Goal: Task Accomplishment & Management: Complete application form

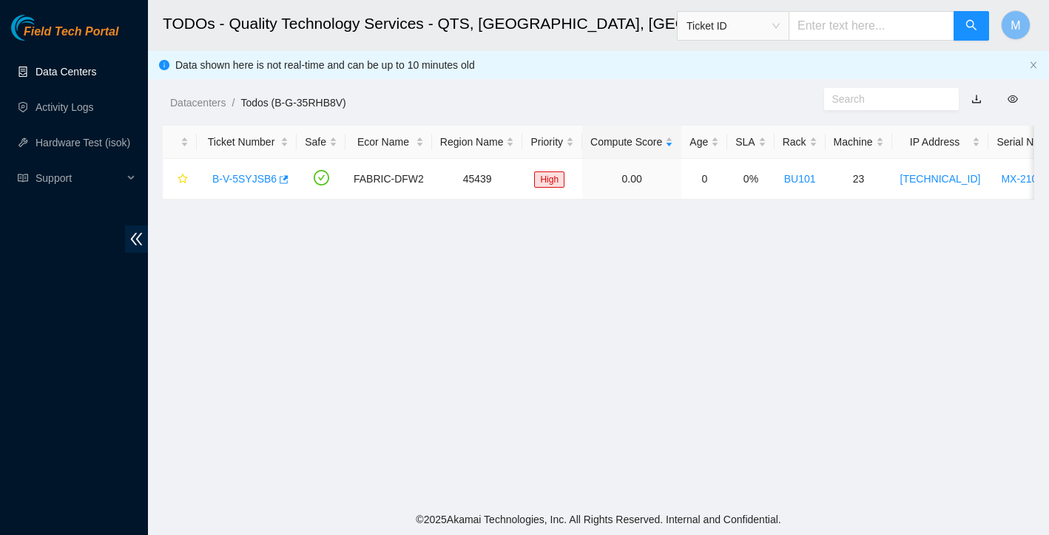
click at [47, 66] on link "Data Centers" at bounding box center [65, 72] width 61 height 12
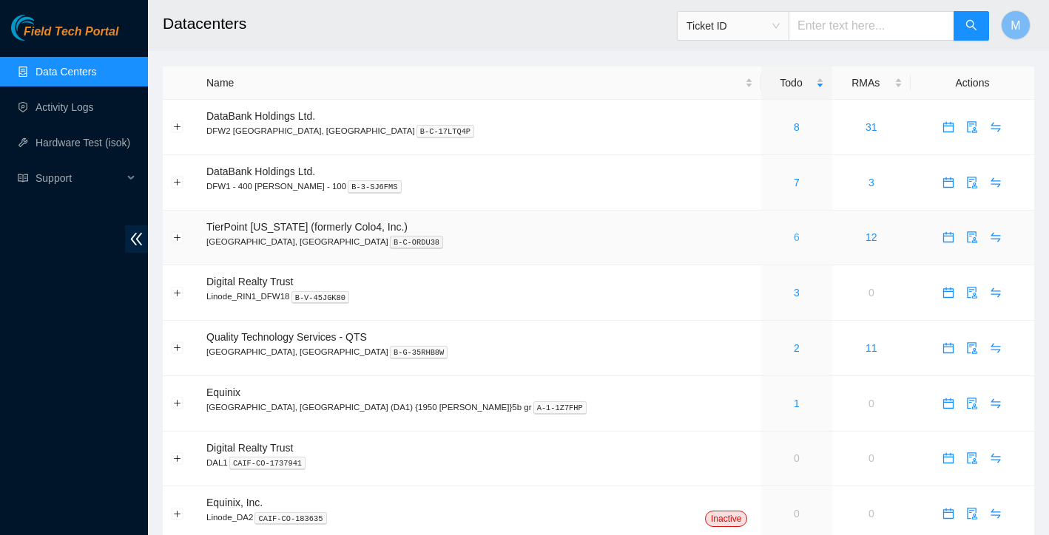
click at [794, 238] on link "6" at bounding box center [797, 237] width 6 height 12
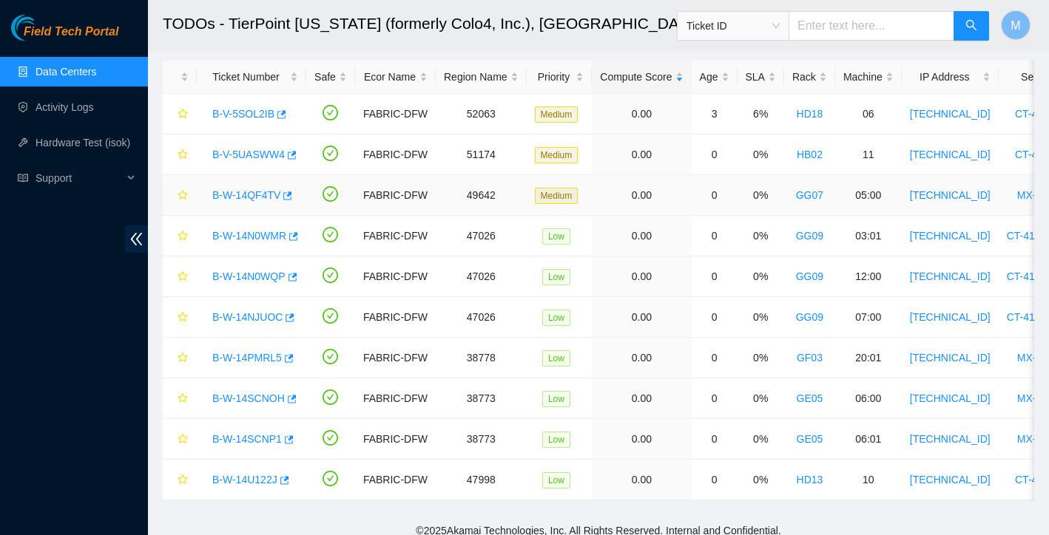
scroll to position [69, 0]
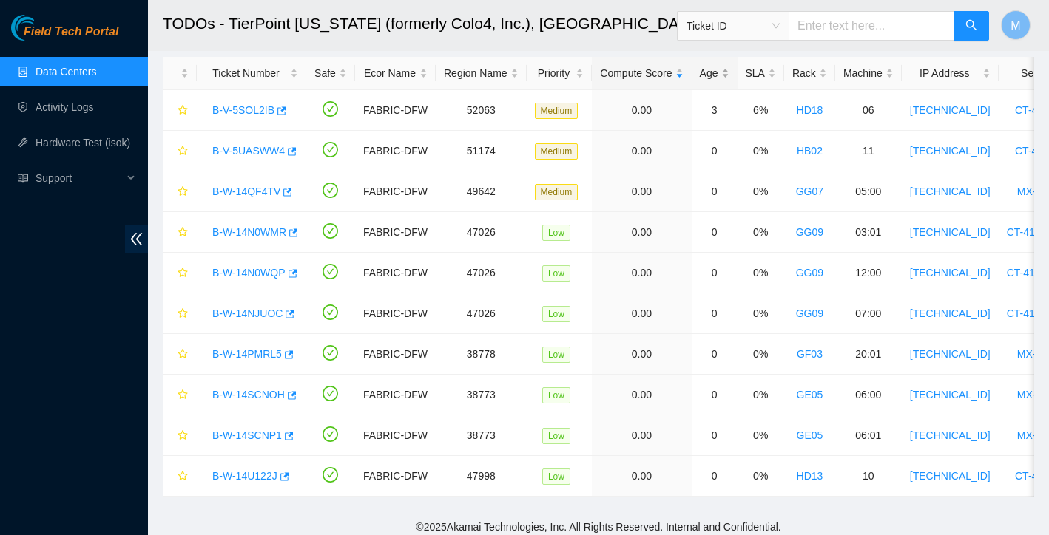
click at [728, 72] on div "Age" at bounding box center [715, 73] width 30 height 16
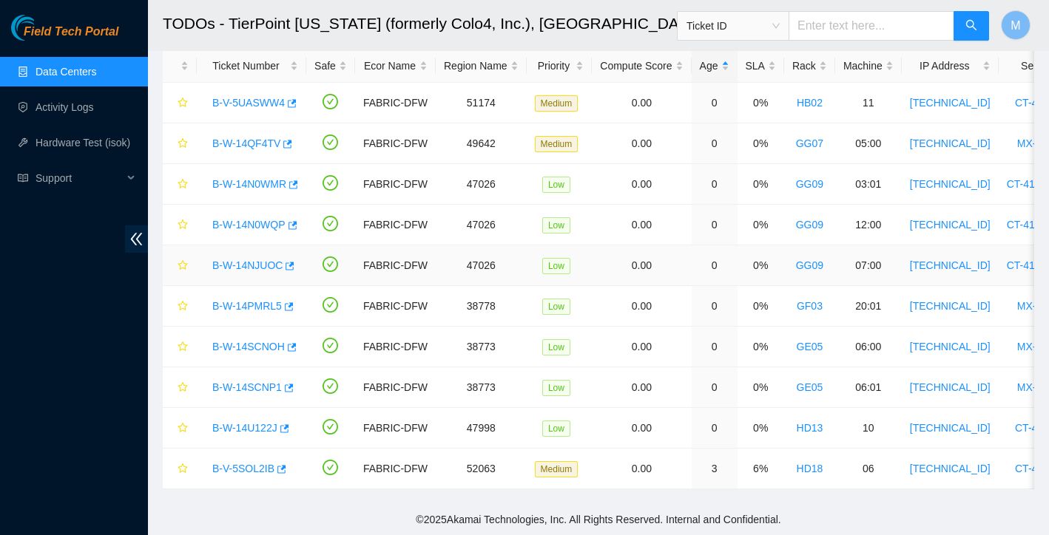
scroll to position [76, 0]
click at [816, 65] on div "Rack" at bounding box center [809, 66] width 35 height 16
click at [247, 105] on link "B-W-14SCNOH" at bounding box center [248, 103] width 72 height 12
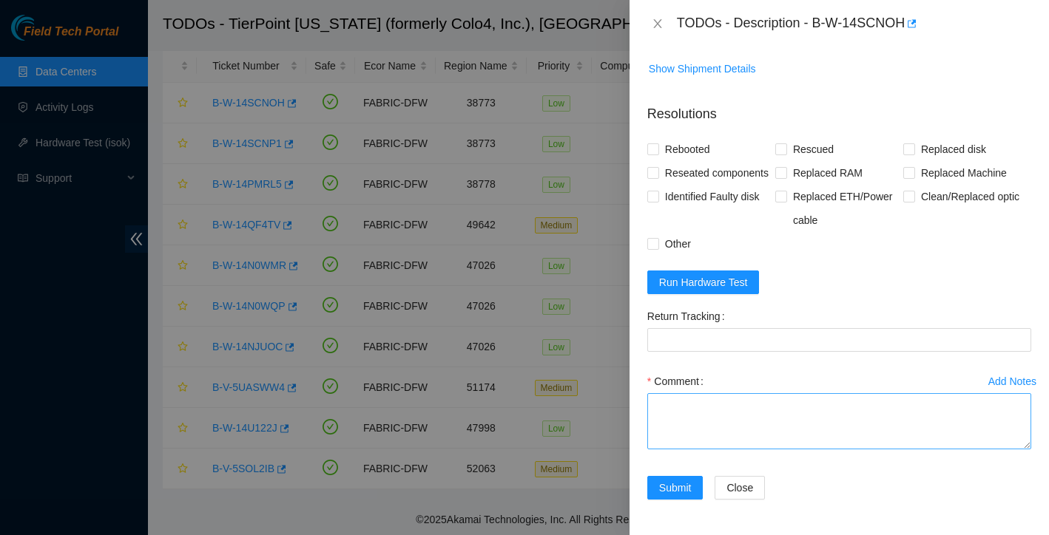
scroll to position [657, 0]
click at [745, 413] on textarea "Comment" at bounding box center [839, 421] width 384 height 56
type textarea "server is dead was found off while plugged in tried a new power cable, tried to…"
click at [650, 234] on label "Other" at bounding box center [672, 244] width 50 height 24
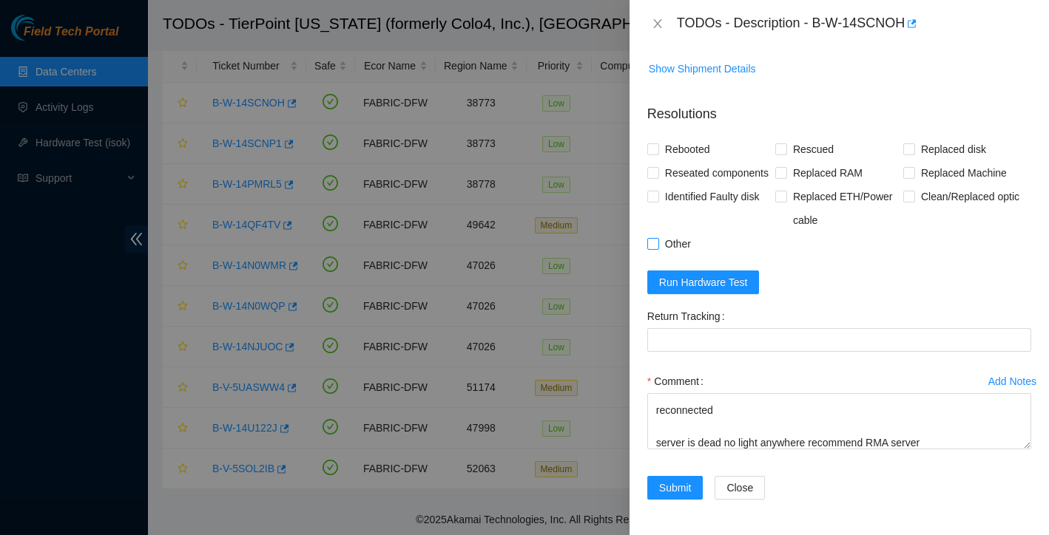
click at [650, 238] on input "Other" at bounding box center [652, 243] width 10 height 10
checkbox input "true"
click at [686, 487] on span "Submit" at bounding box center [675, 488] width 33 height 16
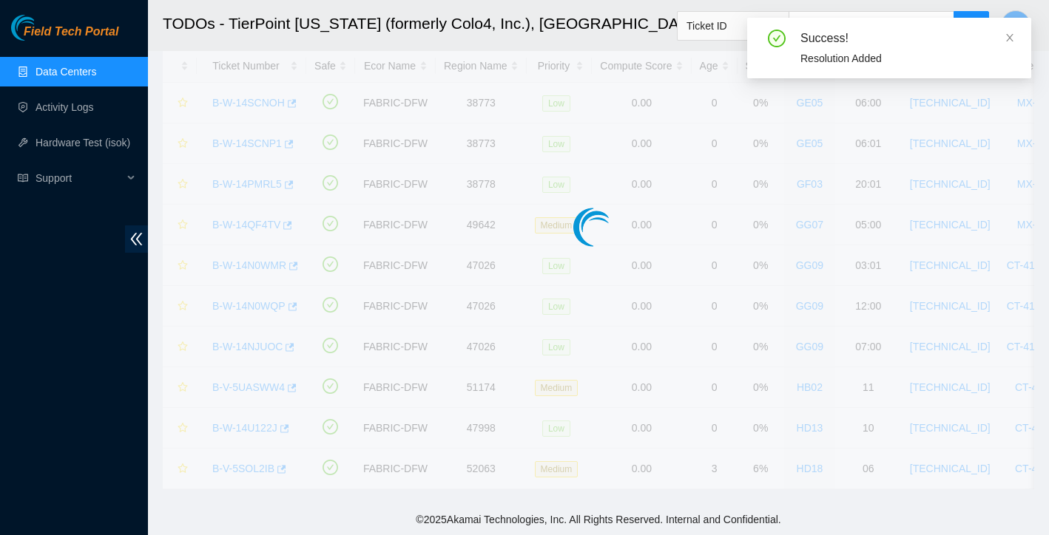
scroll to position [35, 0]
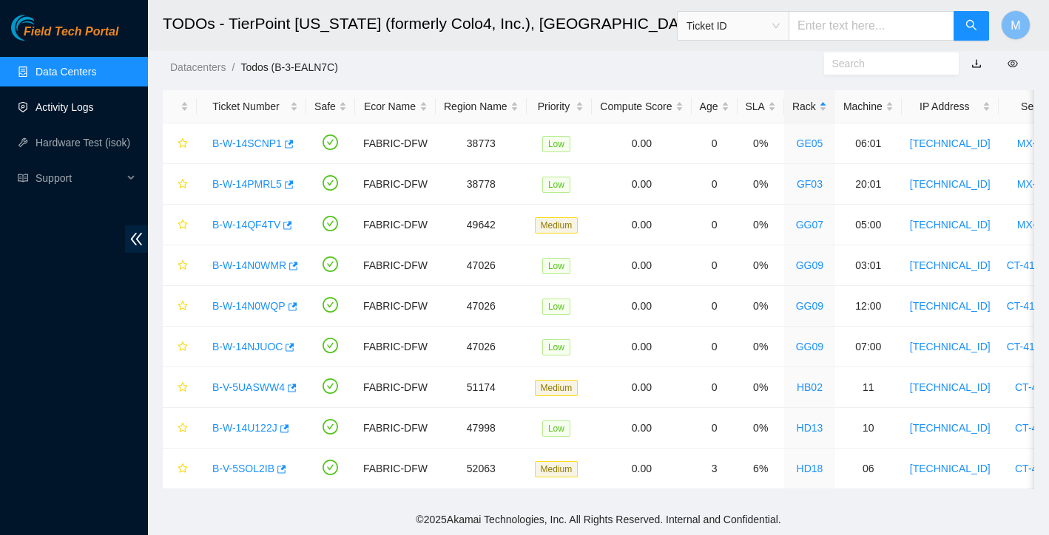
click at [83, 108] on link "Activity Logs" at bounding box center [64, 107] width 58 height 12
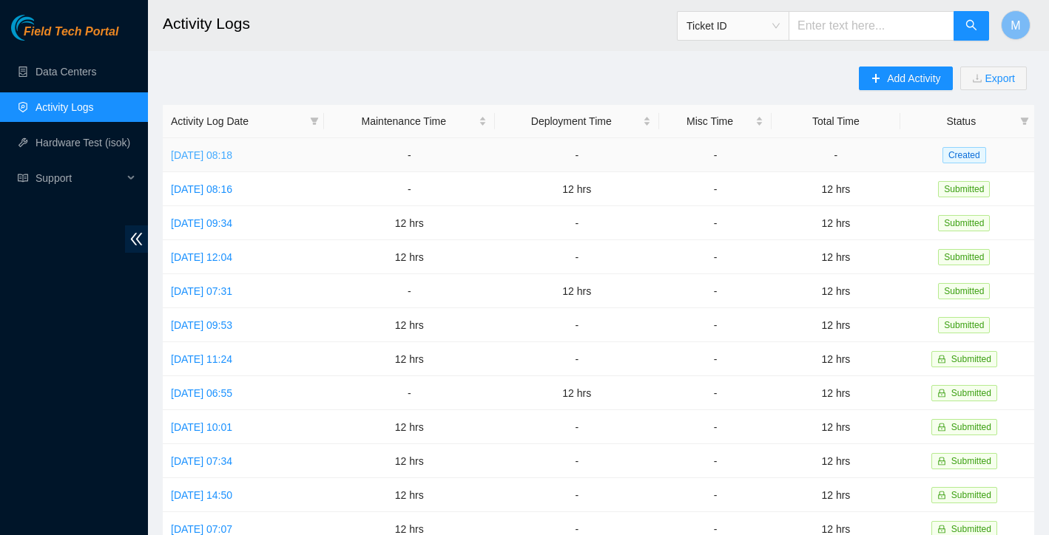
click at [229, 149] on link "Mon, 01 Sep 2025 08:18" at bounding box center [201, 155] width 61 height 12
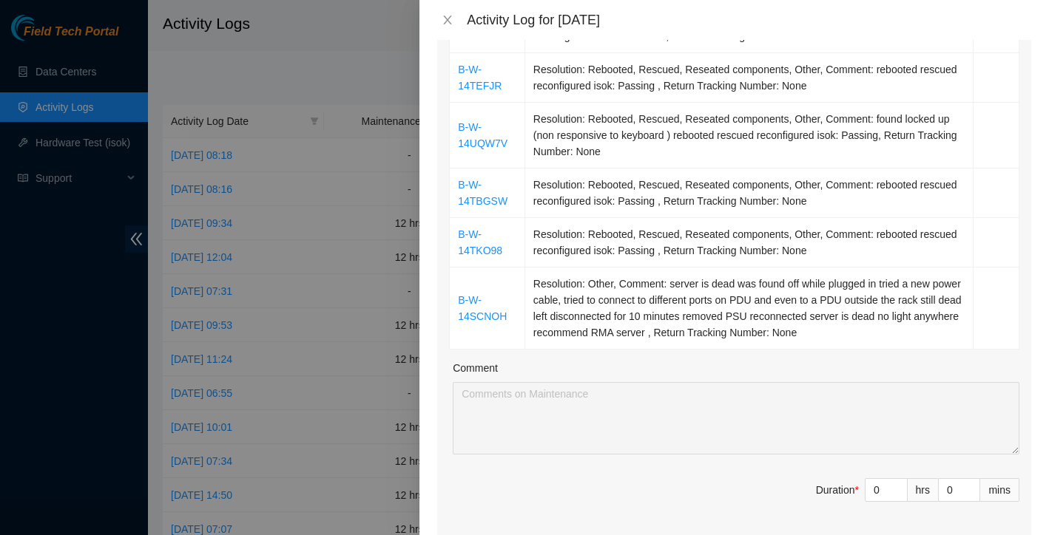
scroll to position [260, 0]
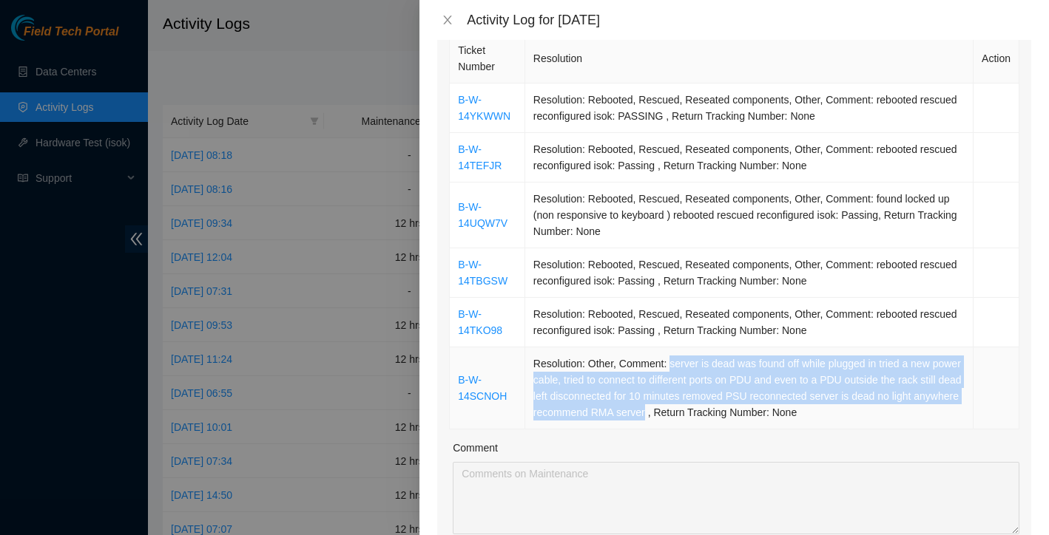
drag, startPoint x: 669, startPoint y: 345, endPoint x: 716, endPoint y: 393, distance: 68.0
click at [716, 393] on td "Resolution: Other, Comment: server is dead was found off while plugged in tried…" at bounding box center [749, 389] width 448 height 82
copy td "server is dead was found off while plugged in tried a new power cable, tried to…"
click at [453, 18] on icon "close" at bounding box center [448, 20] width 12 height 12
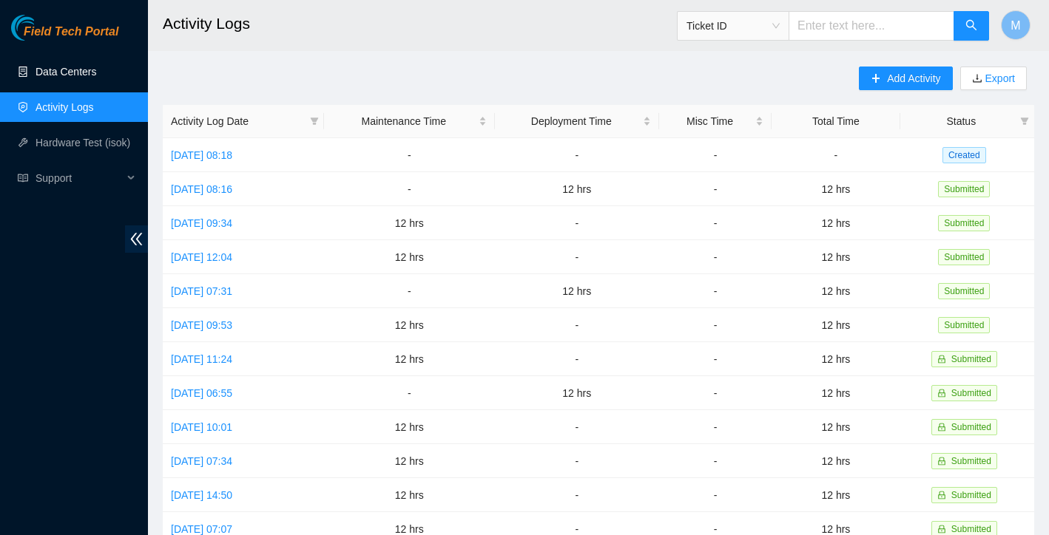
click at [87, 76] on link "Data Centers" at bounding box center [65, 72] width 61 height 12
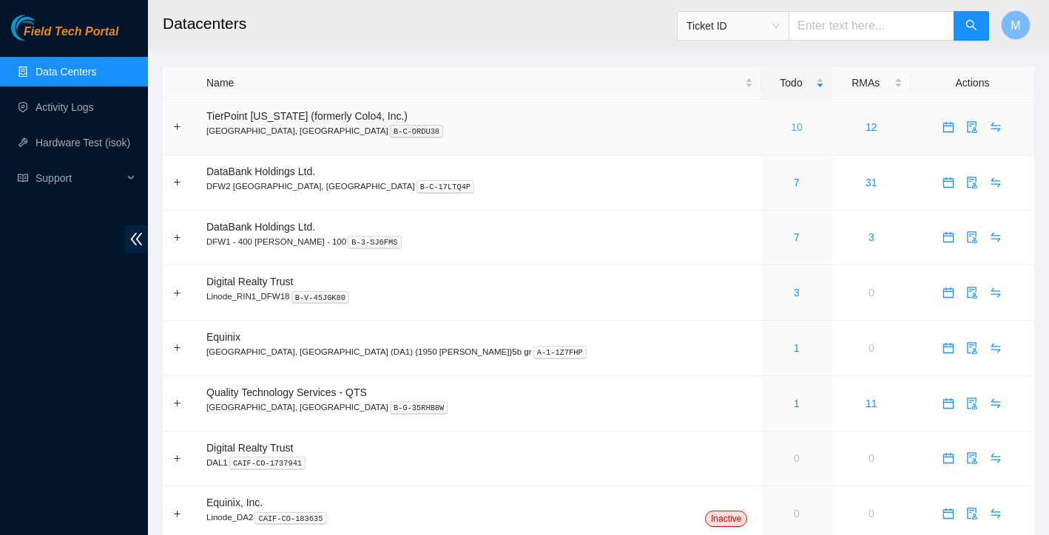
click at [791, 130] on link "10" at bounding box center [797, 127] width 12 height 12
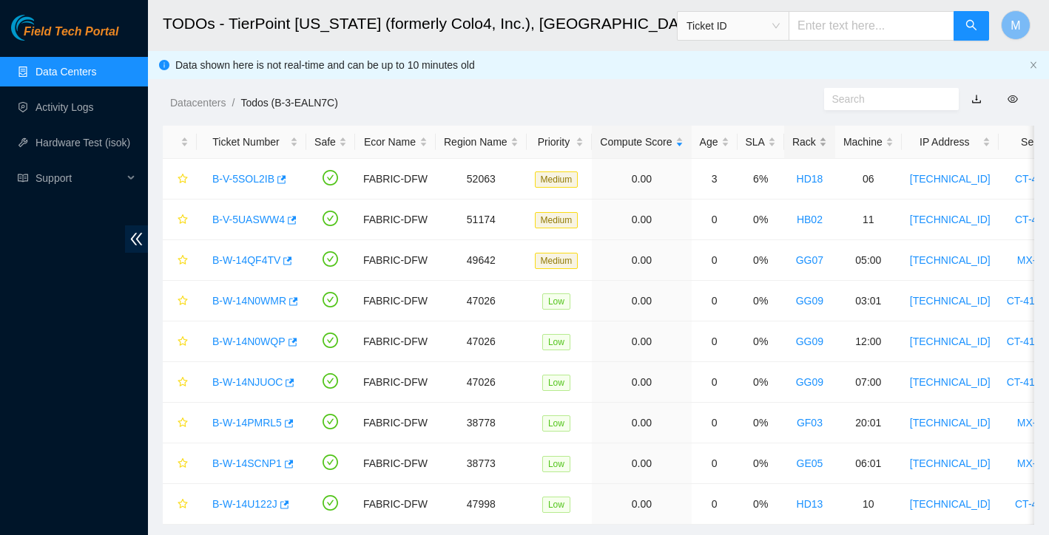
click at [810, 144] on div "Rack" at bounding box center [809, 142] width 35 height 16
click at [247, 177] on link "B-W-14SCNP1" at bounding box center [247, 179] width 70 height 12
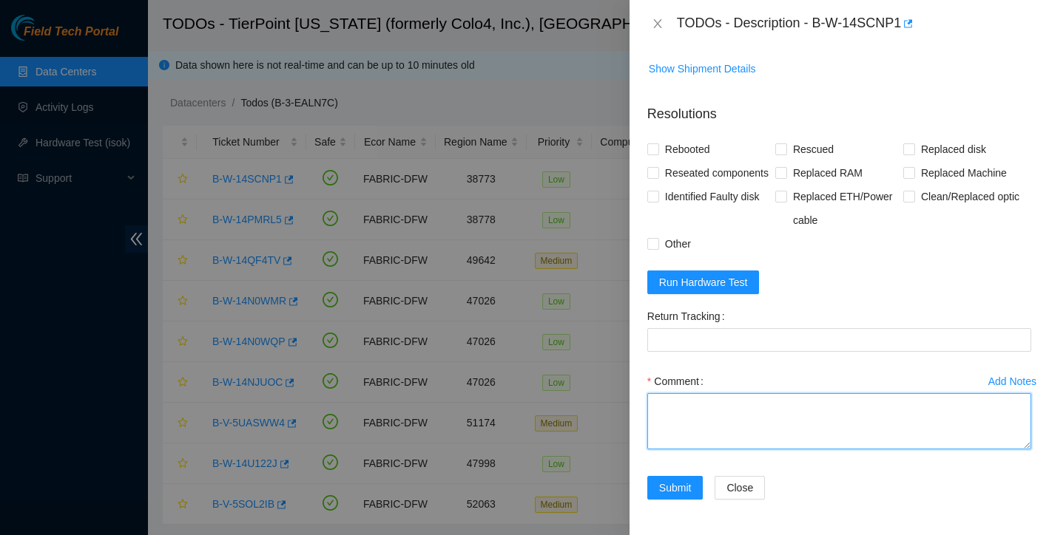
scroll to position [657, 0]
click at [756, 418] on textarea "Comment" at bounding box center [839, 421] width 384 height 56
paste textarea "server is dead was found off while plugged in tried a new power cable, tried to…"
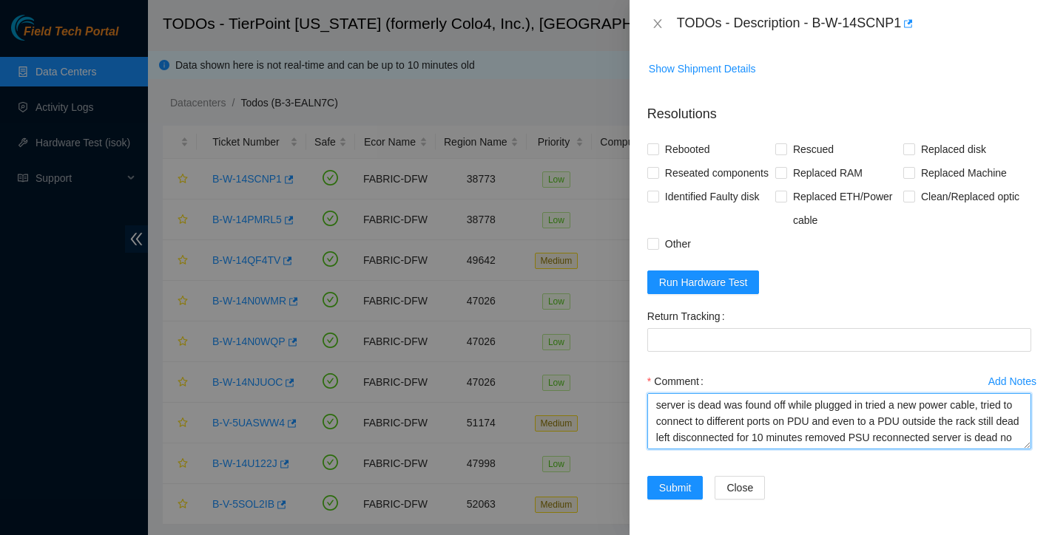
scroll to position [11, 0]
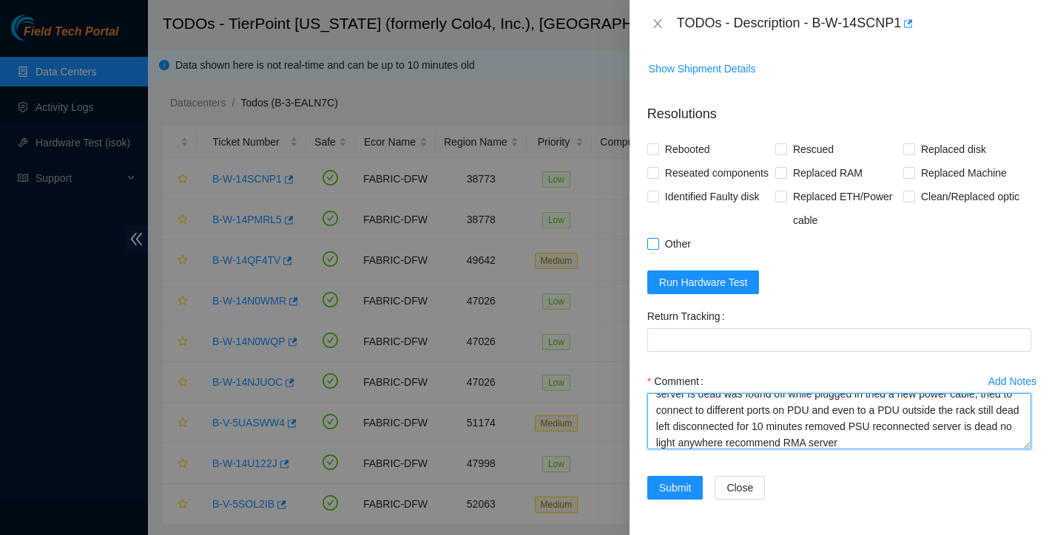
type textarea "server is dead was found off while plugged in tried a new power cable, tried to…"
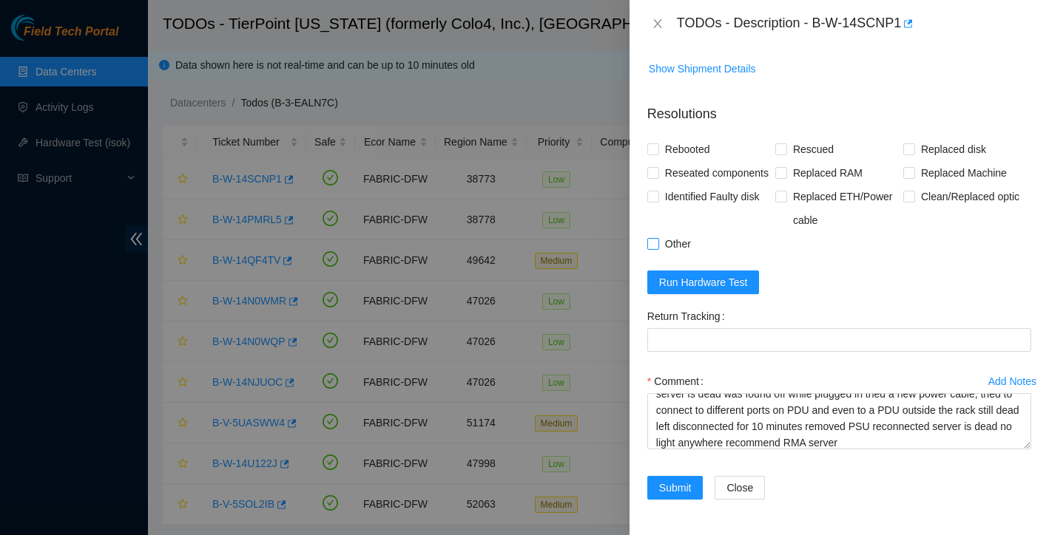
click at [650, 244] on input "Other" at bounding box center [652, 243] width 10 height 10
checkbox input "true"
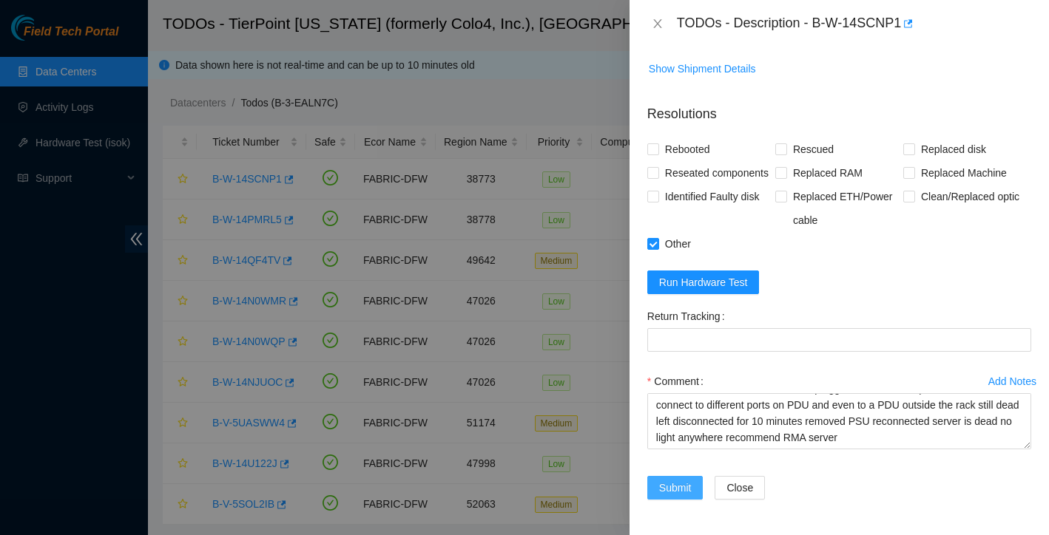
scroll to position [16, 0]
click at [686, 487] on span "Submit" at bounding box center [675, 488] width 33 height 16
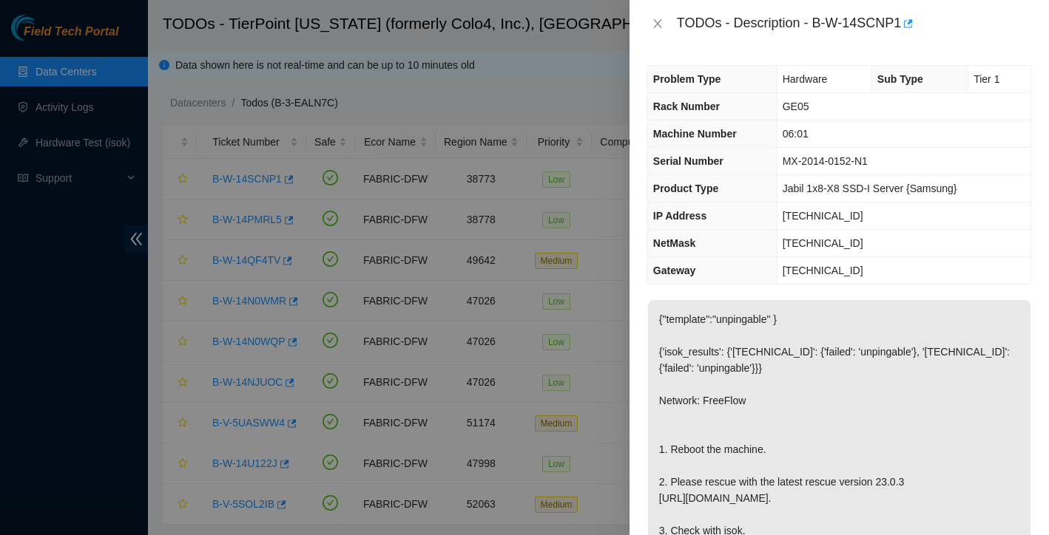
scroll to position [0, 0]
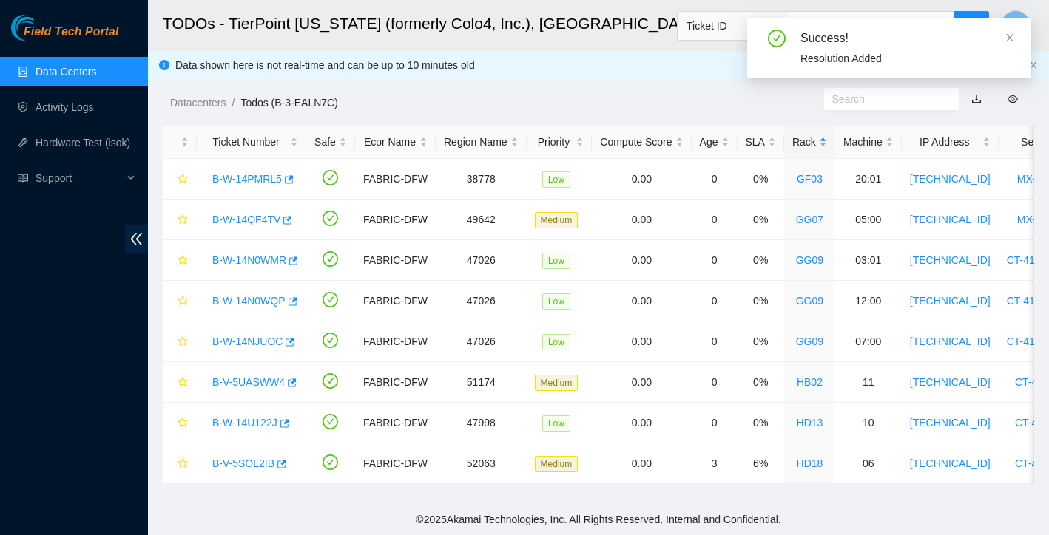
click at [822, 143] on div "Rack" at bounding box center [809, 142] width 35 height 16
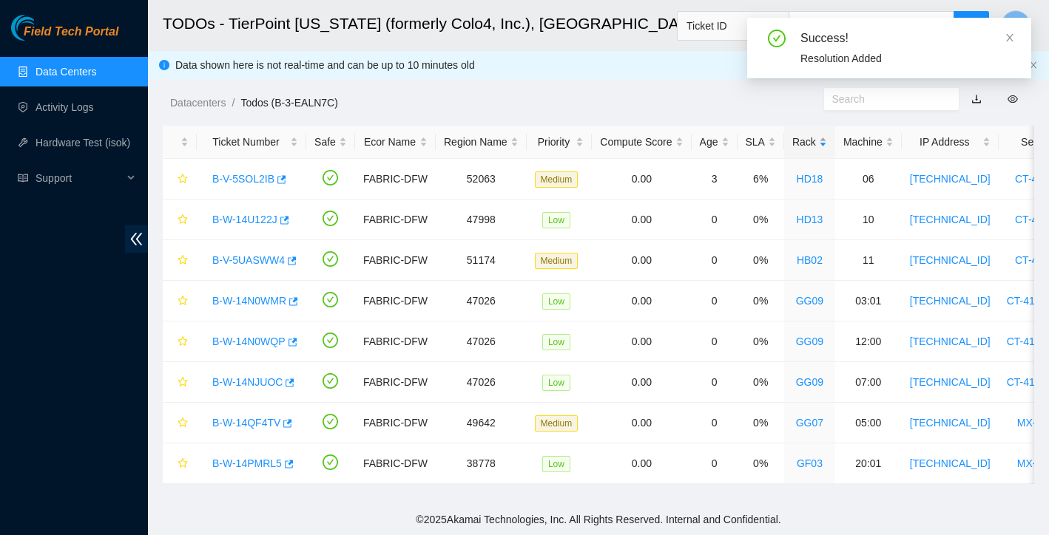
click at [822, 143] on div "Rack" at bounding box center [809, 142] width 35 height 16
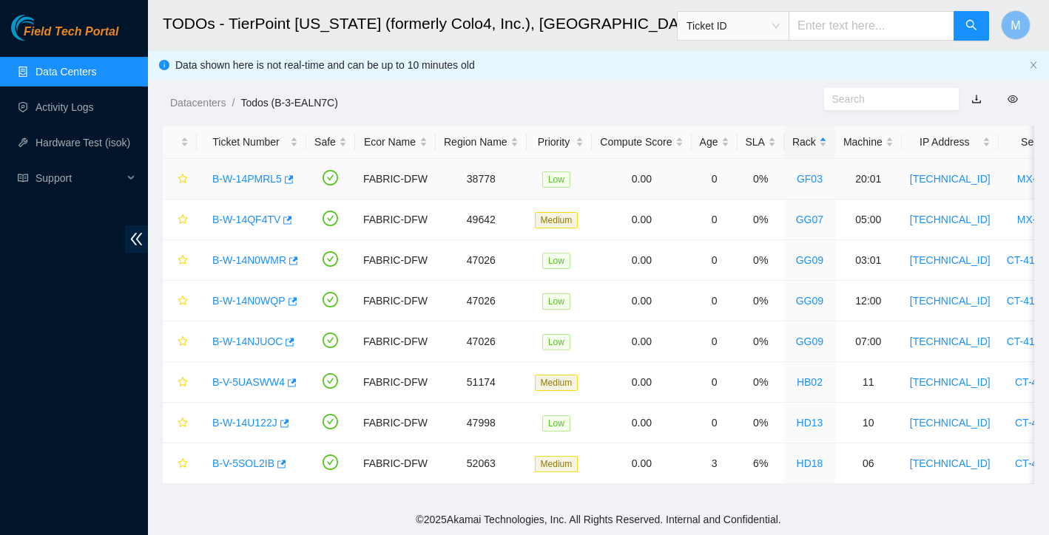
click at [251, 179] on link "B-W-14PMRL5" at bounding box center [247, 179] width 70 height 12
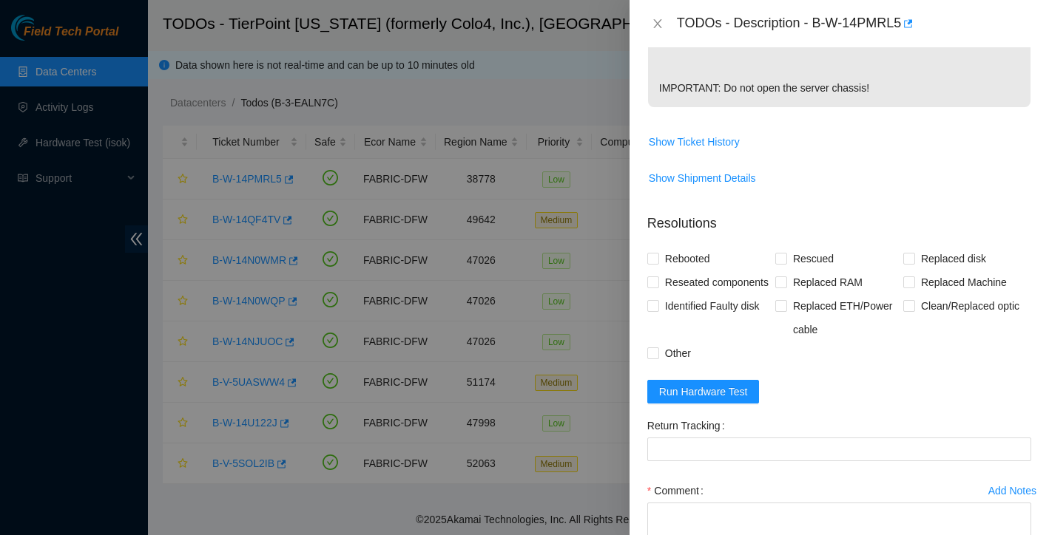
scroll to position [606, 0]
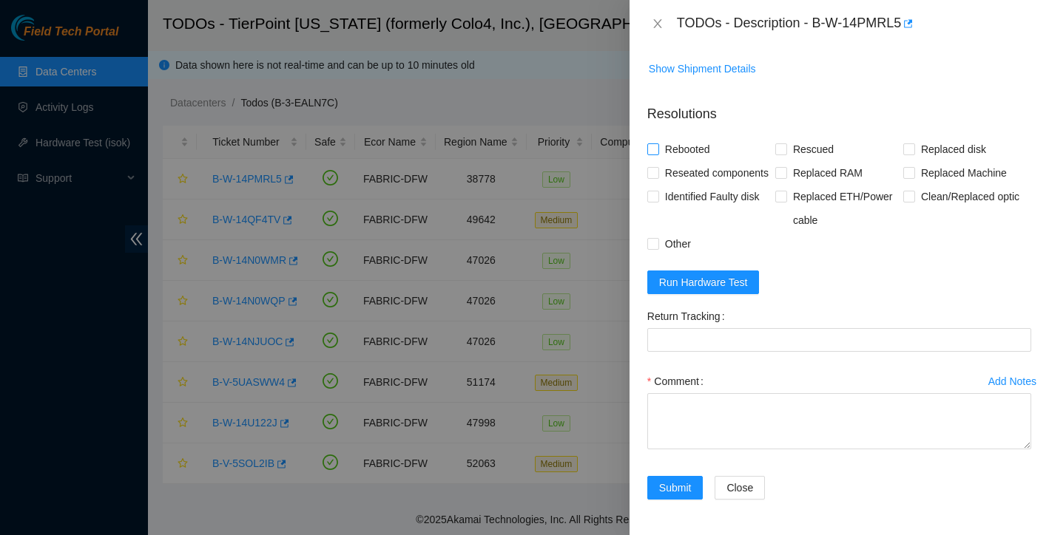
click at [657, 154] on input "Rebooted" at bounding box center [652, 148] width 10 height 10
checkbox input "true"
click at [785, 155] on span at bounding box center [781, 149] width 12 height 12
click at [785, 154] on input "Rescued" at bounding box center [780, 148] width 10 height 10
checkbox input "true"
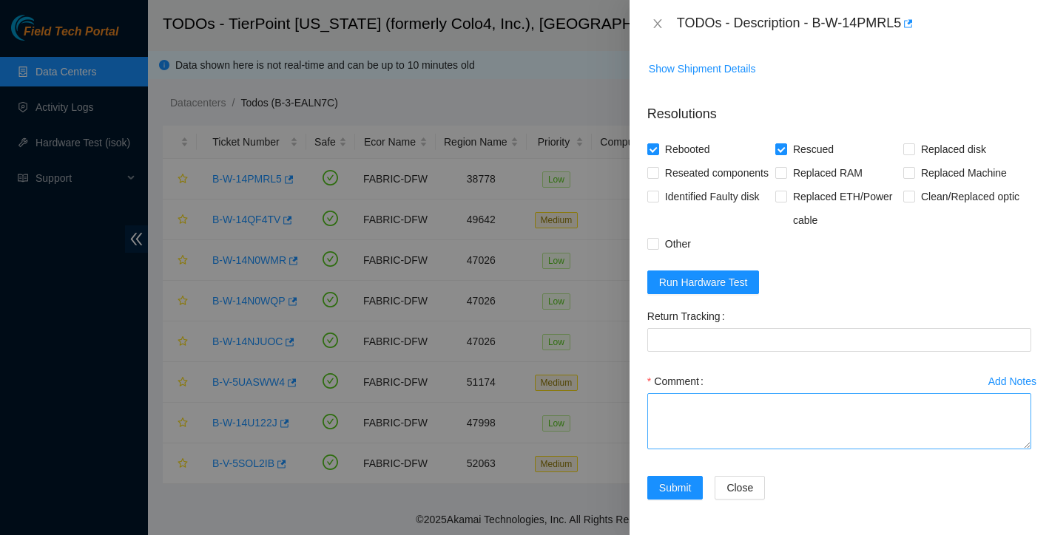
scroll to position [657, 0]
click at [753, 413] on textarea "Comment" at bounding box center [839, 421] width 384 height 56
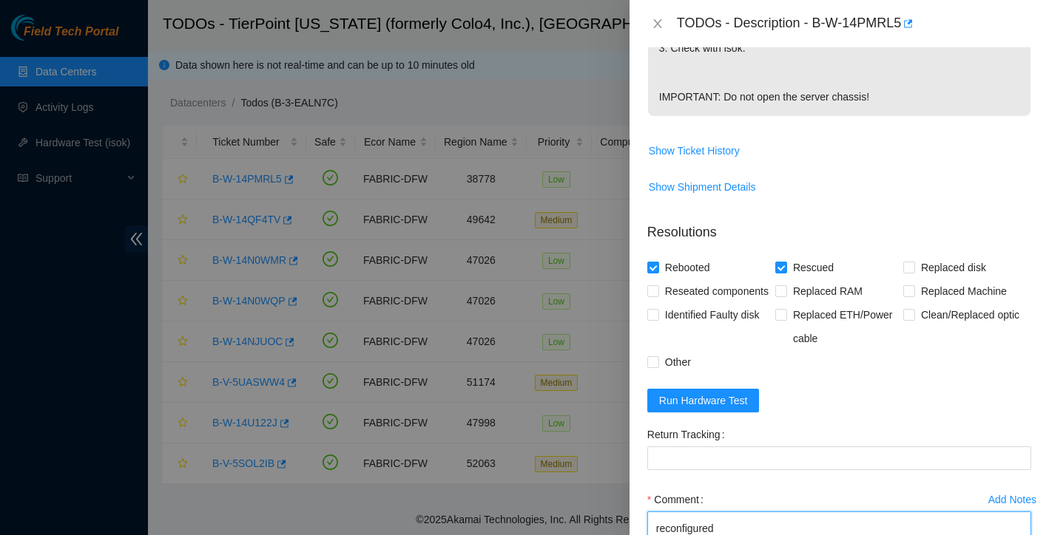
scroll to position [431, 0]
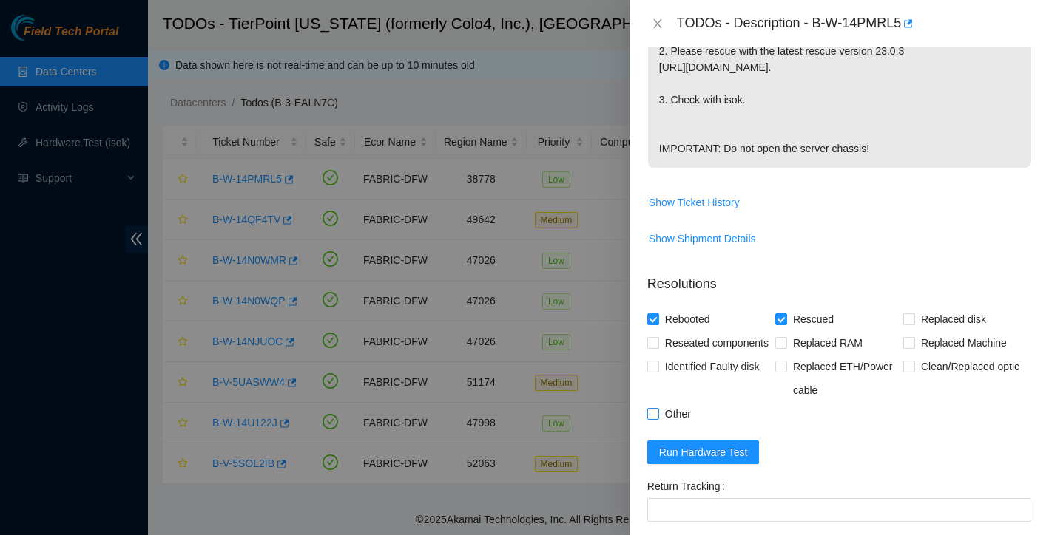
type textarea "rebooted rescued reconfigured isok: Passing"
click at [652, 419] on input "Other" at bounding box center [652, 413] width 10 height 10
checkbox input "true"
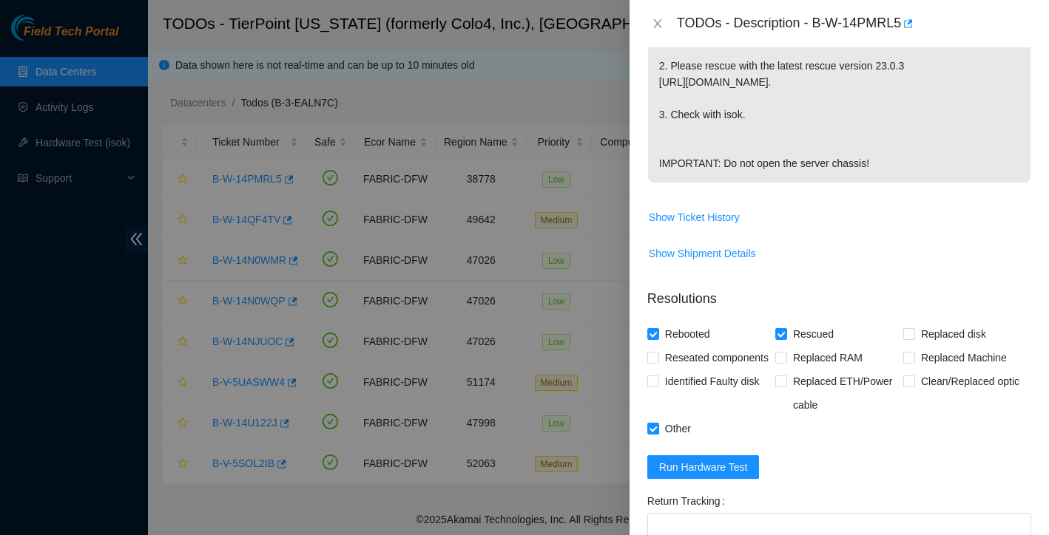
scroll to position [605, 0]
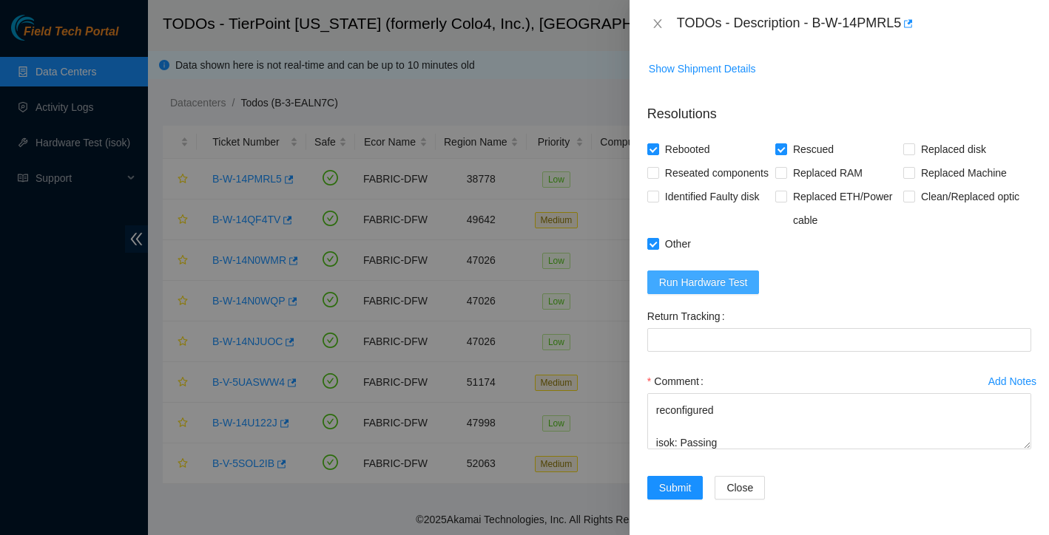
click at [734, 291] on span "Run Hardware Test" at bounding box center [703, 282] width 89 height 16
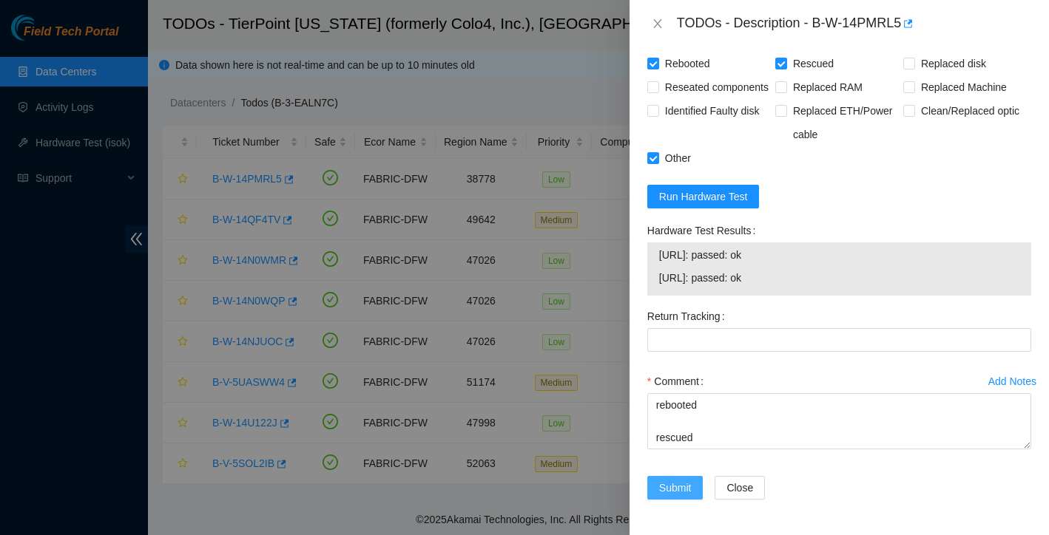
scroll to position [743, 0]
click at [689, 491] on span "Submit" at bounding box center [675, 488] width 33 height 16
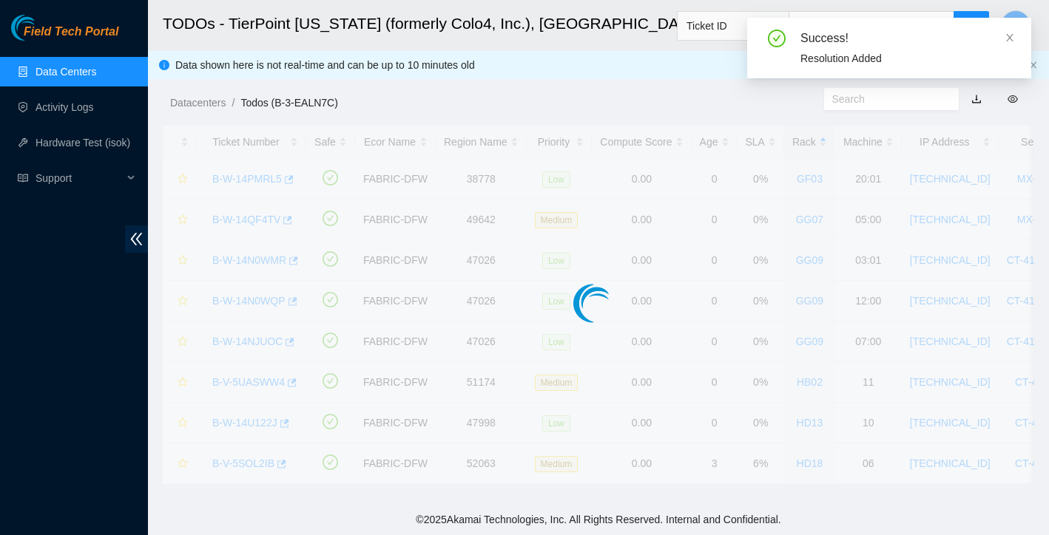
scroll to position [290, 0]
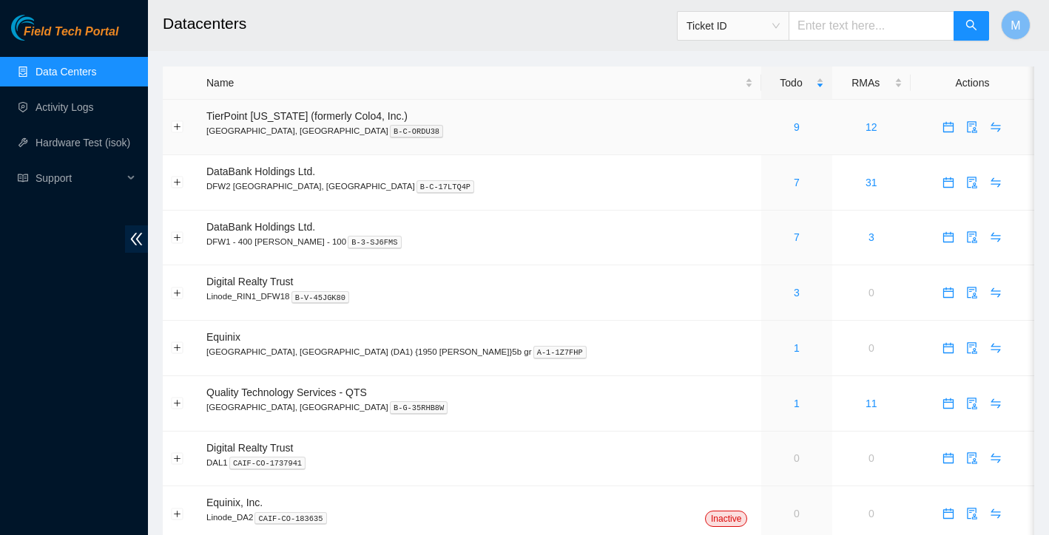
click at [769, 133] on div "9" at bounding box center [796, 127] width 54 height 16
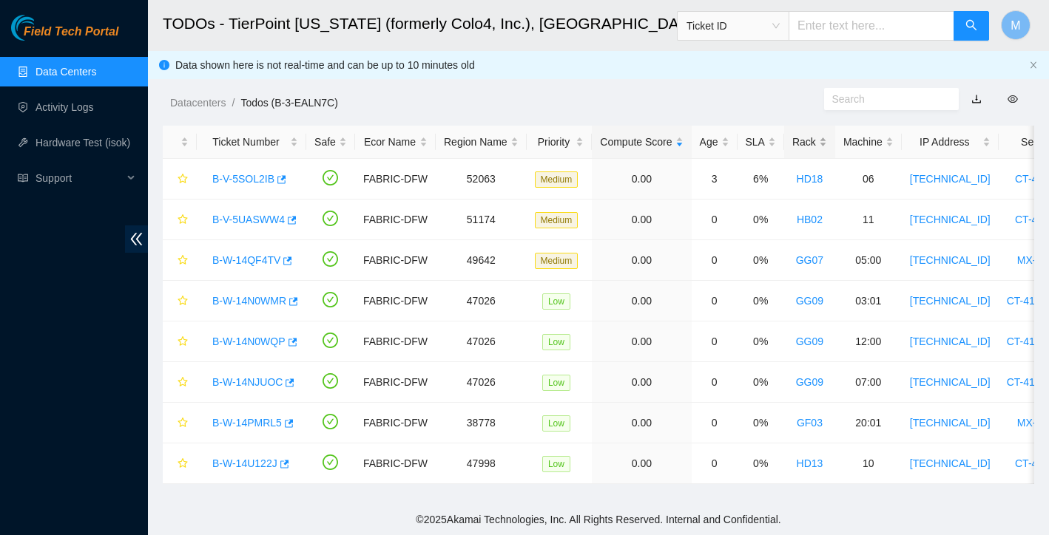
click at [826, 134] on div "Rack" at bounding box center [809, 142] width 35 height 16
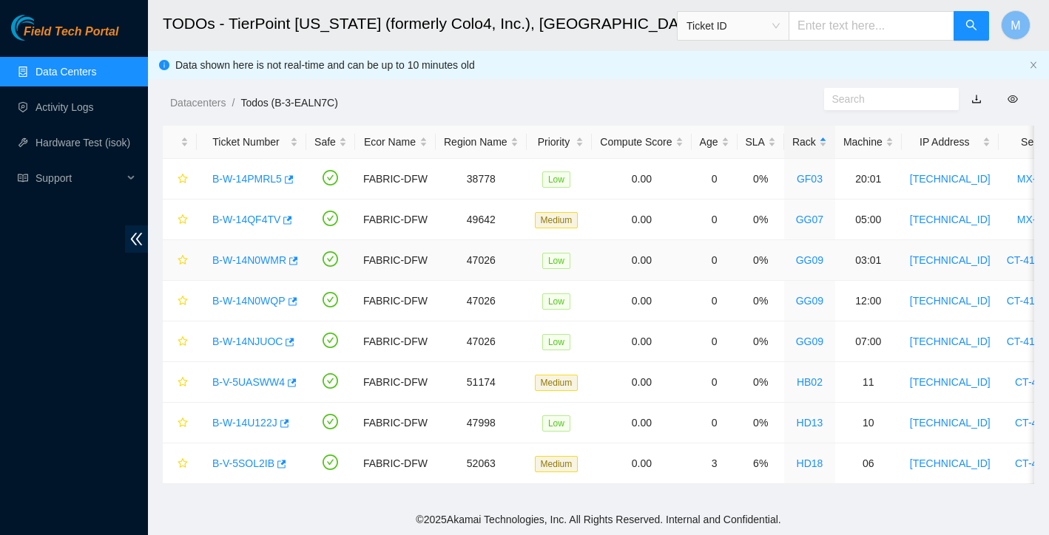
click at [280, 258] on link "B-W-14N0WMR" at bounding box center [249, 260] width 74 height 12
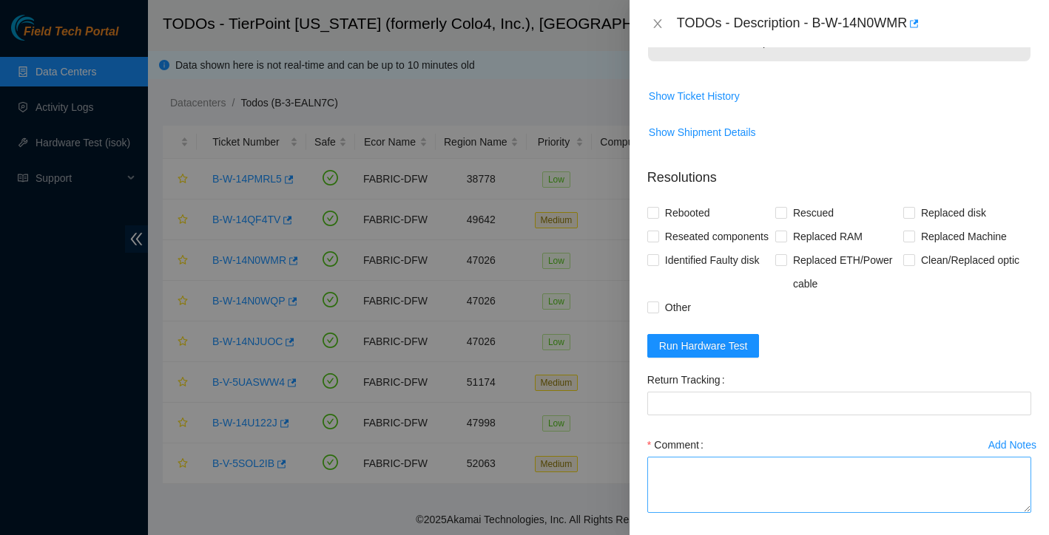
scroll to position [657, 0]
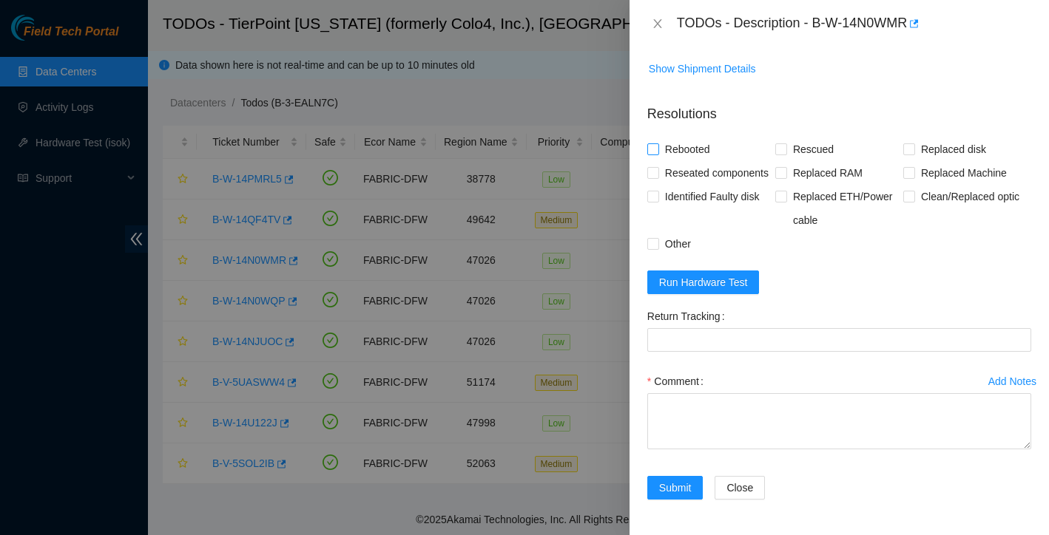
click at [656, 143] on input "Rebooted" at bounding box center [652, 148] width 10 height 10
checkbox input "true"
click at [785, 143] on span at bounding box center [781, 149] width 12 height 12
click at [785, 143] on input "Rescued" at bounding box center [780, 148] width 10 height 10
checkbox input "true"
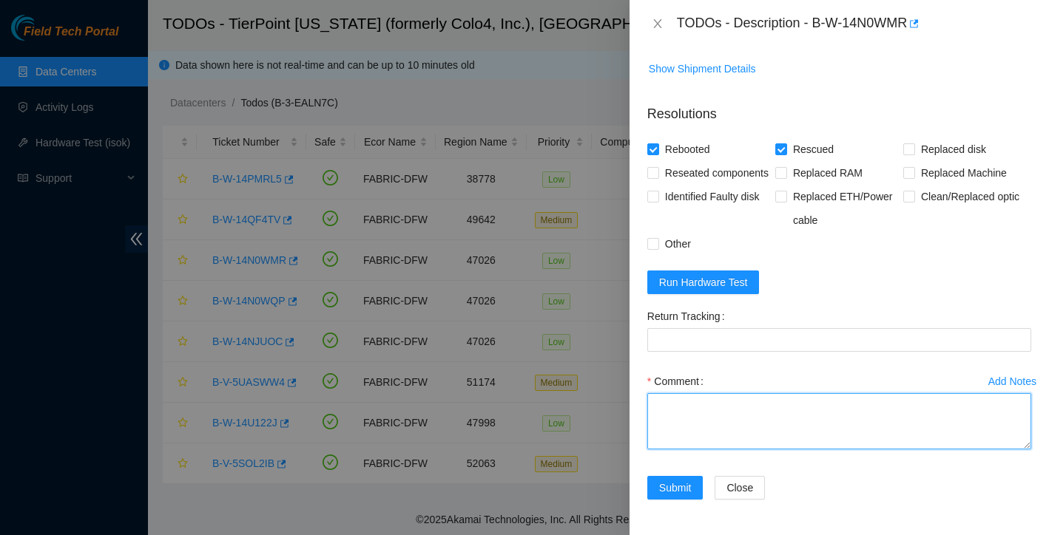
click at [735, 404] on textarea "Comment" at bounding box center [839, 421] width 384 height 56
type textarea "rebooted rescued reconfigured isok:"
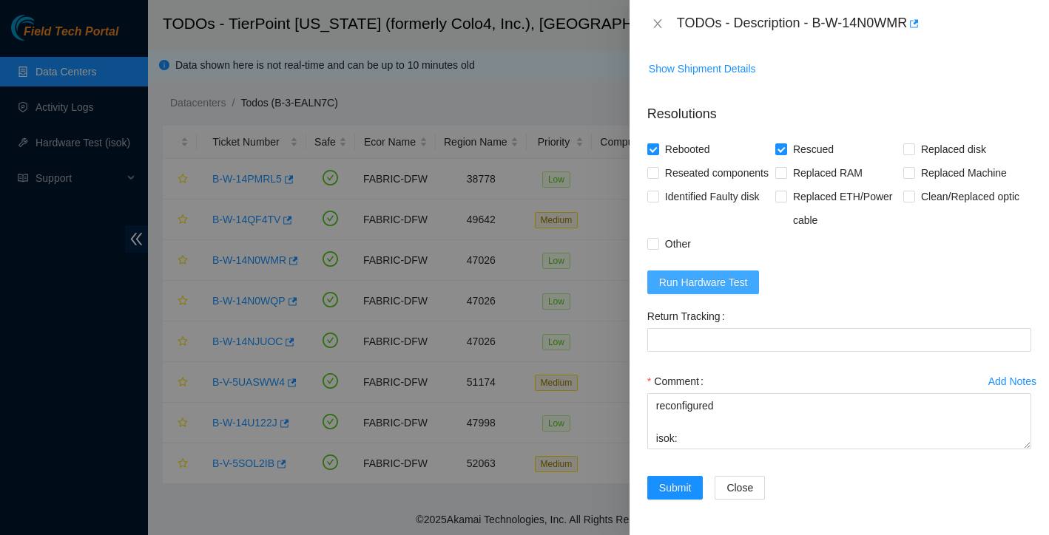
click at [710, 281] on span "Run Hardware Test" at bounding box center [703, 282] width 89 height 16
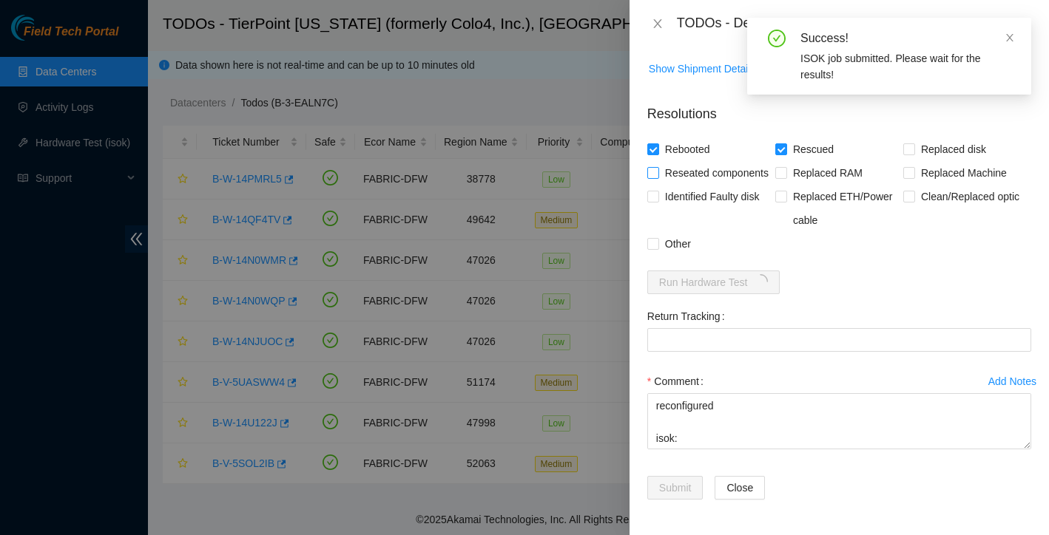
click at [652, 167] on input "Reseated components" at bounding box center [652, 172] width 10 height 10
checkbox input "true"
click at [650, 240] on input "Other" at bounding box center [652, 243] width 10 height 10
checkbox input "true"
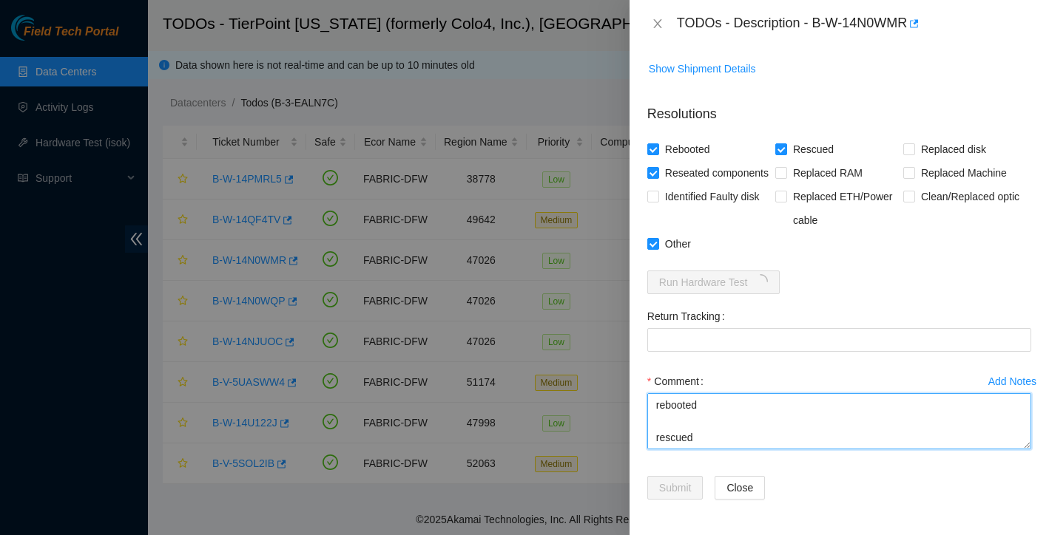
click at [724, 407] on textarea "rebooted rescued reconfigured isok:" at bounding box center [839, 421] width 384 height 56
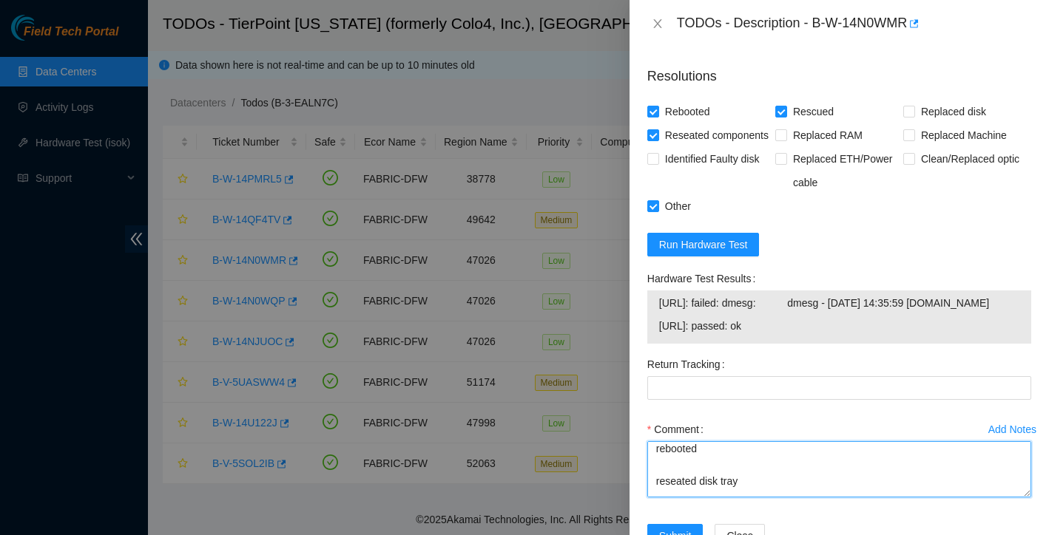
scroll to position [640, 0]
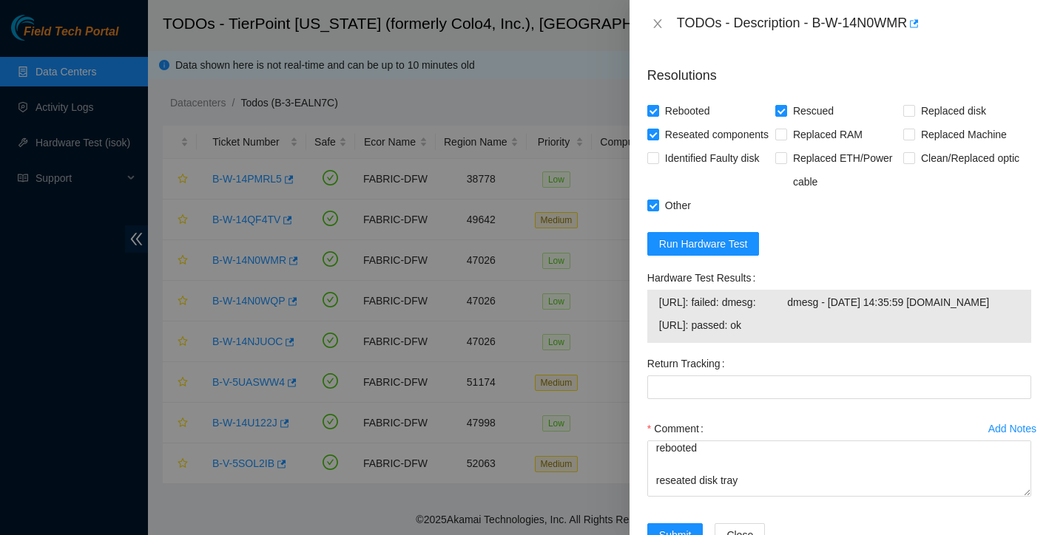
drag, startPoint x: 657, startPoint y: 398, endPoint x: 791, endPoint y: 396, distance: 133.9
click at [791, 343] on div "23.202.88.234: failed: dmesg: dmesg - Sep 01 14:35:59 a23-202-88-234.deploy.aka…" at bounding box center [839, 316] width 384 height 53
click at [791, 334] on span "23.202.88.235: passed: ok" at bounding box center [839, 325] width 360 height 16
drag, startPoint x: 791, startPoint y: 396, endPoint x: 658, endPoint y: 400, distance: 132.5
click at [659, 334] on span "23.202.88.235: passed: ok" at bounding box center [839, 325] width 360 height 16
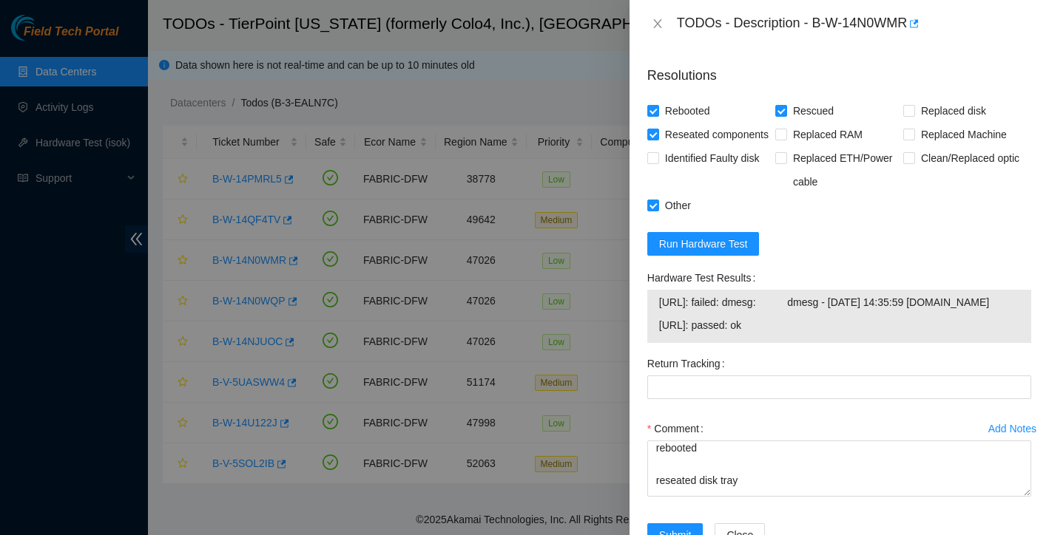
copy span "23.202.88.235: passed: ok"
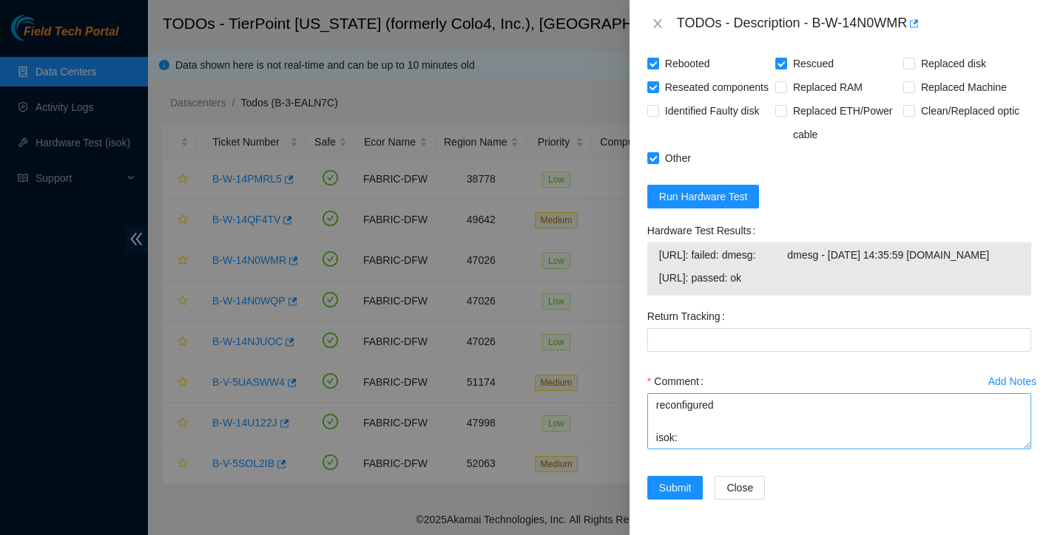
scroll to position [98, 0]
click at [735, 433] on textarea "rebooted reseated disk tray rescued reconfigured isok:" at bounding box center [839, 421] width 384 height 56
paste textarea "23.202.88.235: passed: ok"
type textarea "rebooted reseated disk tray rescued reconfigured isok: 23.202.88.235: passed: ok"
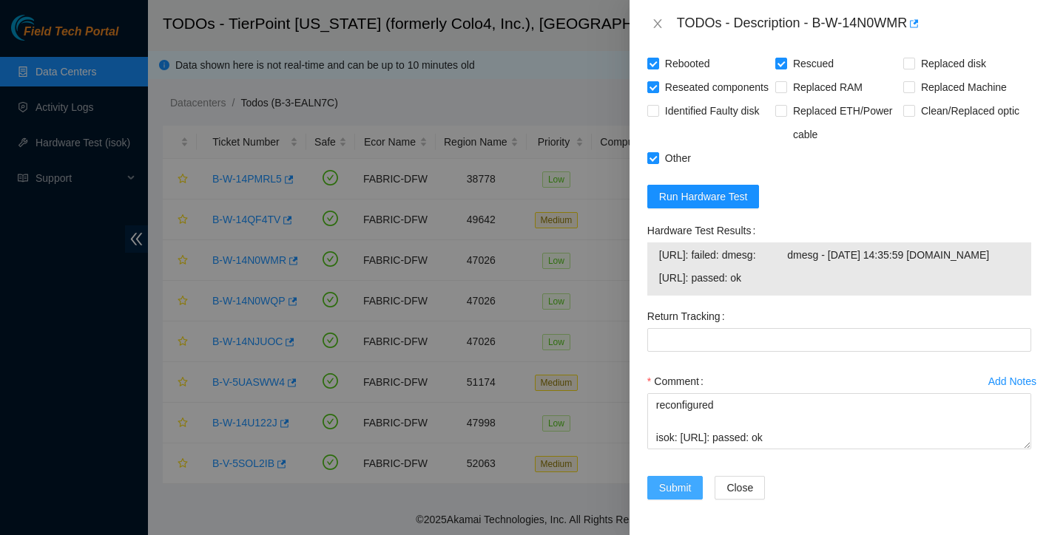
click at [692, 484] on span "Submit" at bounding box center [675, 488] width 33 height 16
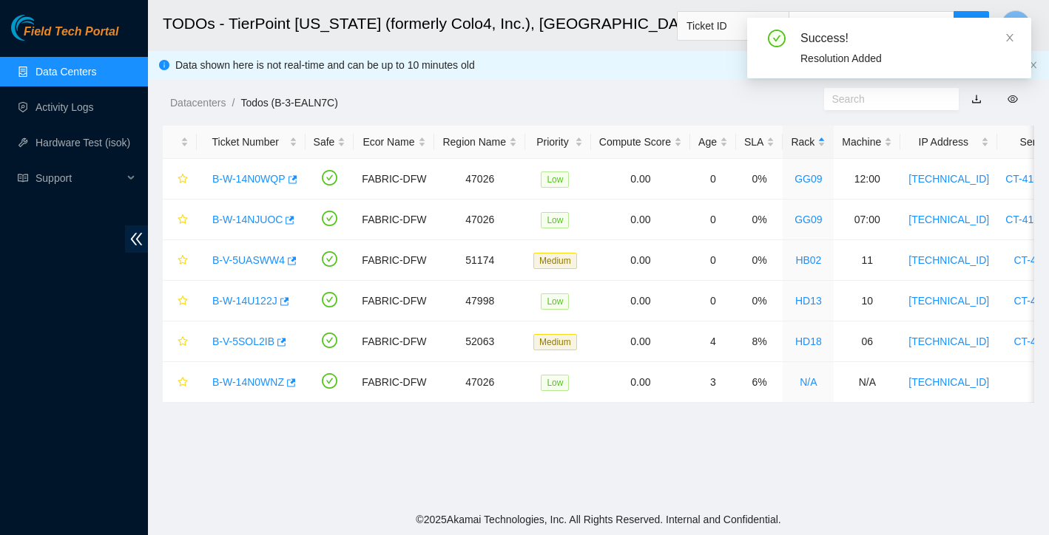
scroll to position [290, 0]
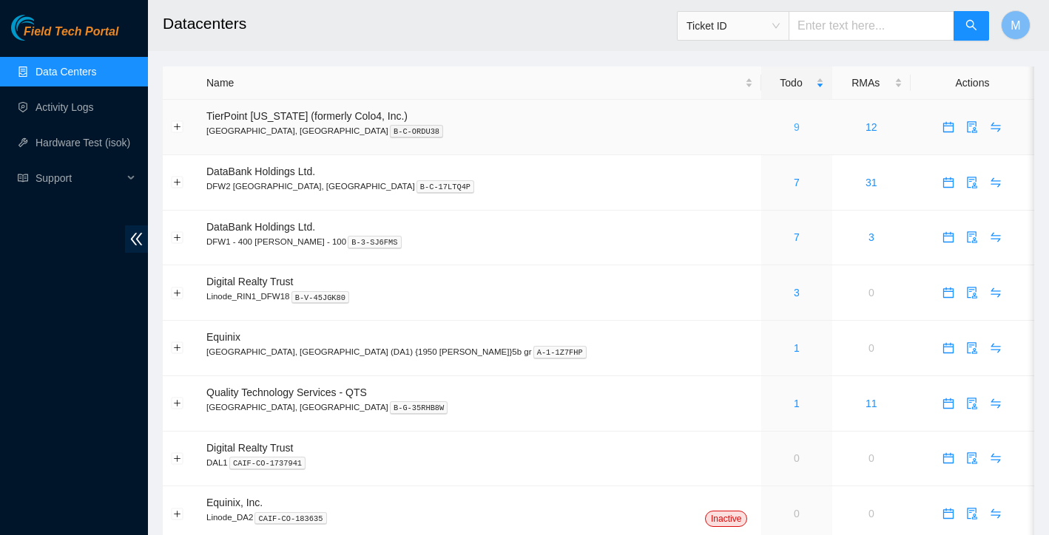
click at [794, 131] on link "9" at bounding box center [797, 127] width 6 height 12
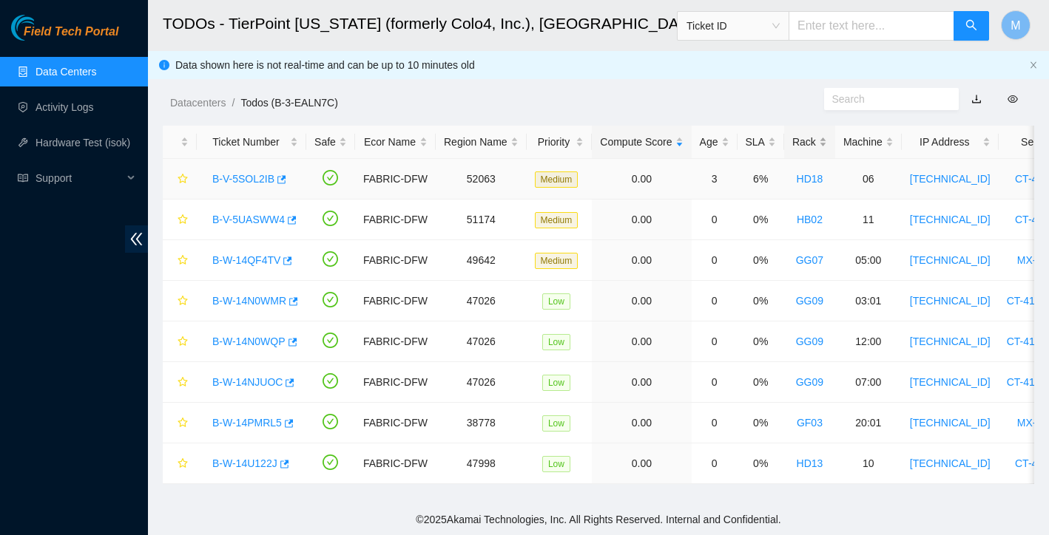
click at [824, 149] on div "Rack" at bounding box center [809, 142] width 35 height 16
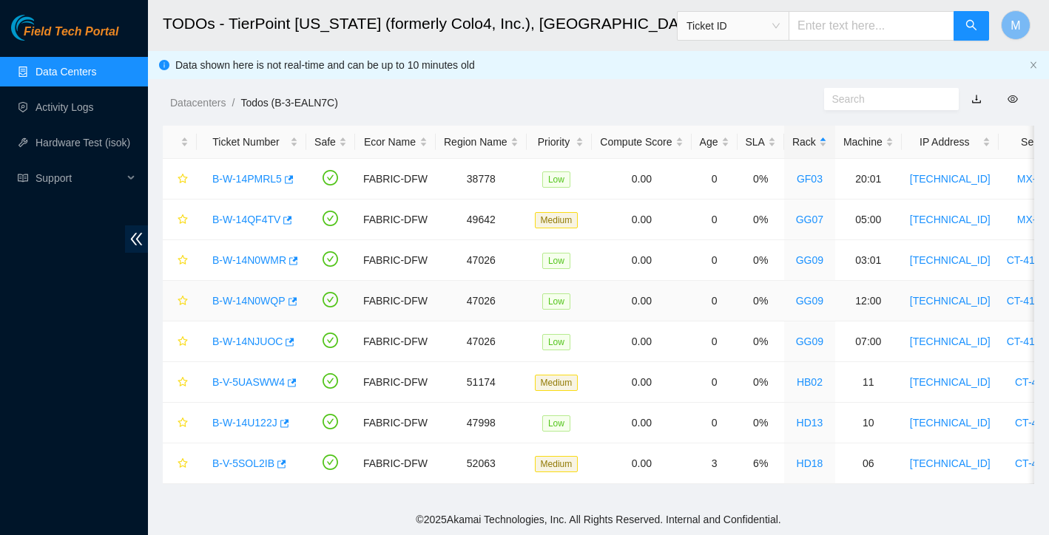
click at [256, 305] on link "B-W-14N0WQP" at bounding box center [248, 301] width 73 height 12
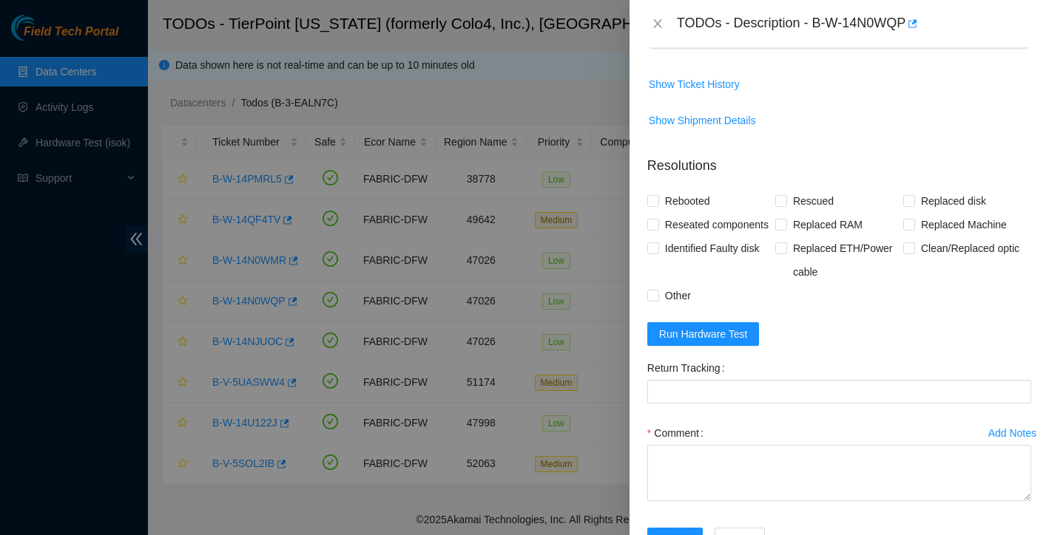
scroll to position [638, 0]
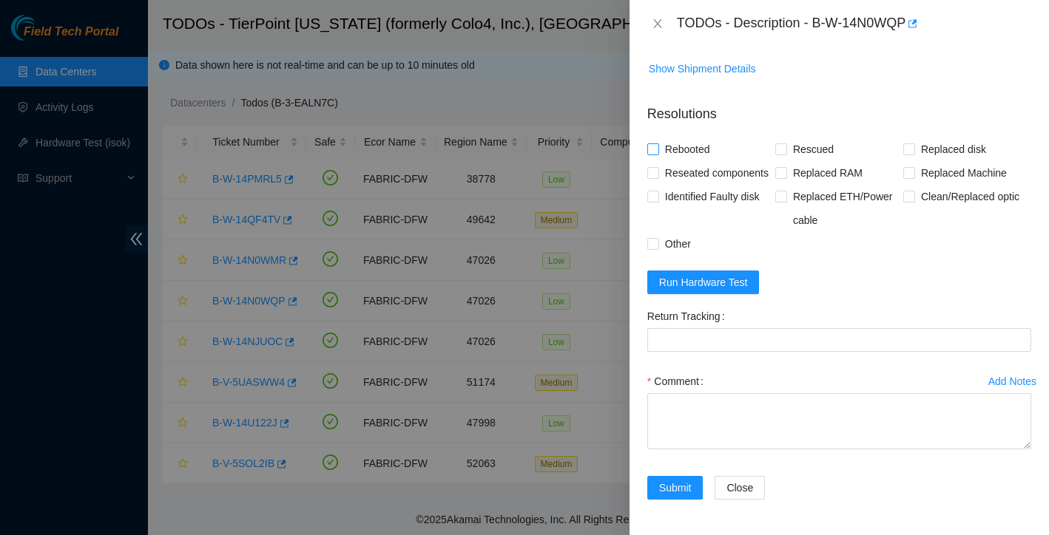
click at [650, 151] on span at bounding box center [653, 149] width 12 height 12
click at [650, 151] on input "Rebooted" at bounding box center [652, 148] width 10 height 10
checkbox input "true"
click at [786, 147] on span at bounding box center [781, 149] width 12 height 12
click at [785, 147] on input "Rescued" at bounding box center [780, 148] width 10 height 10
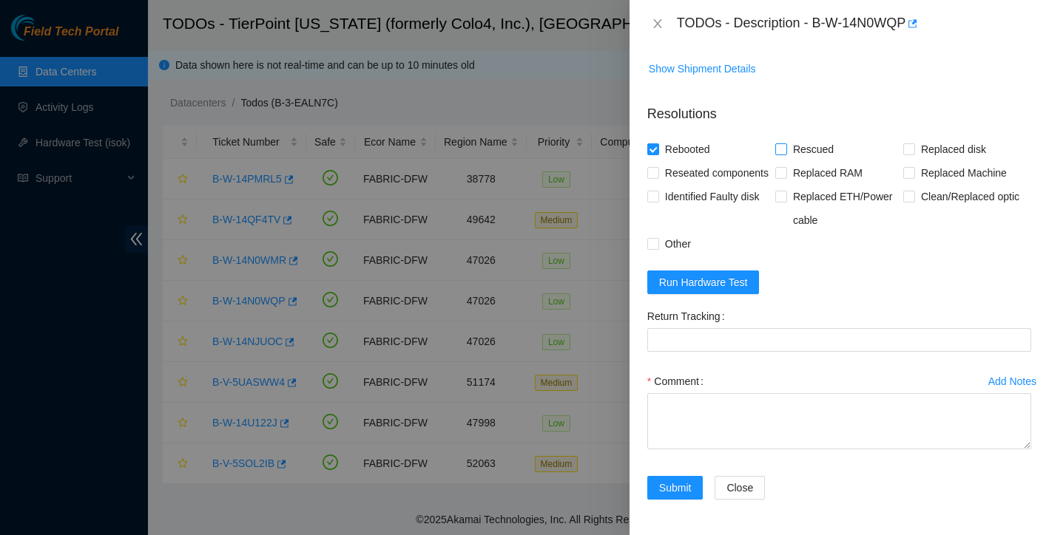
checkbox input "true"
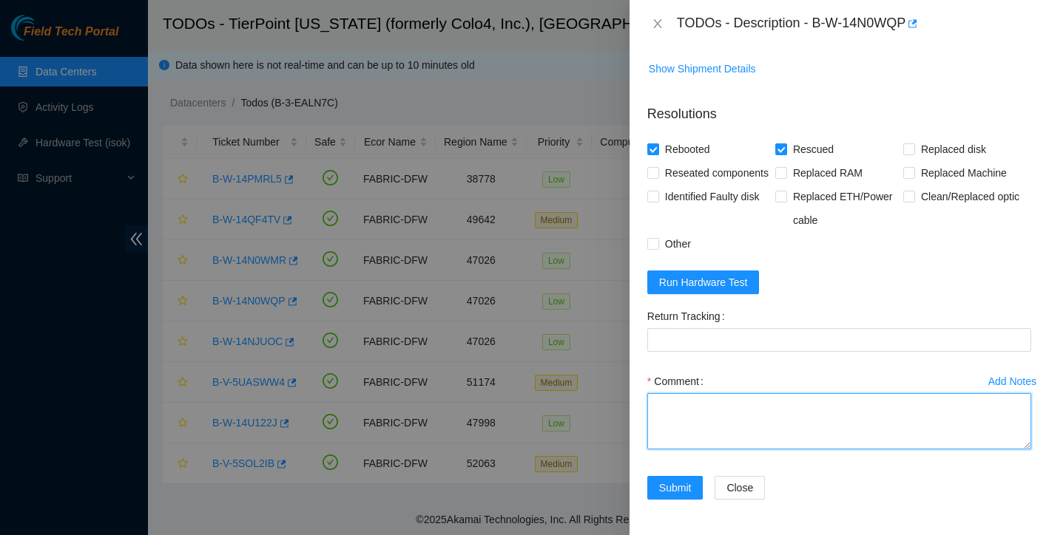
click at [766, 398] on textarea "Comment" at bounding box center [839, 421] width 384 height 56
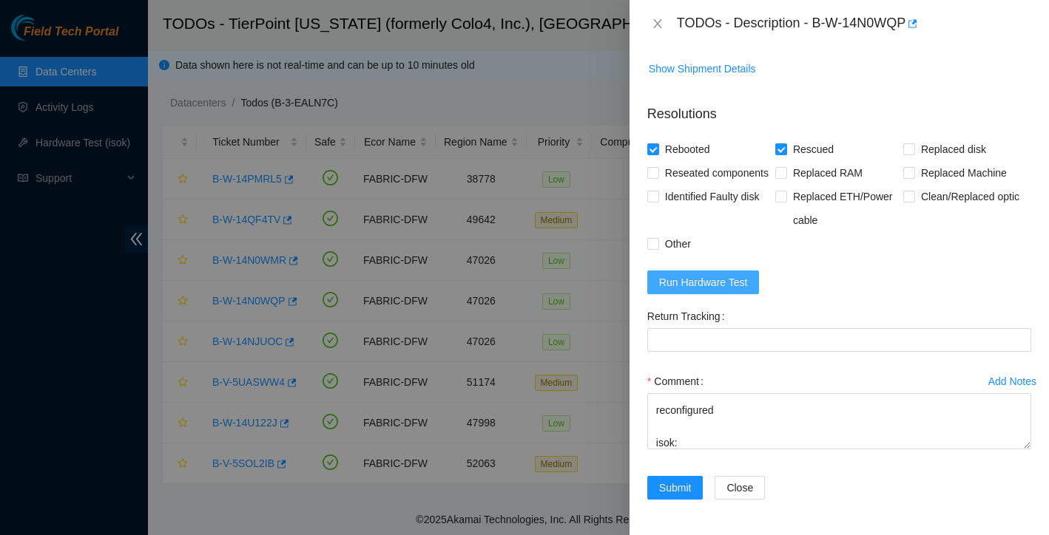
click at [737, 292] on button "Run Hardware Test" at bounding box center [703, 283] width 112 height 24
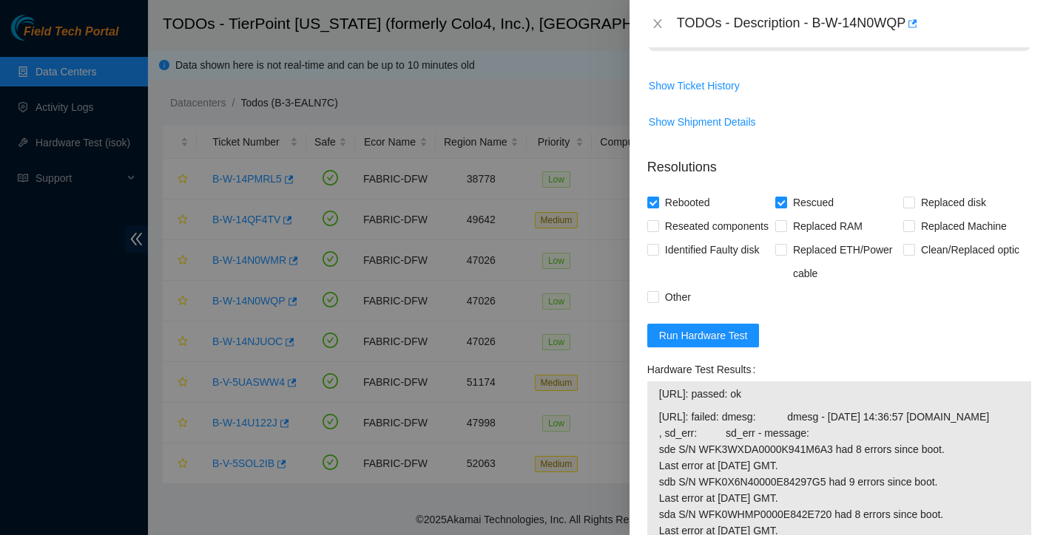
scroll to position [763, 0]
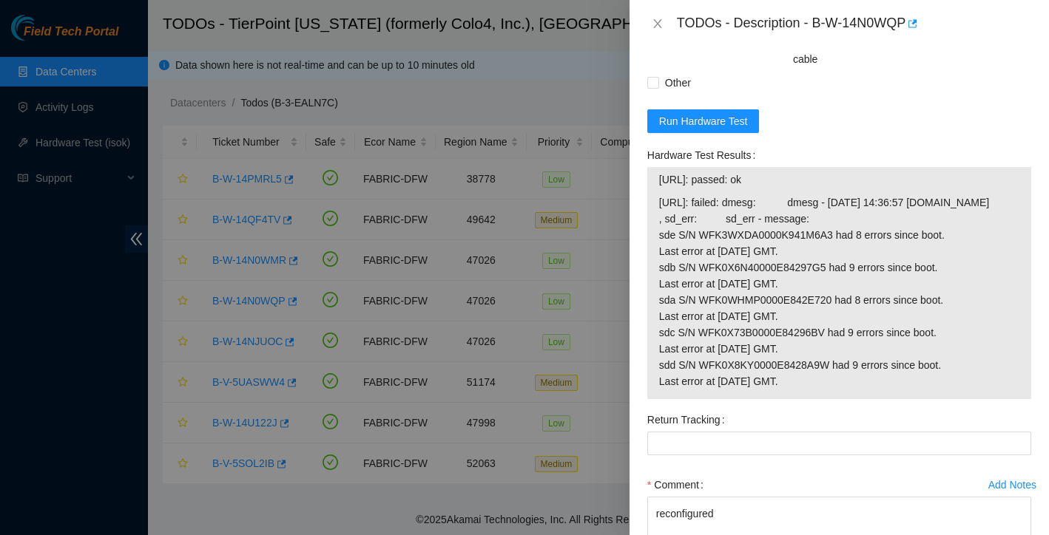
drag, startPoint x: 662, startPoint y: 234, endPoint x: 796, endPoint y: 234, distance: 133.9
click at [796, 188] on span "23.202.88.252: passed: ok" at bounding box center [839, 180] width 360 height 16
copy span "23.202.88.252: passed: ok"
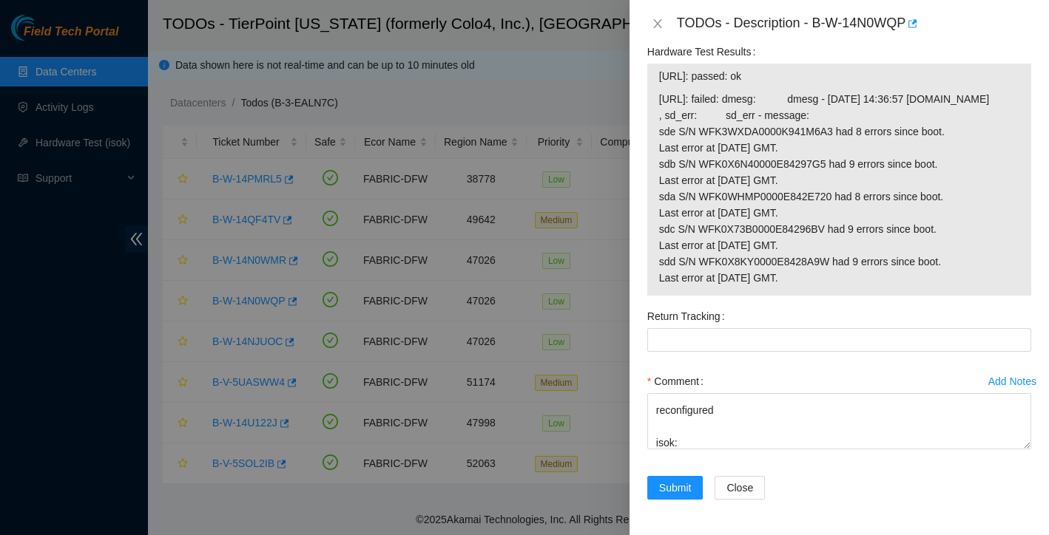
scroll to position [939, 0]
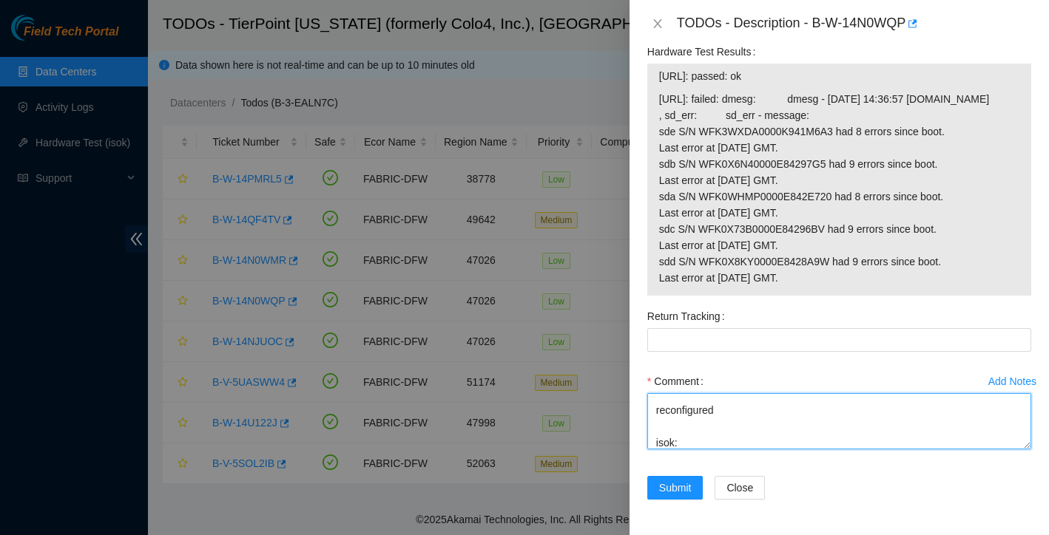
click at [717, 435] on textarea "rebooted reseated disk tray rescued reconfigured isok:" at bounding box center [839, 421] width 384 height 56
paste textarea "23.202.88.252: passed: ok"
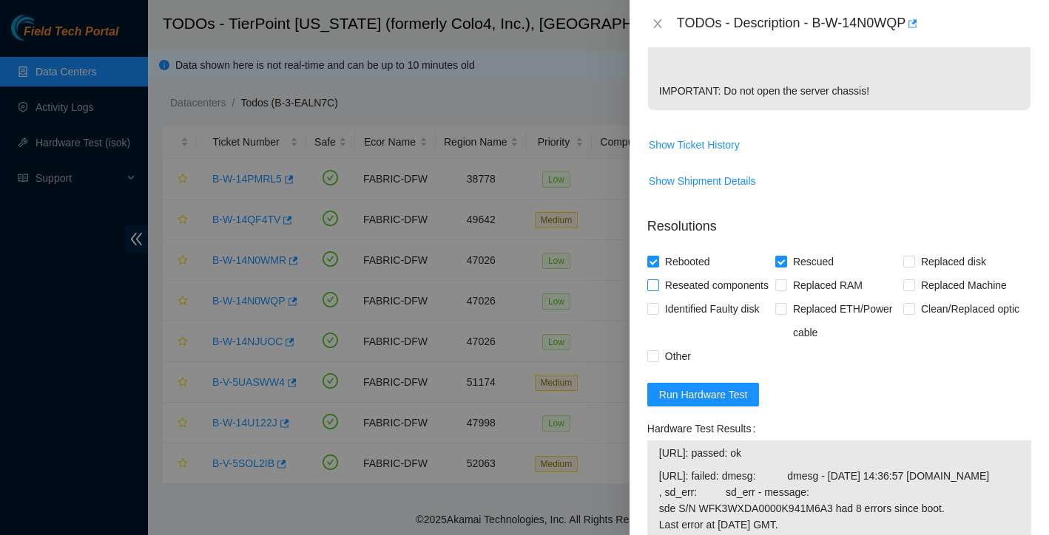
scroll to position [444, 0]
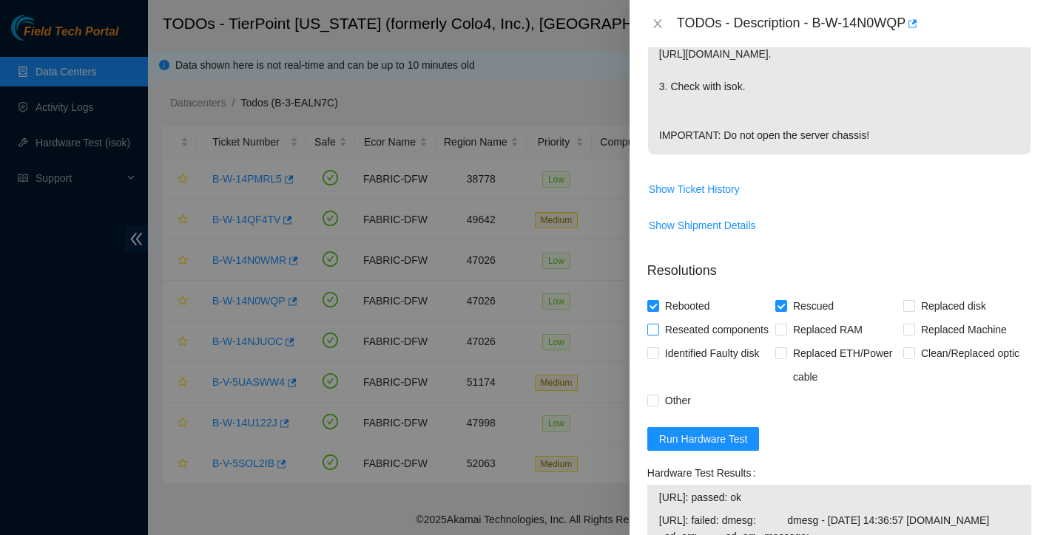
type textarea "rebooted reseated disk tray rescued reconfigured isok: 23.202.88.252: passed: ok"
click at [662, 342] on span "Reseated components" at bounding box center [716, 330] width 115 height 24
click at [657, 334] on input "Reseated components" at bounding box center [652, 329] width 10 height 10
checkbox input "true"
click at [653, 407] on span at bounding box center [653, 401] width 12 height 12
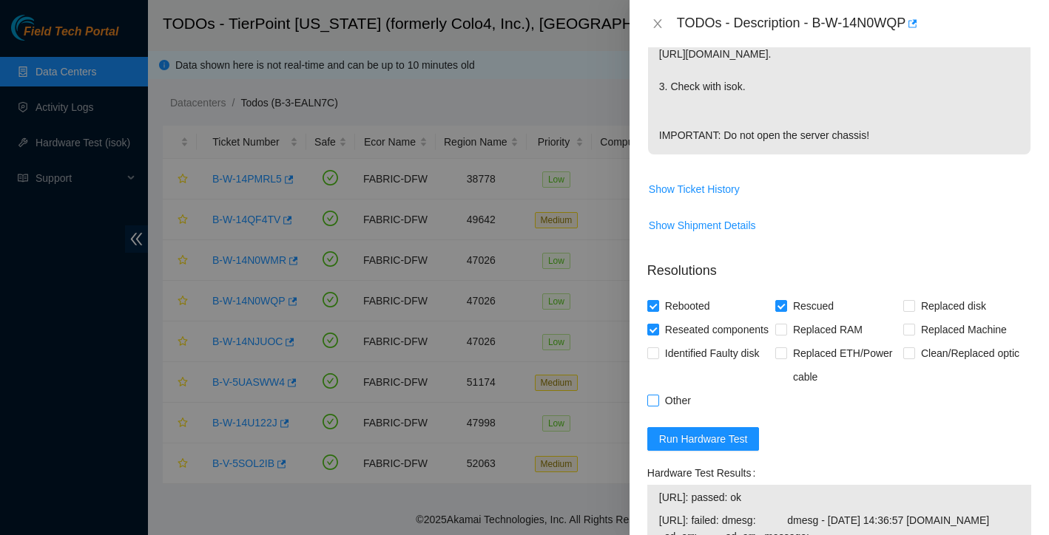
click at [653, 405] on input "Other" at bounding box center [652, 400] width 10 height 10
checkbox input "true"
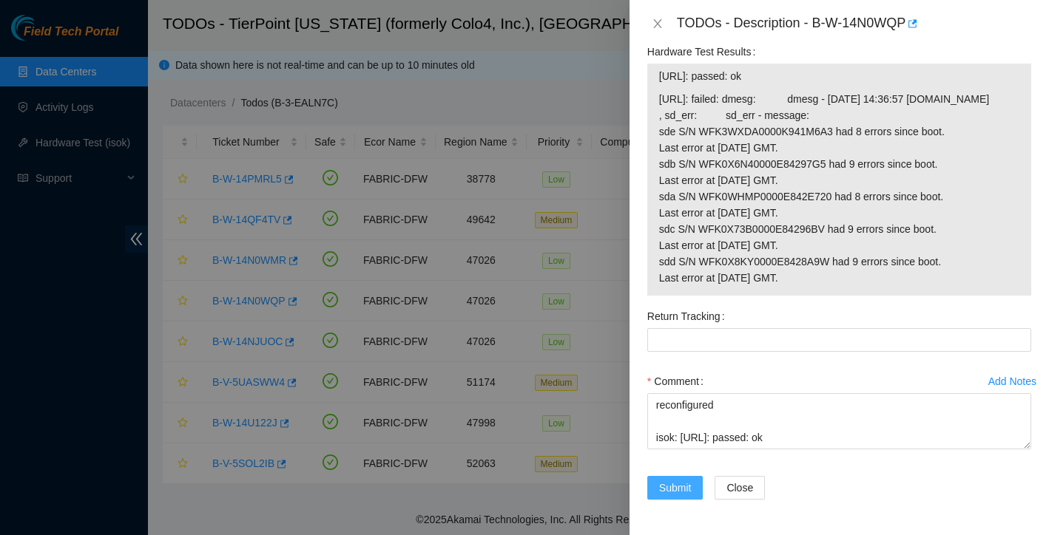
scroll to position [98, 0]
click at [682, 487] on span "Submit" at bounding box center [675, 488] width 33 height 16
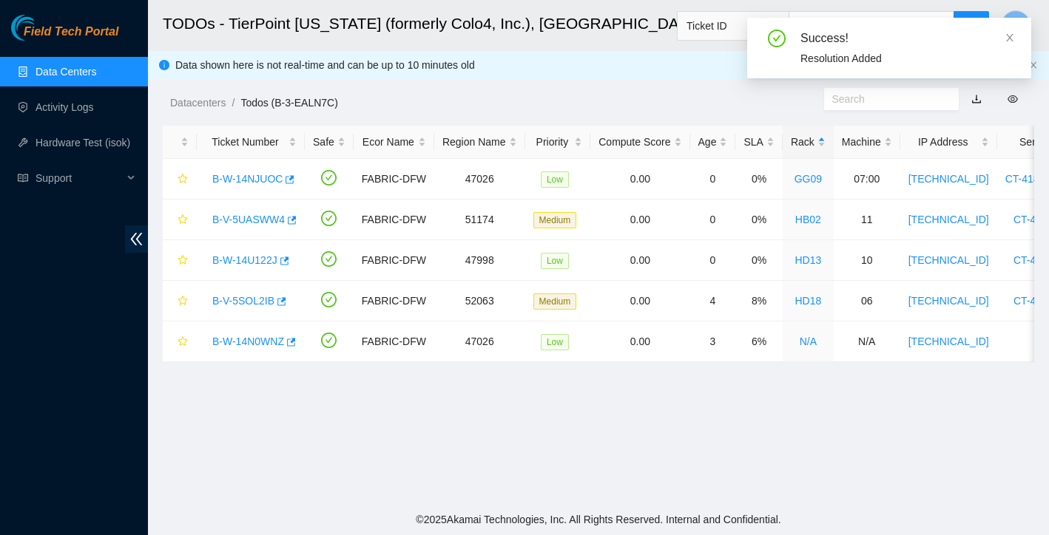
scroll to position [290, 0]
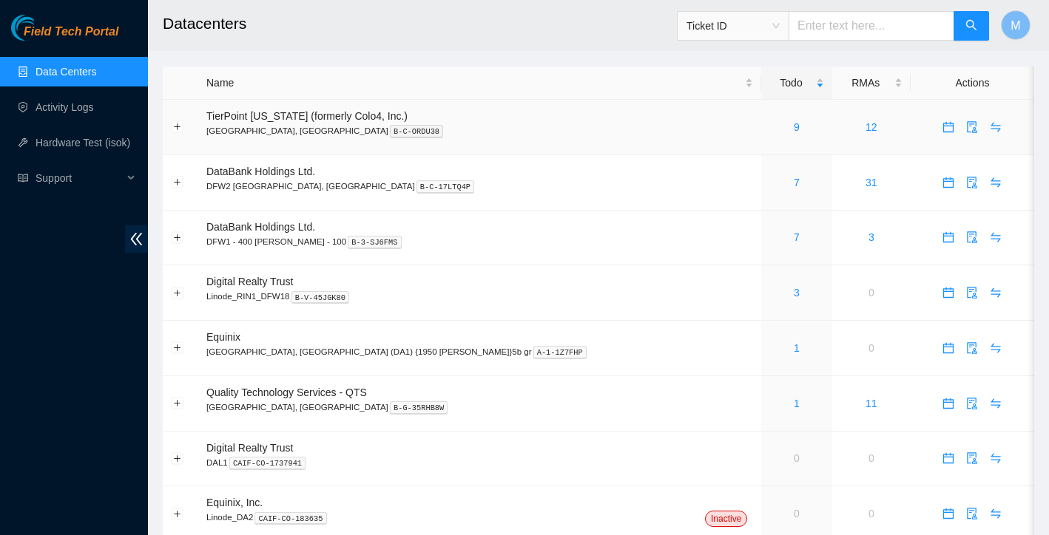
click at [769, 123] on div "9" at bounding box center [796, 127] width 54 height 16
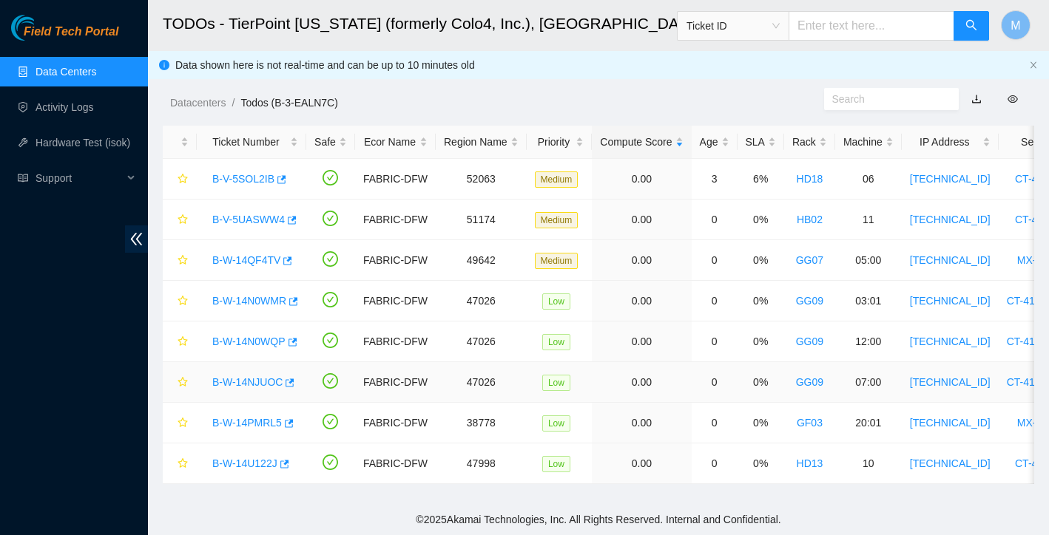
click at [234, 381] on link "B-W-14NJUOC" at bounding box center [247, 382] width 70 height 12
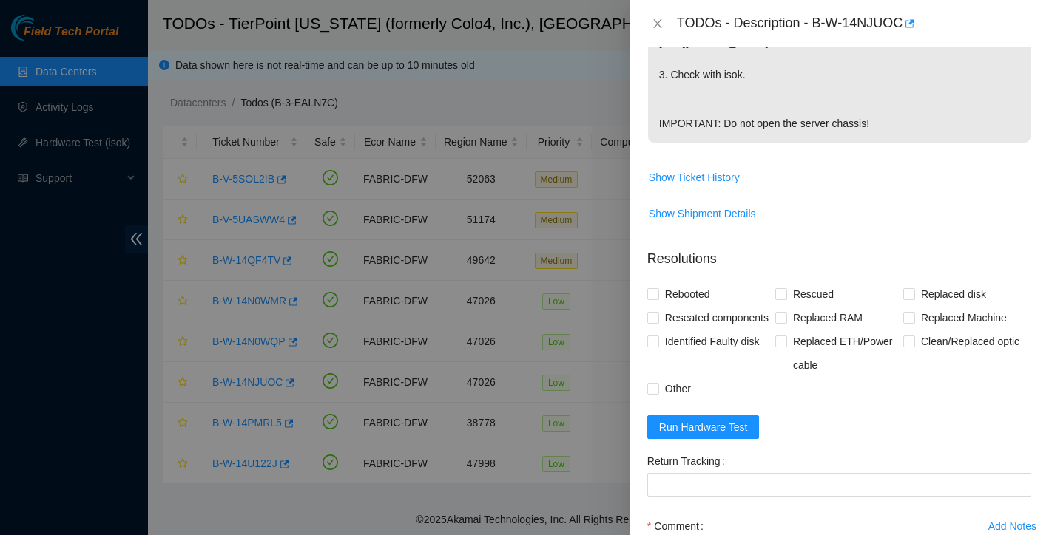
scroll to position [457, 0]
click at [652, 298] on input "Rebooted" at bounding box center [652, 293] width 10 height 10
checkbox input "true"
click at [778, 298] on input "Rescued" at bounding box center [780, 293] width 10 height 10
checkbox input "true"
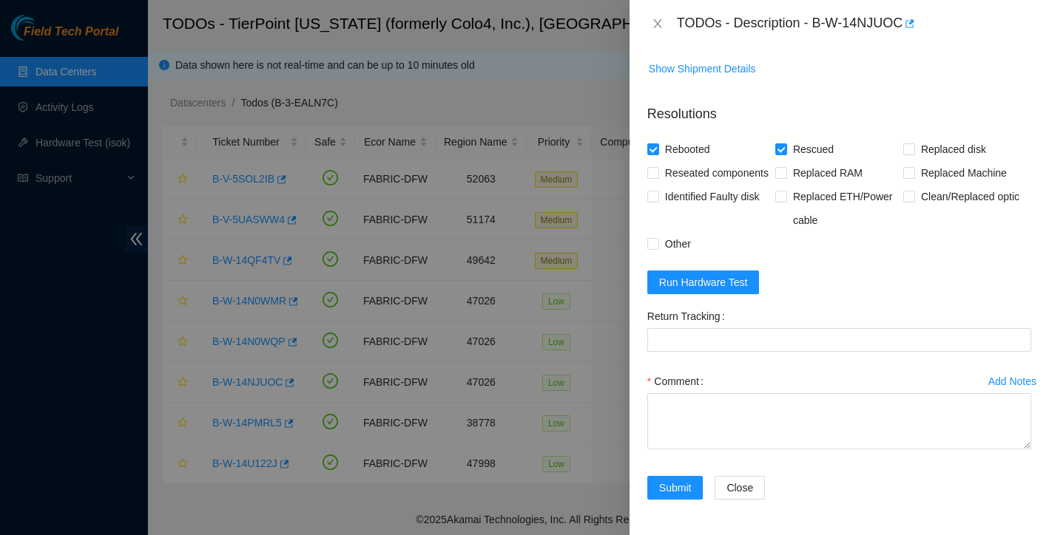
scroll to position [657, 0]
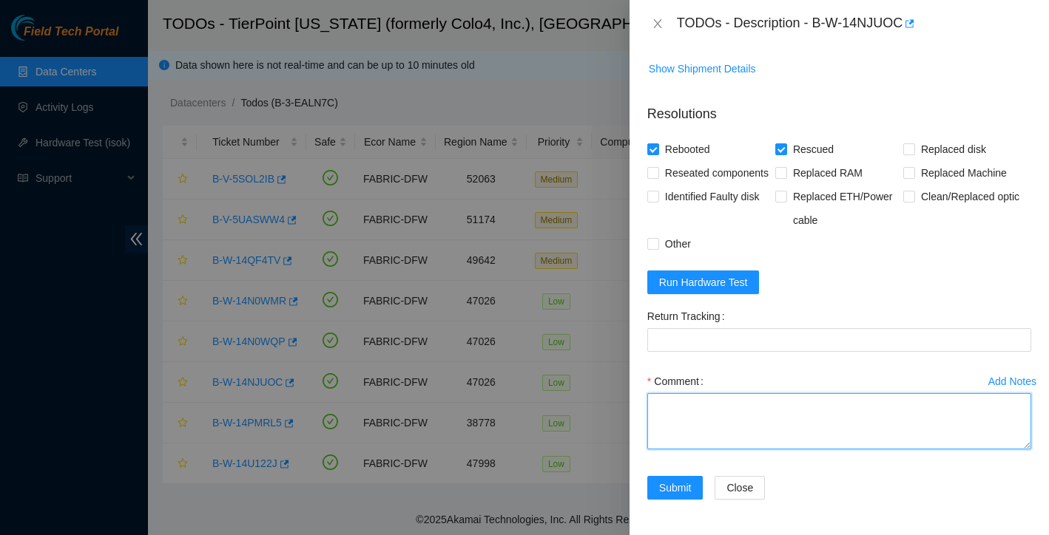
click at [709, 415] on textarea "Comment" at bounding box center [839, 421] width 384 height 56
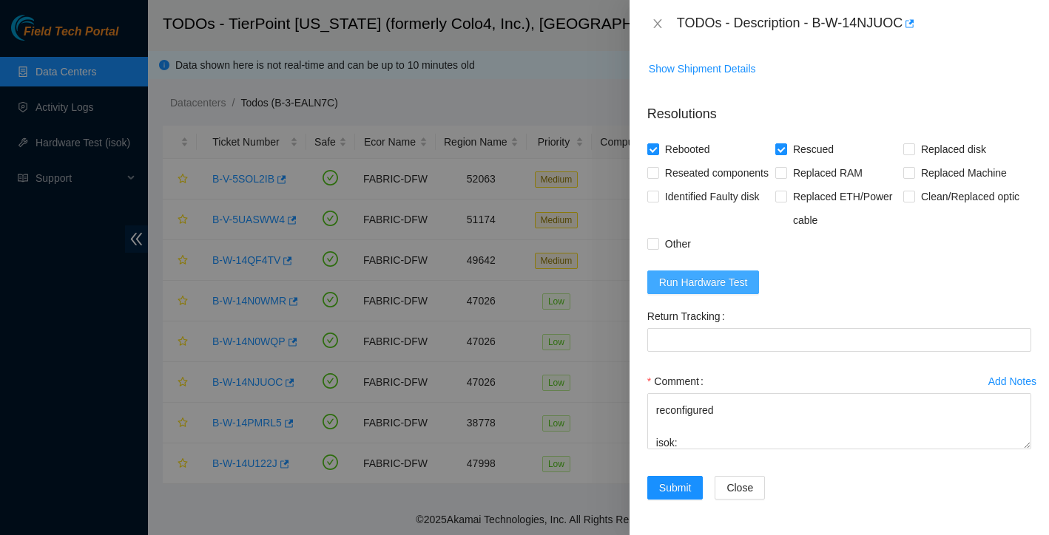
click at [740, 287] on span "Run Hardware Test" at bounding box center [703, 282] width 89 height 16
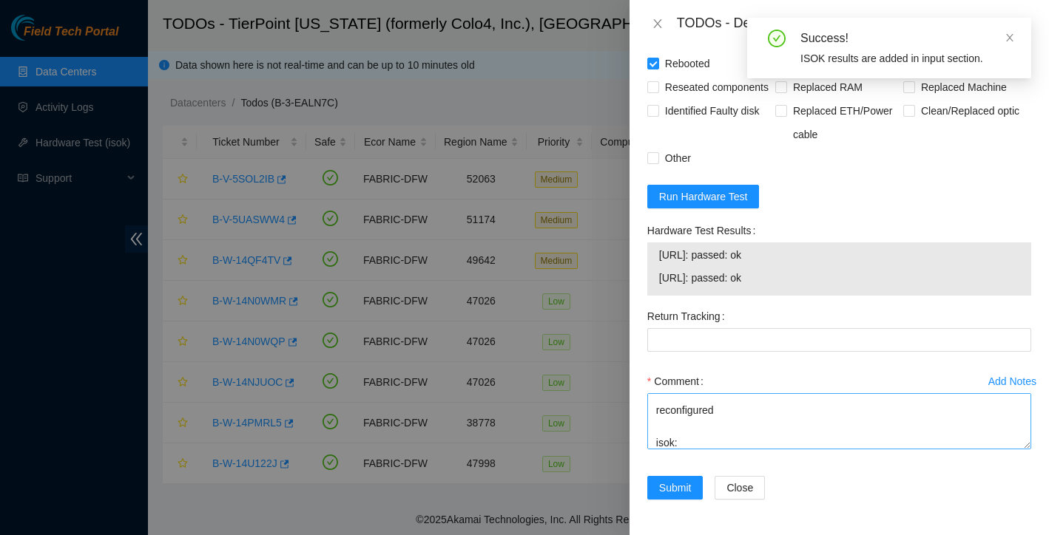
scroll to position [743, 0]
click at [720, 442] on textarea "rebooted reseated disk tray rescued reconfigured isok:" at bounding box center [839, 421] width 384 height 56
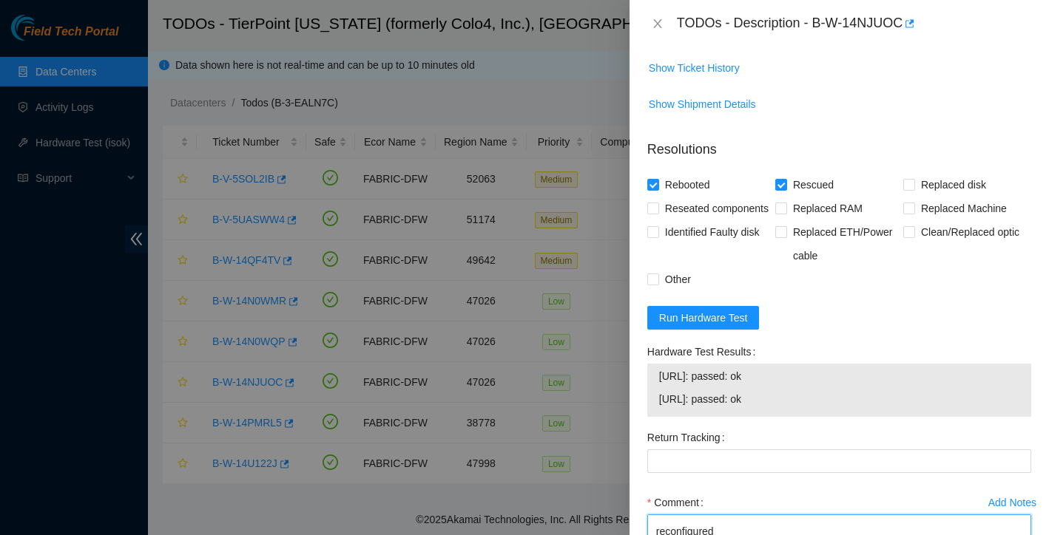
scroll to position [540, 0]
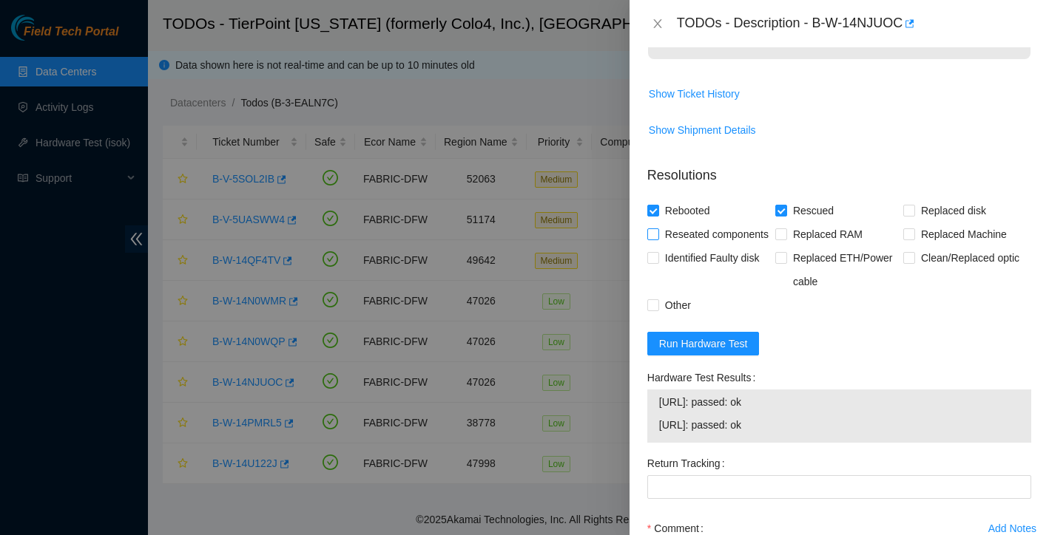
type textarea "rebooted reseated disk tray rescued reconfigured isok: PASSED"
click at [655, 246] on label "Reseated components" at bounding box center [710, 235] width 127 height 24
click at [655, 239] on input "Reseated components" at bounding box center [652, 234] width 10 height 10
checkbox input "true"
click at [659, 317] on span "Other" at bounding box center [678, 306] width 38 height 24
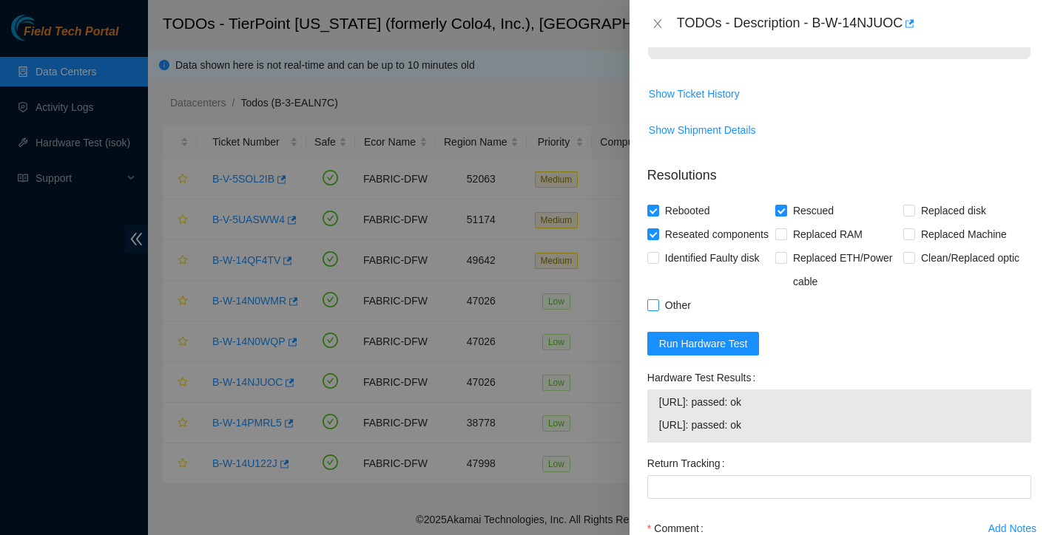
click at [657, 310] on input "Other" at bounding box center [652, 305] width 10 height 10
checkbox input "true"
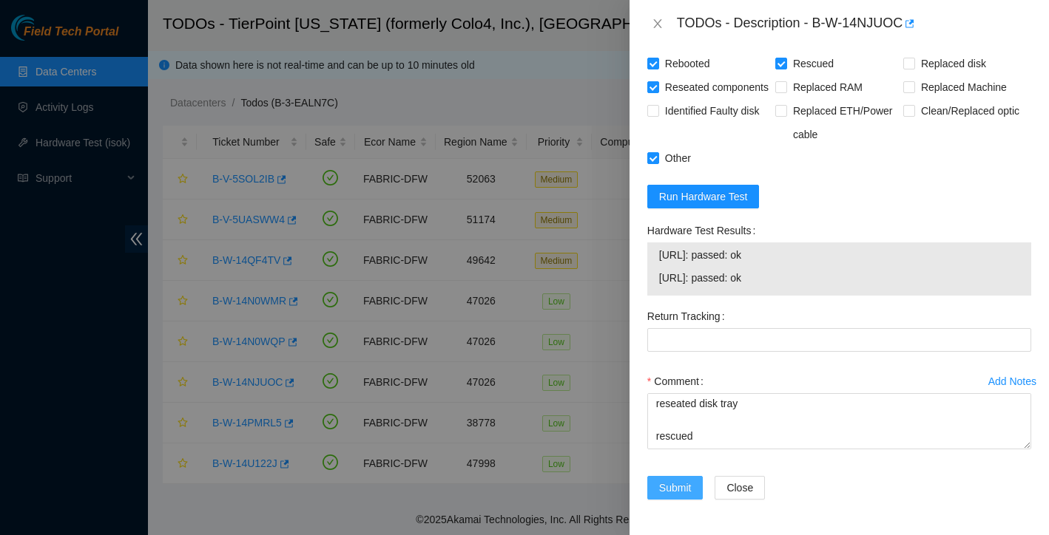
scroll to position [743, 0]
click at [677, 489] on span "Submit" at bounding box center [675, 488] width 33 height 16
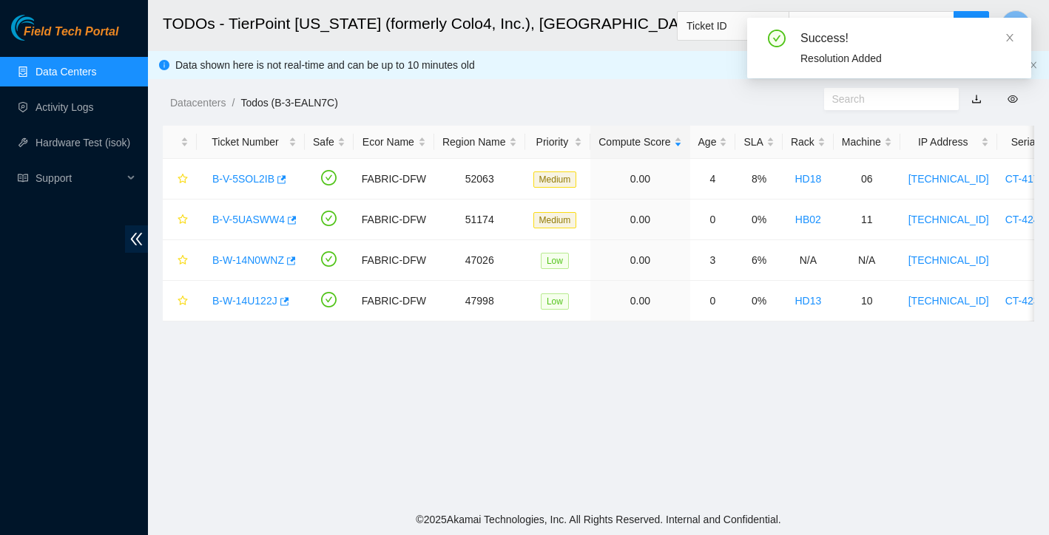
scroll to position [290, 0]
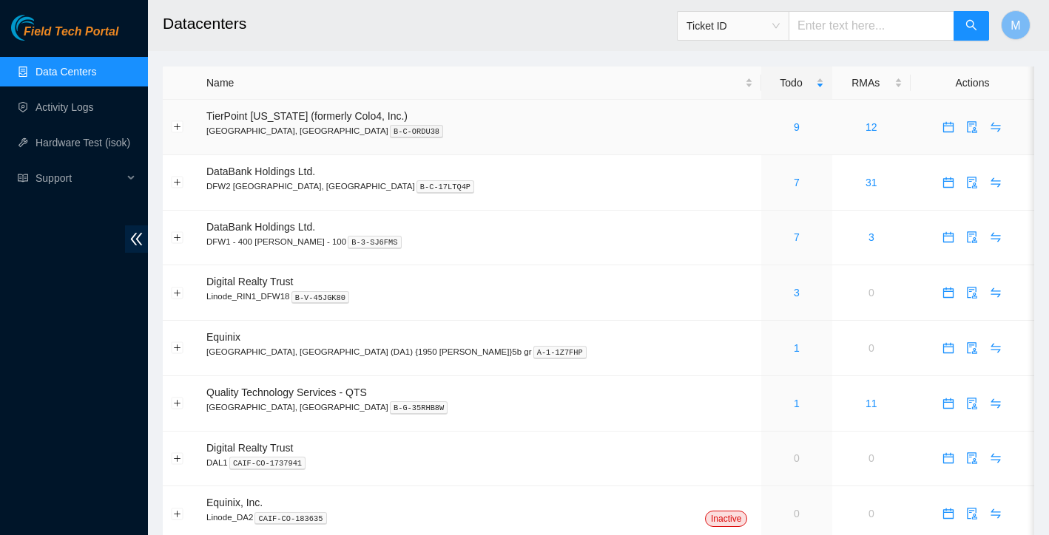
click at [769, 126] on div "9" at bounding box center [796, 127] width 54 height 16
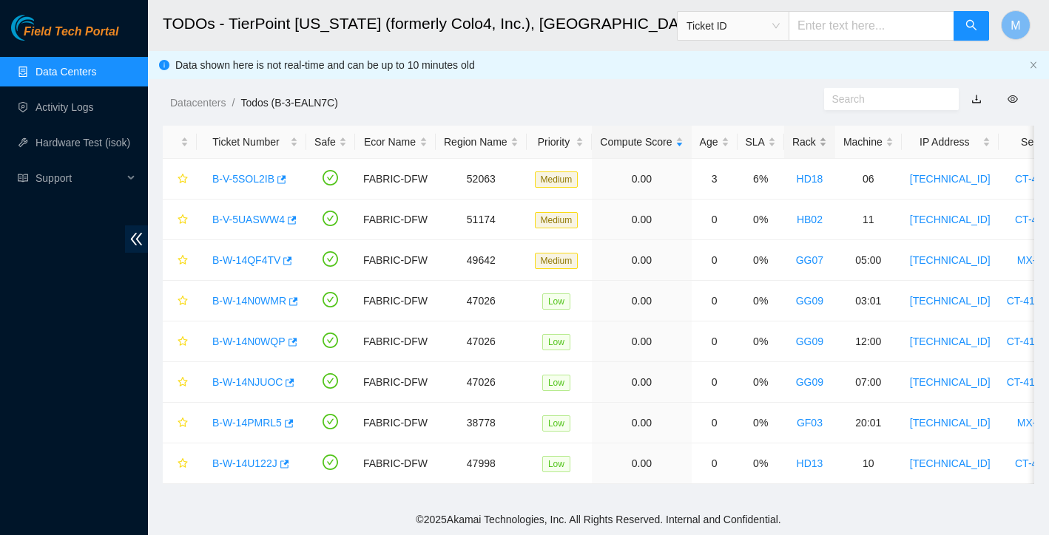
click at [825, 142] on div "Rack" at bounding box center [809, 142] width 35 height 16
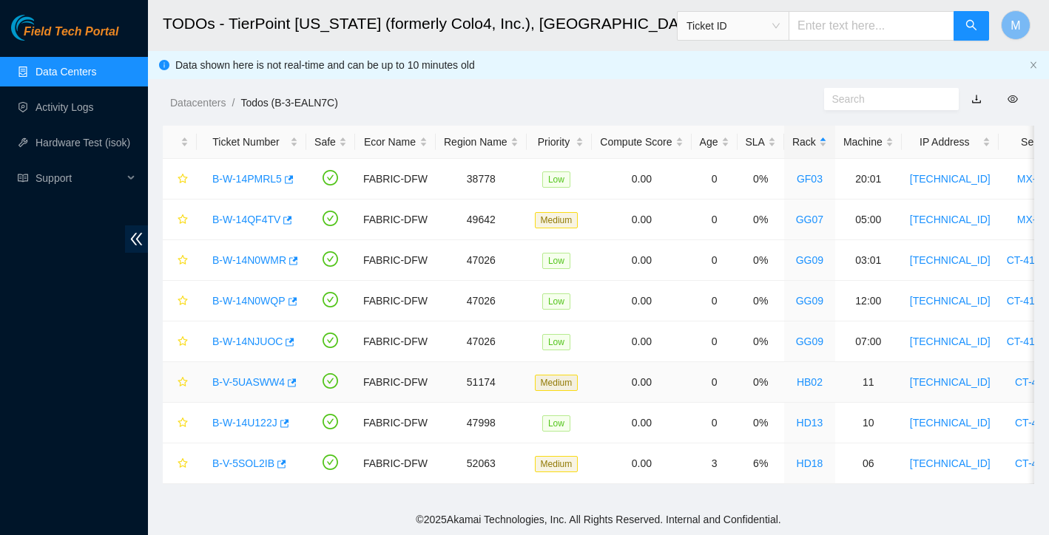
click at [256, 379] on link "B-V-5UASWW4" at bounding box center [248, 382] width 72 height 12
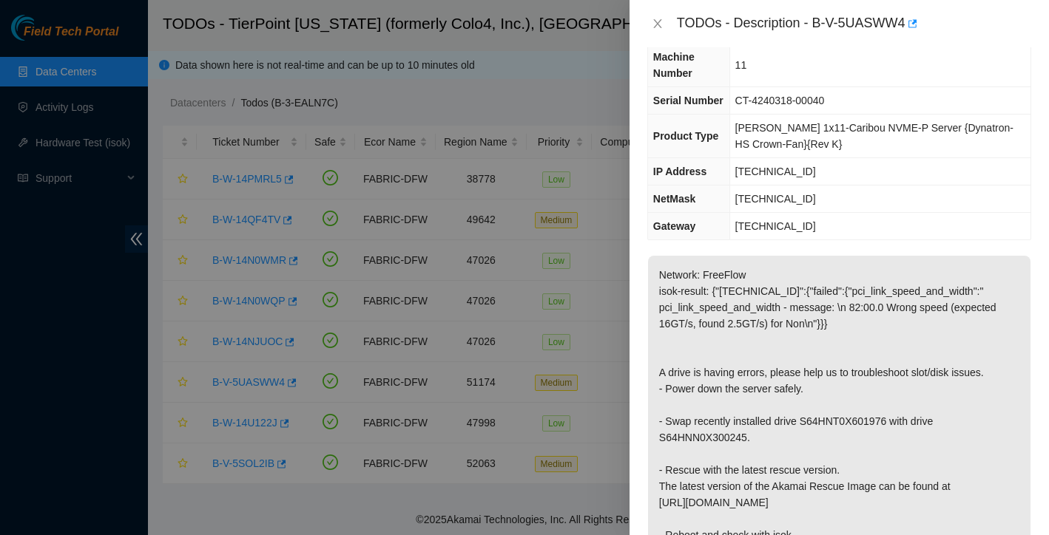
scroll to position [52, 0]
click at [657, 25] on icon "close" at bounding box center [658, 24] width 12 height 12
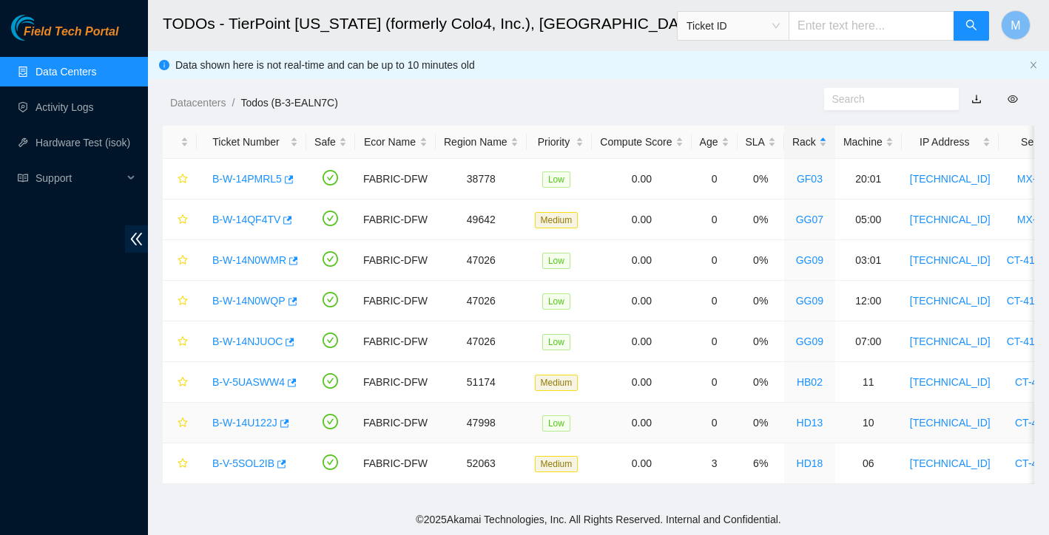
click at [262, 422] on link "B-W-14U122J" at bounding box center [244, 423] width 65 height 12
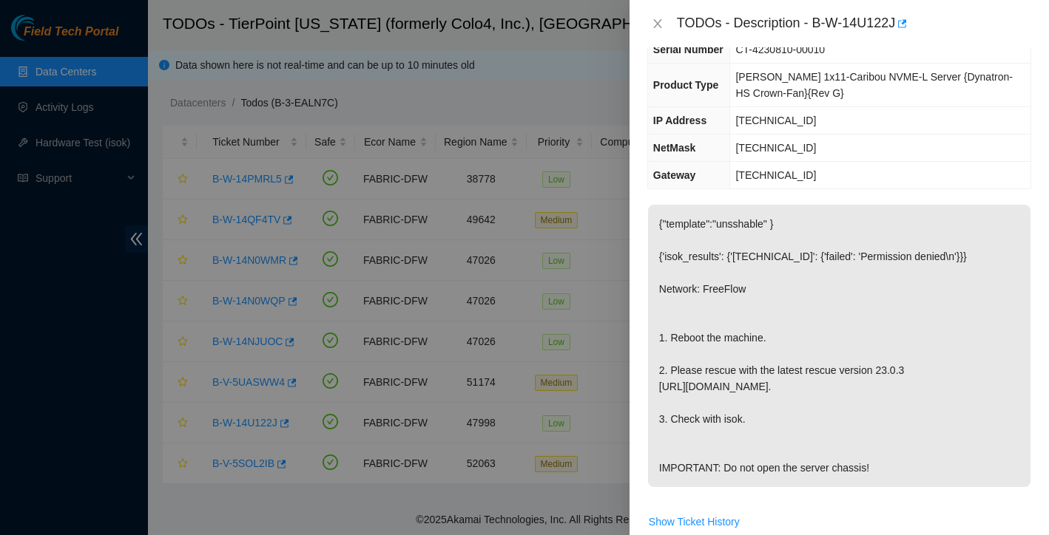
scroll to position [142, 0]
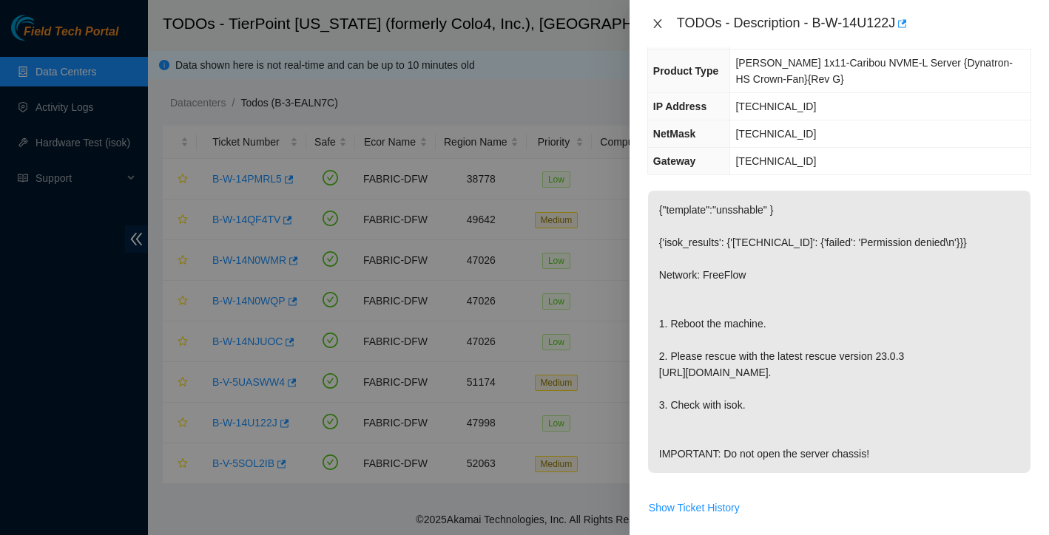
click at [657, 27] on icon "close" at bounding box center [658, 24] width 12 height 12
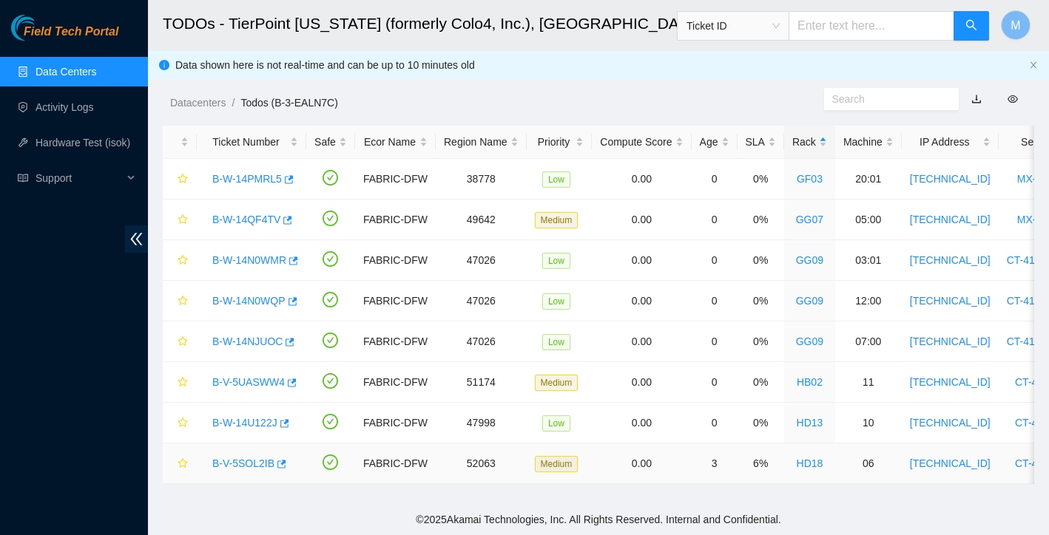
click at [248, 462] on link "B-V-5SOL2IB" at bounding box center [243, 464] width 62 height 12
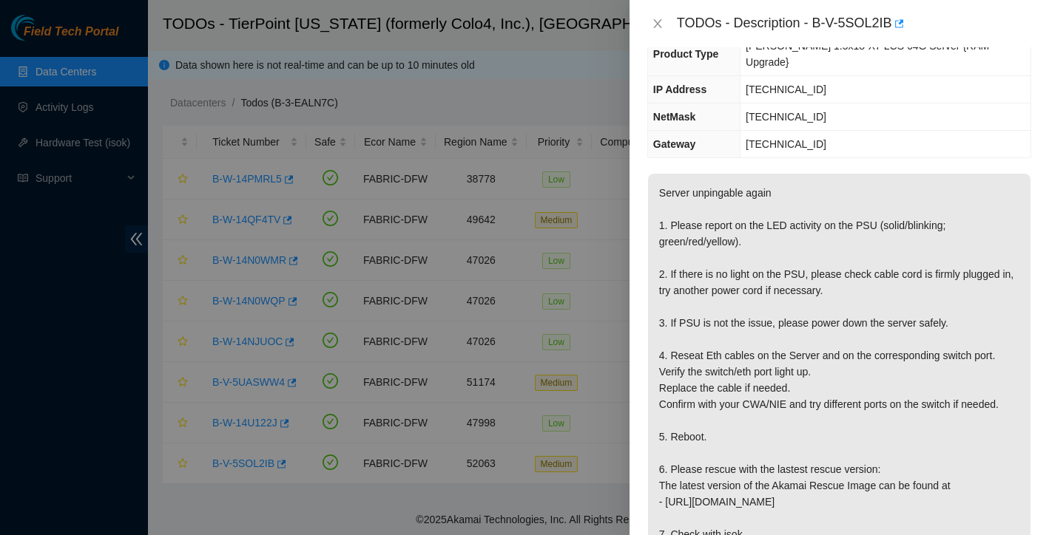
scroll to position [96, 0]
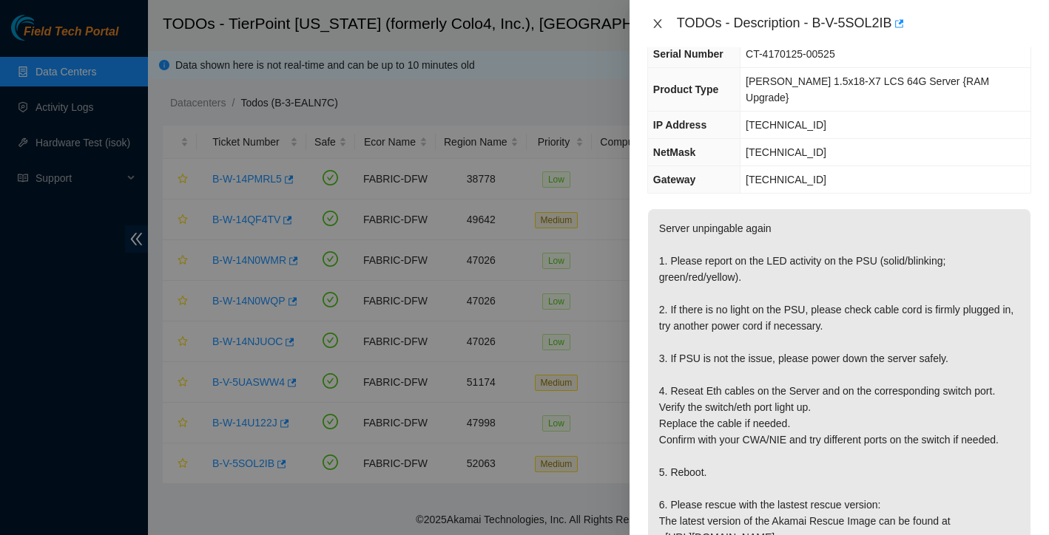
click at [660, 24] on icon "close" at bounding box center [658, 24] width 12 height 12
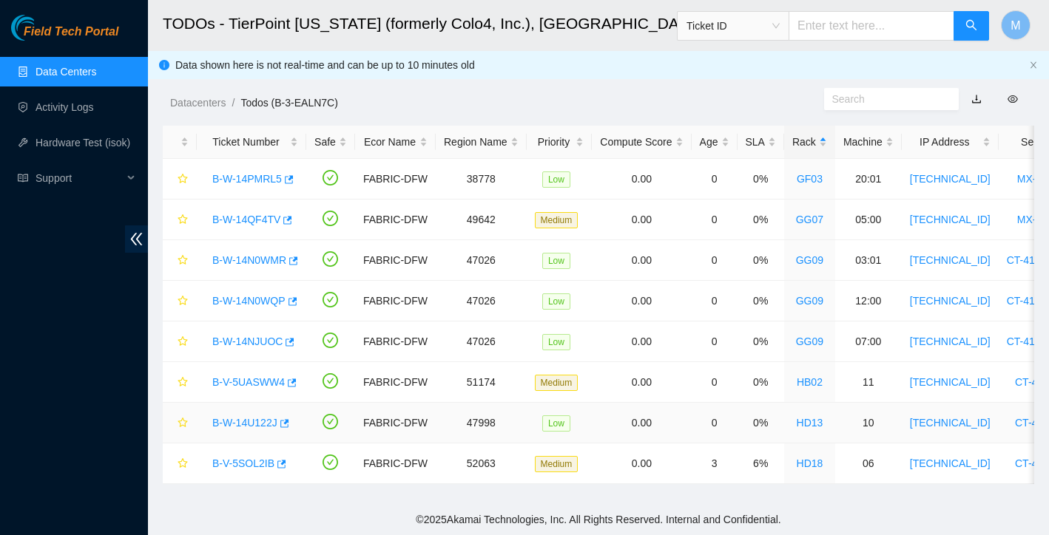
click at [234, 422] on link "B-W-14U122J" at bounding box center [244, 423] width 65 height 12
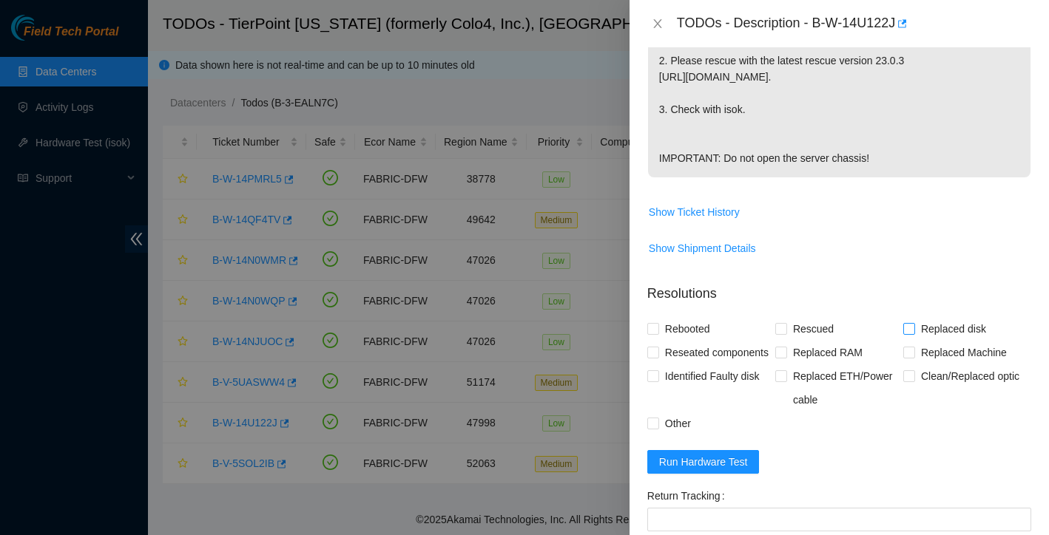
scroll to position [450, 0]
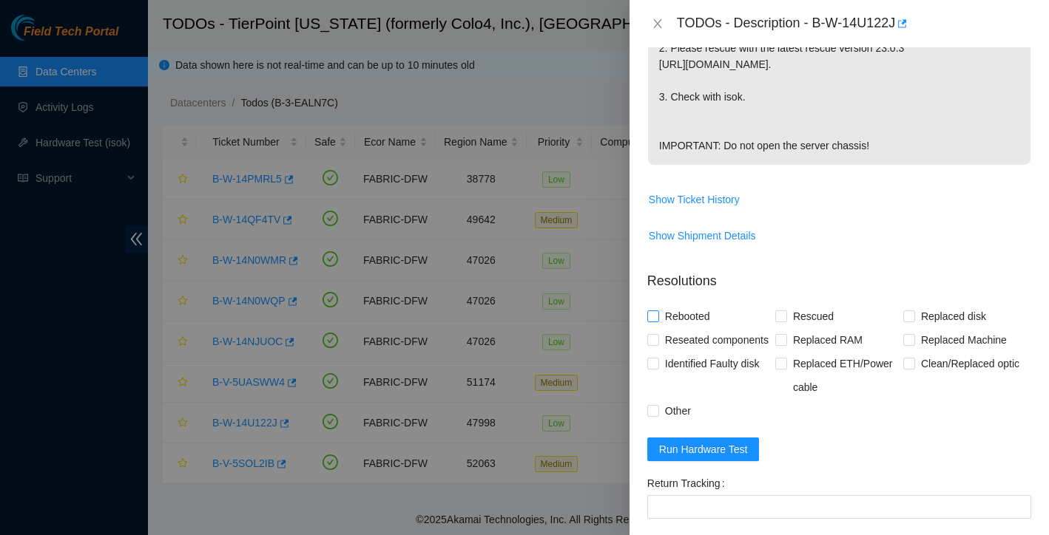
click at [655, 321] on input "Rebooted" at bounding box center [652, 316] width 10 height 10
checkbox input "true"
click at [780, 321] on input "Rescued" at bounding box center [780, 316] width 10 height 10
checkbox input "true"
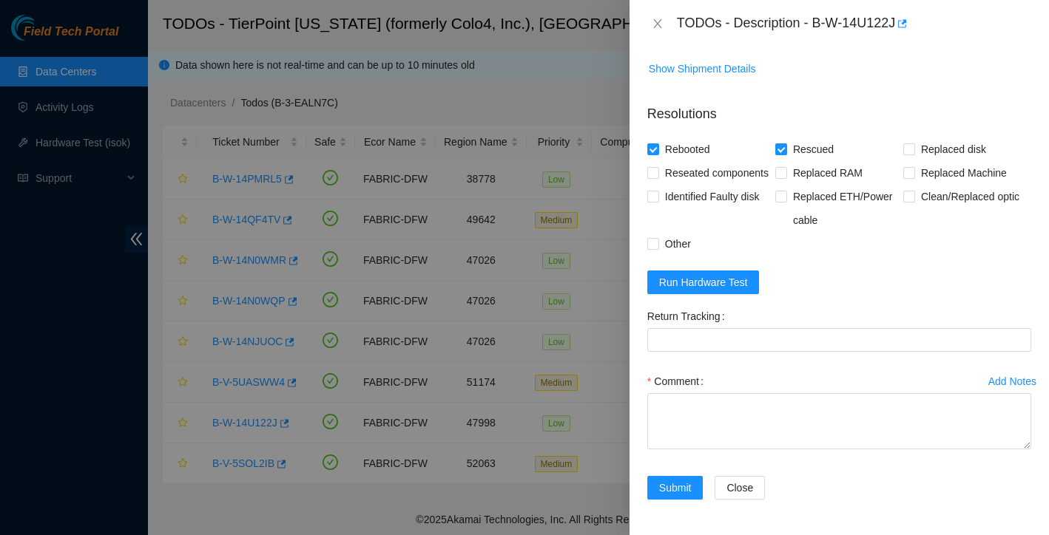
scroll to position [674, 0]
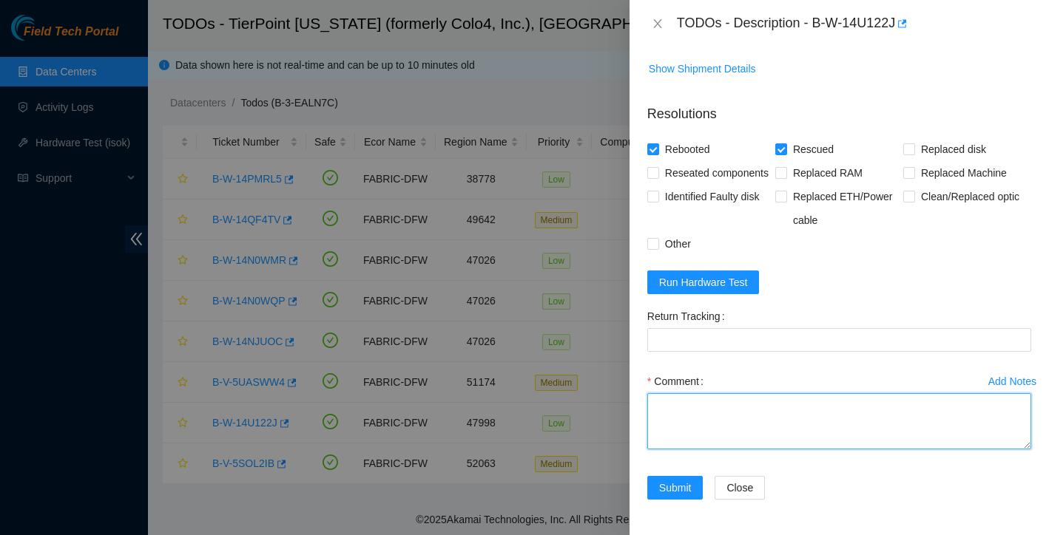
click at [731, 404] on textarea "Comment" at bounding box center [839, 421] width 384 height 56
type textarea "rebooted rescued reconfigured isok:"
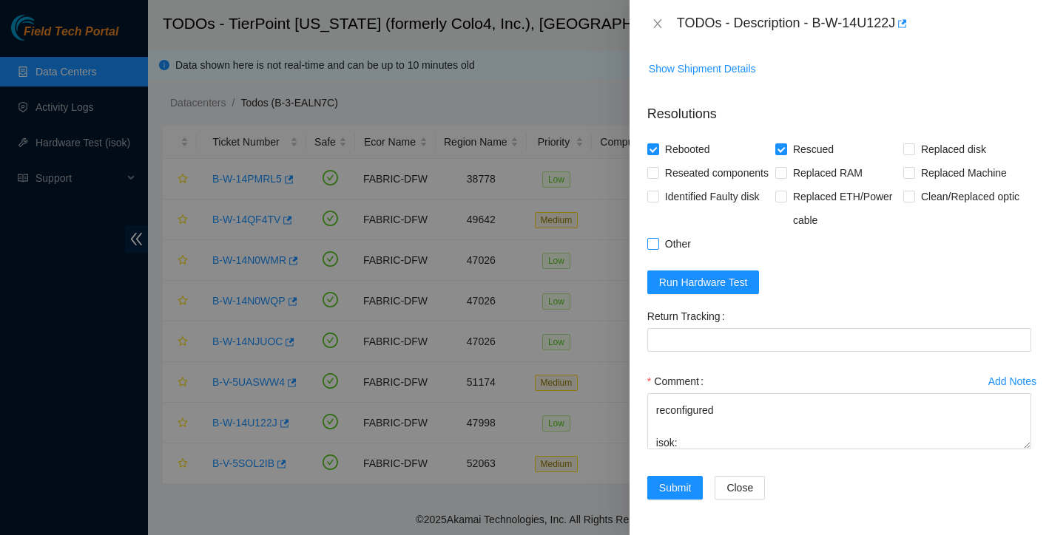
click at [649, 238] on input "Other" at bounding box center [652, 243] width 10 height 10
checkbox input "true"
click at [735, 288] on span "Run Hardware Test" at bounding box center [703, 282] width 89 height 16
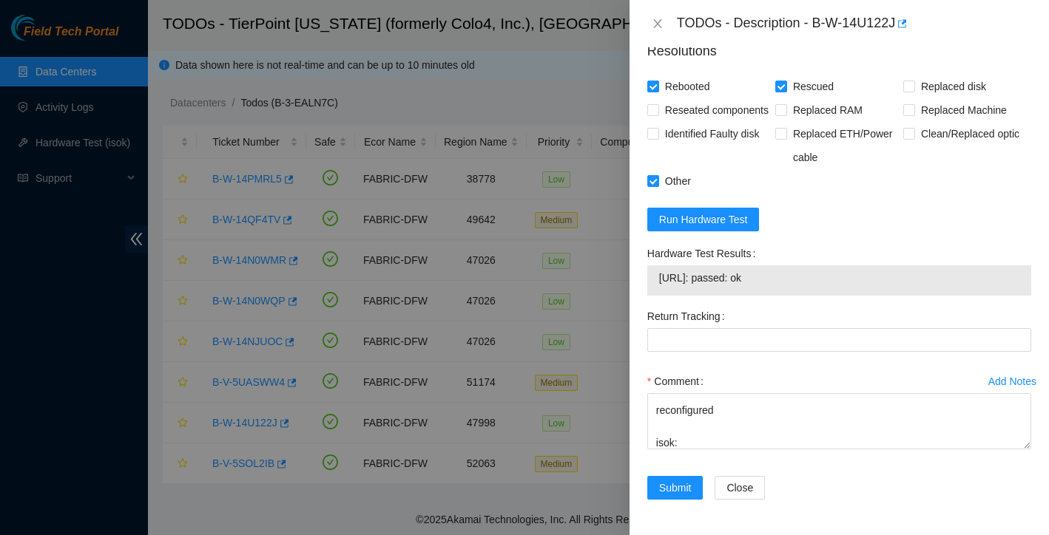
scroll to position [737, 0]
drag, startPoint x: 739, startPoint y: 280, endPoint x: 811, endPoint y: 283, distance: 72.5
click at [811, 283] on span "23.202.88.109: passed: ok" at bounding box center [839, 278] width 360 height 16
copy span "passed: ok"
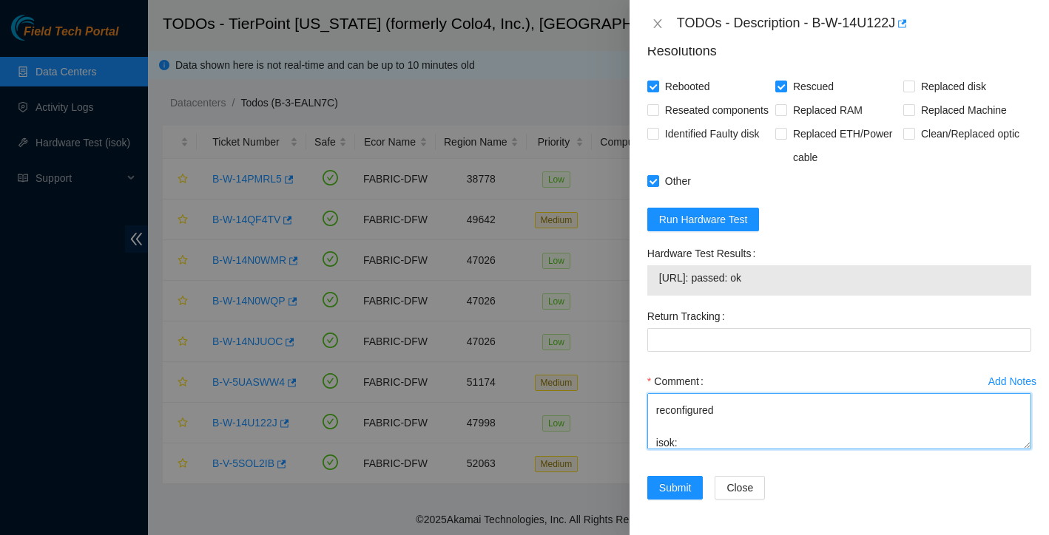
click at [728, 443] on textarea "rebooted rescued reconfigured isok:" at bounding box center [839, 421] width 384 height 56
paste textarea "passed: ok"
type textarea "rebooted rescued reconfigured isok: passed: ok"
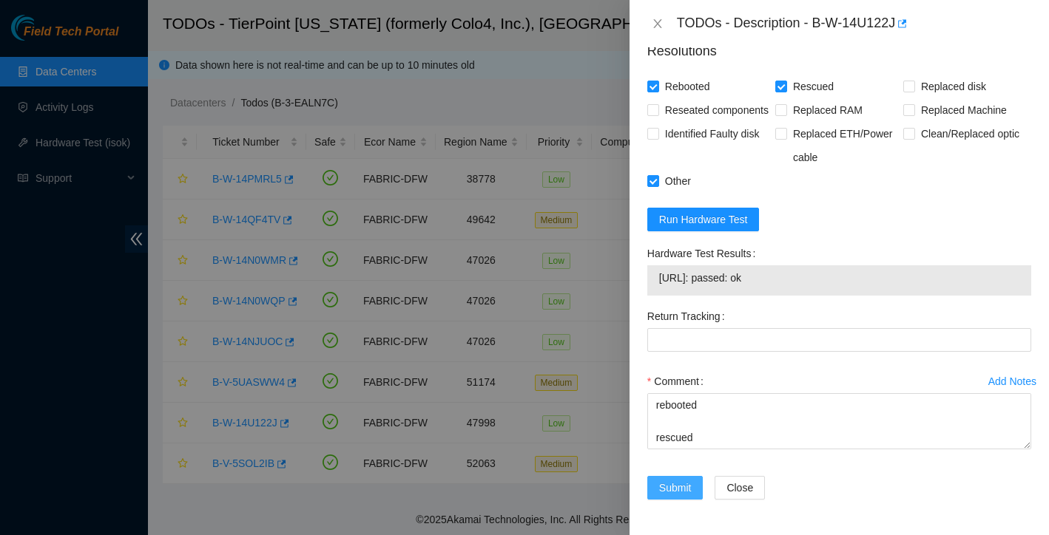
click at [684, 484] on span "Submit" at bounding box center [675, 488] width 33 height 16
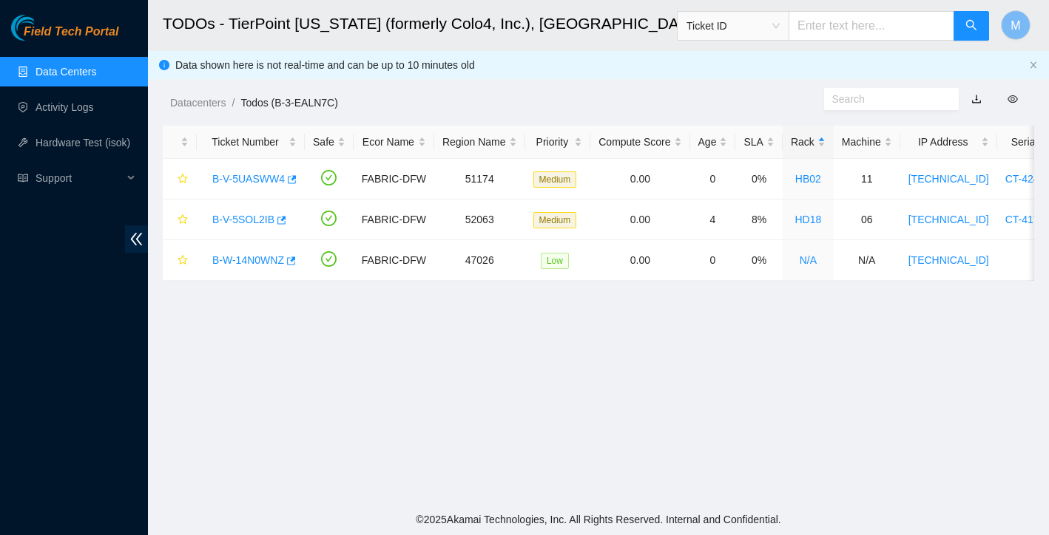
scroll to position [290, 0]
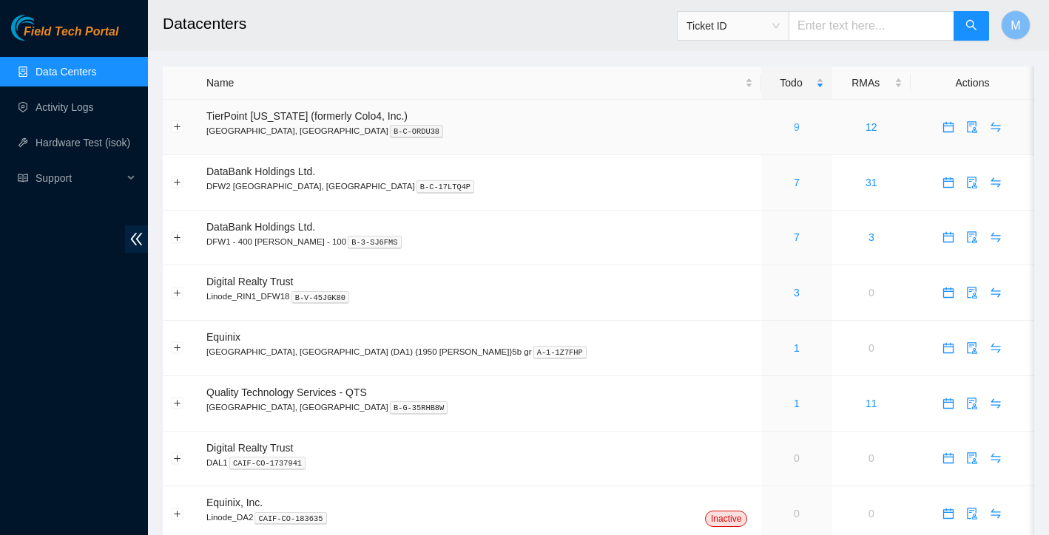
click at [794, 127] on link "9" at bounding box center [797, 127] width 6 height 12
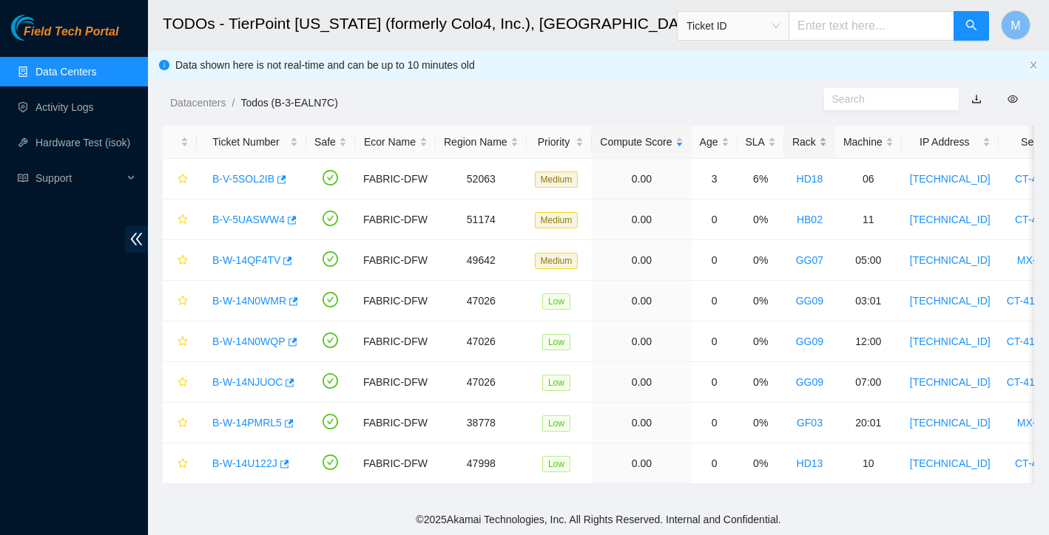
click at [819, 141] on div "Rack" at bounding box center [809, 142] width 35 height 16
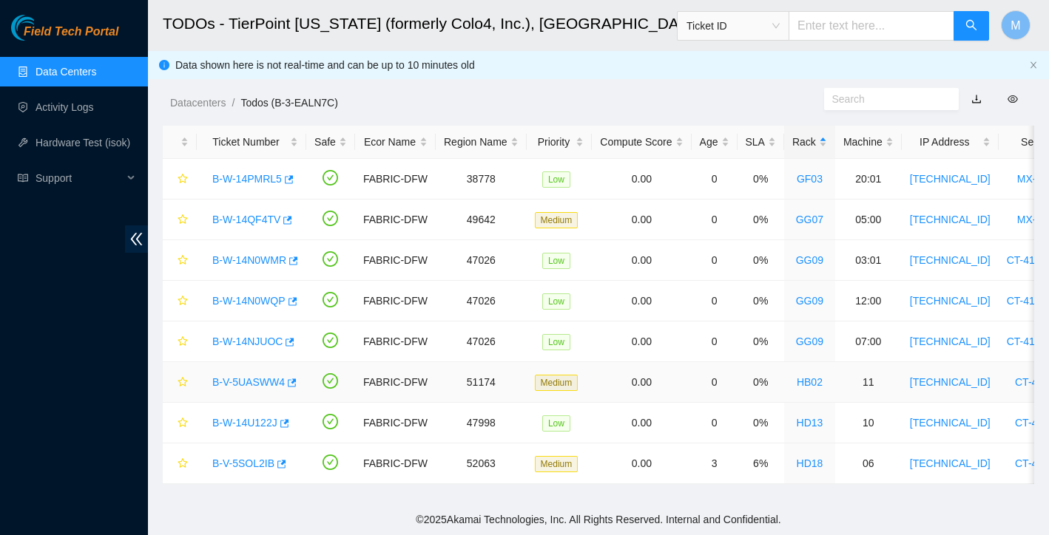
click at [254, 382] on link "B-V-5UASWW4" at bounding box center [248, 382] width 72 height 12
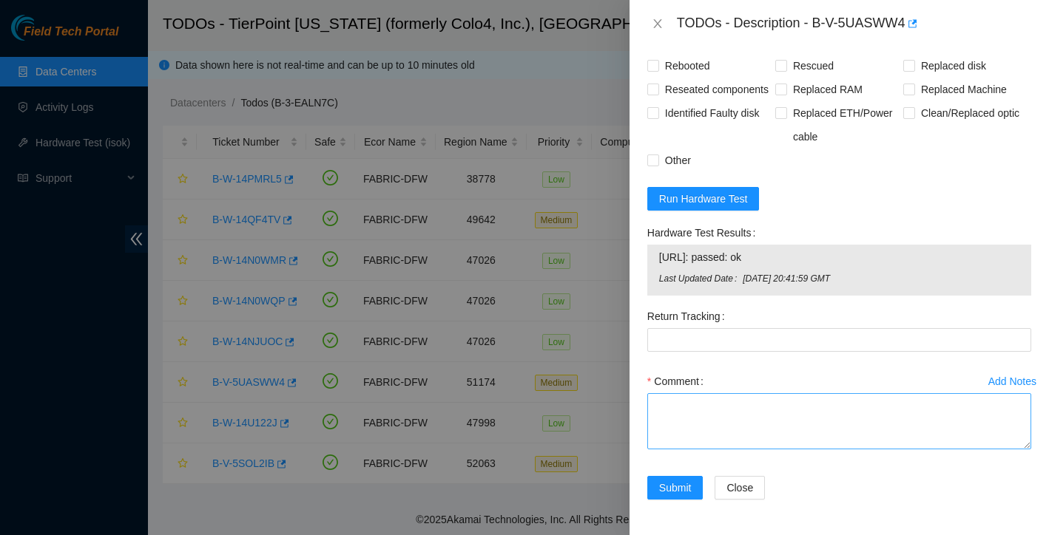
scroll to position [762, 0]
click at [731, 401] on textarea "Comment" at bounding box center [839, 421] width 384 height 56
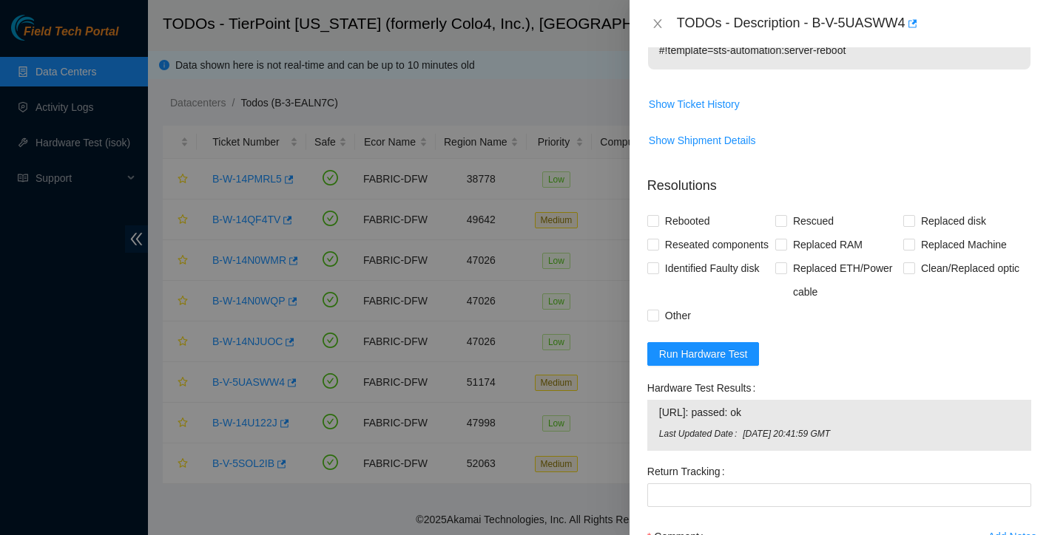
scroll to position [611, 0]
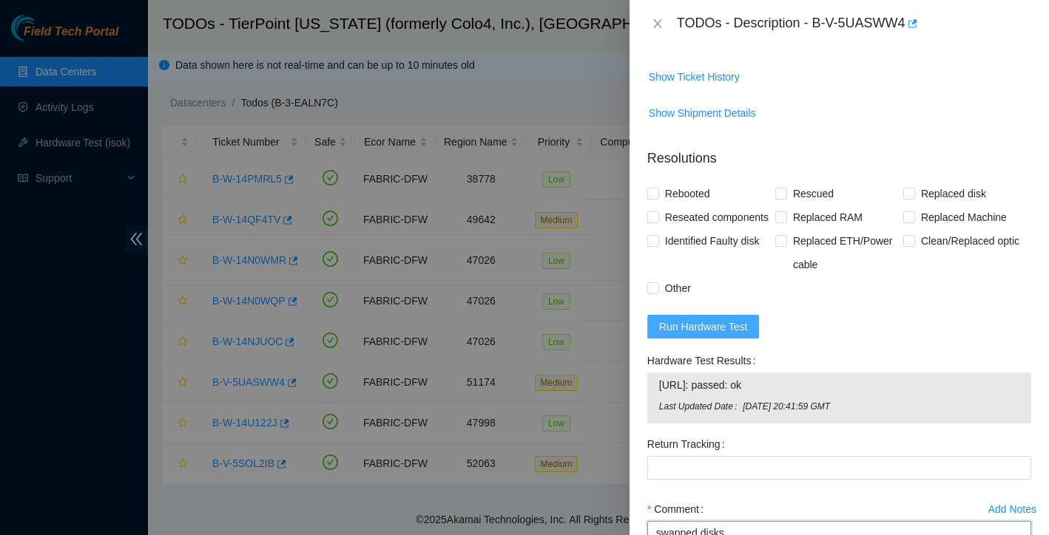
type textarea "swapped disks rescued"
click at [741, 335] on span "Run Hardware Test" at bounding box center [703, 327] width 89 height 16
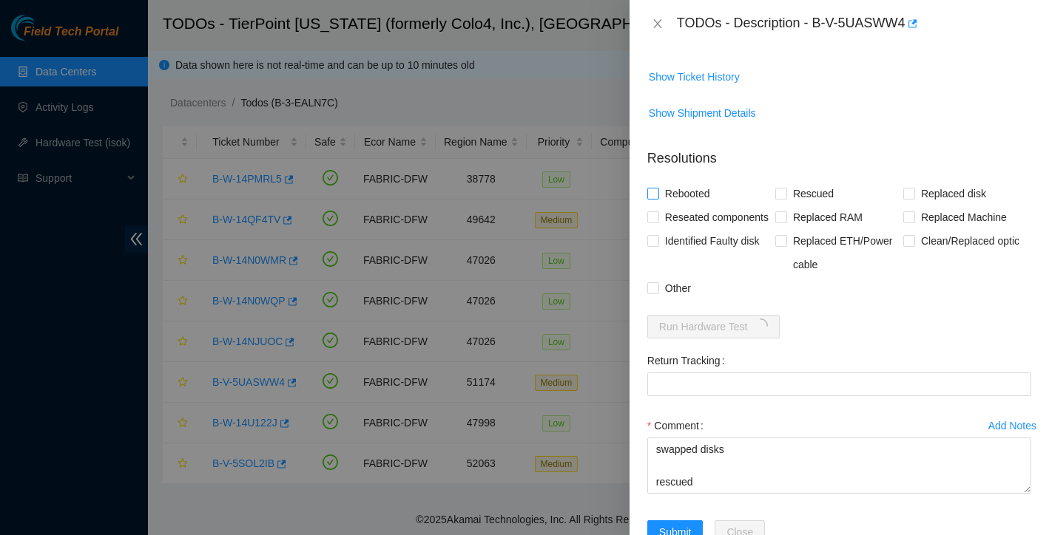
click at [653, 189] on input "Rebooted" at bounding box center [652, 193] width 10 height 10
checkbox input "true"
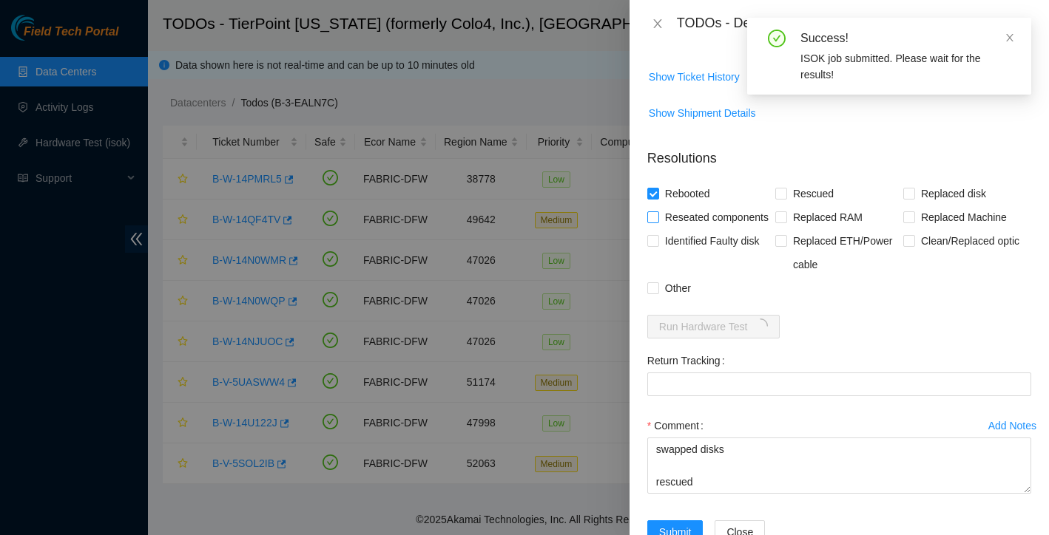
click at [655, 220] on input "Reseated components" at bounding box center [652, 217] width 10 height 10
checkbox input "true"
click at [782, 190] on input "Rescued" at bounding box center [780, 193] width 10 height 10
click at [780, 196] on input "Rescued" at bounding box center [780, 193] width 10 height 10
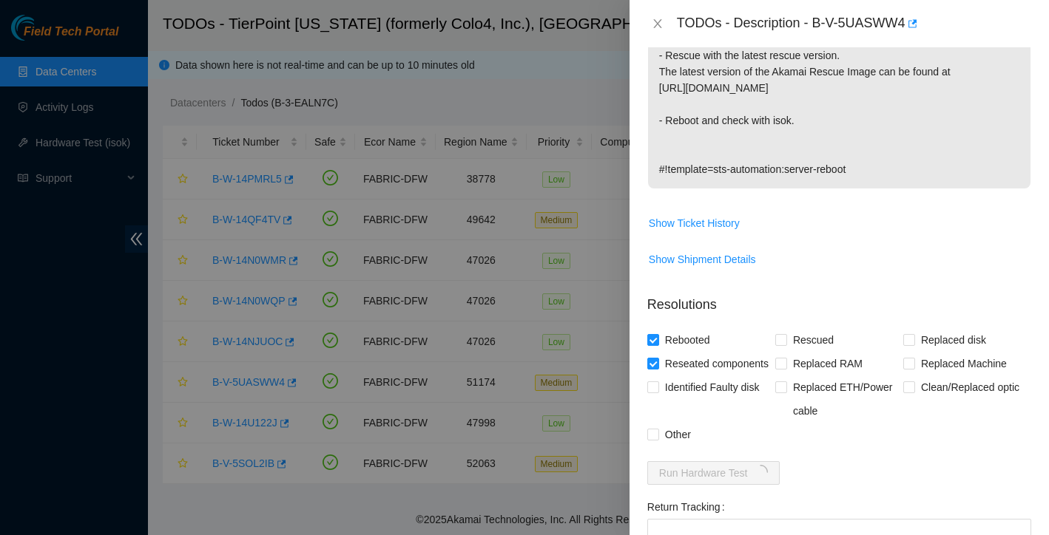
scroll to position [465, 0]
click at [781, 336] on input "Rescued" at bounding box center [780, 339] width 10 height 10
checkbox input "true"
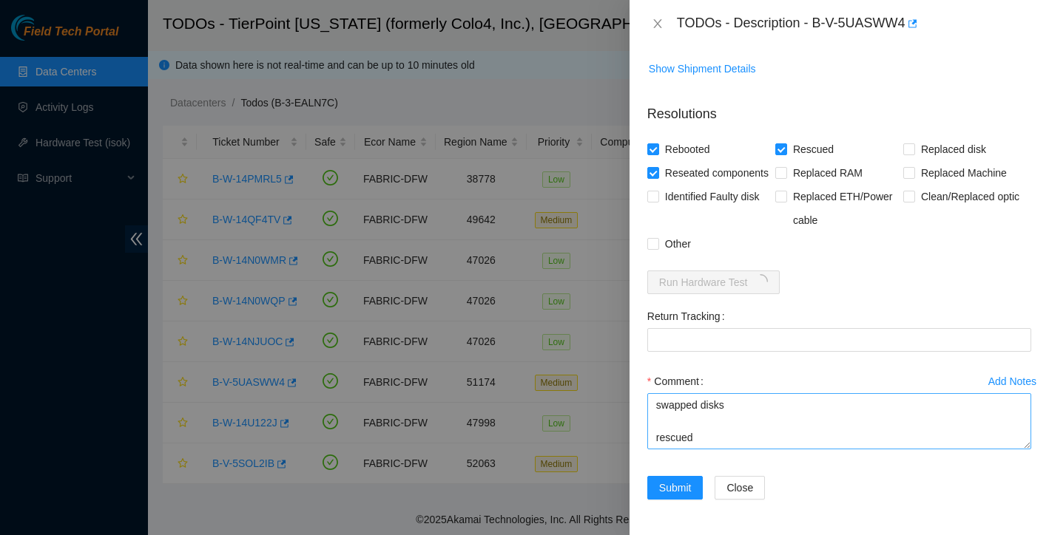
scroll to position [673, 0]
click at [703, 450] on textarea "swapped disks rescued" at bounding box center [839, 421] width 384 height 56
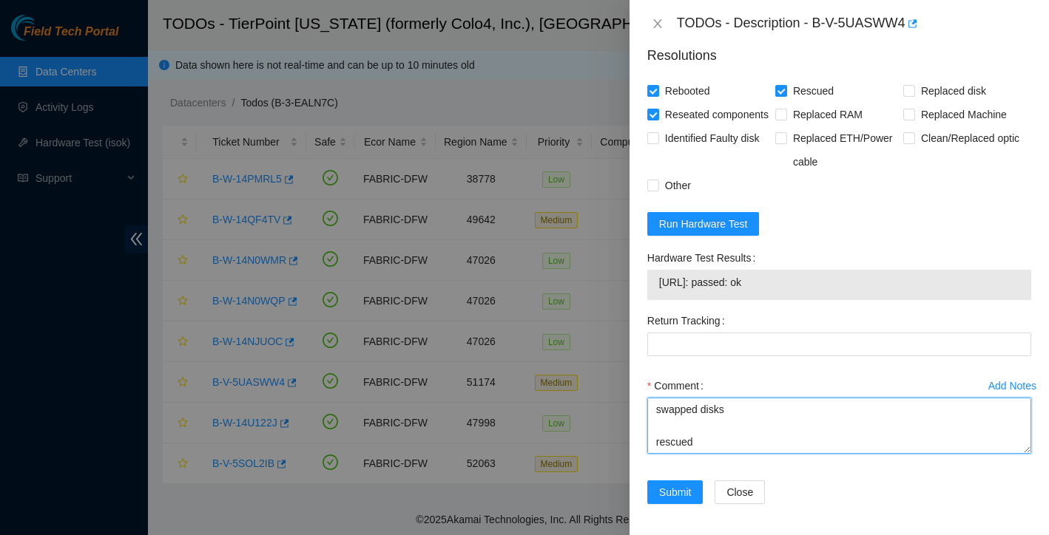
scroll to position [702, 0]
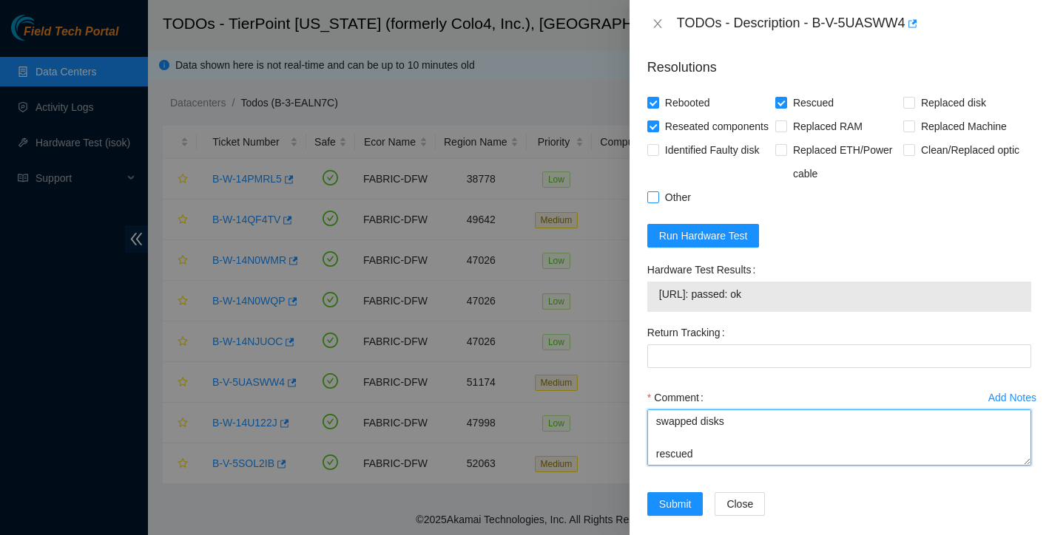
type textarea "swapped disks rescued reconfigured isok: PASSED"
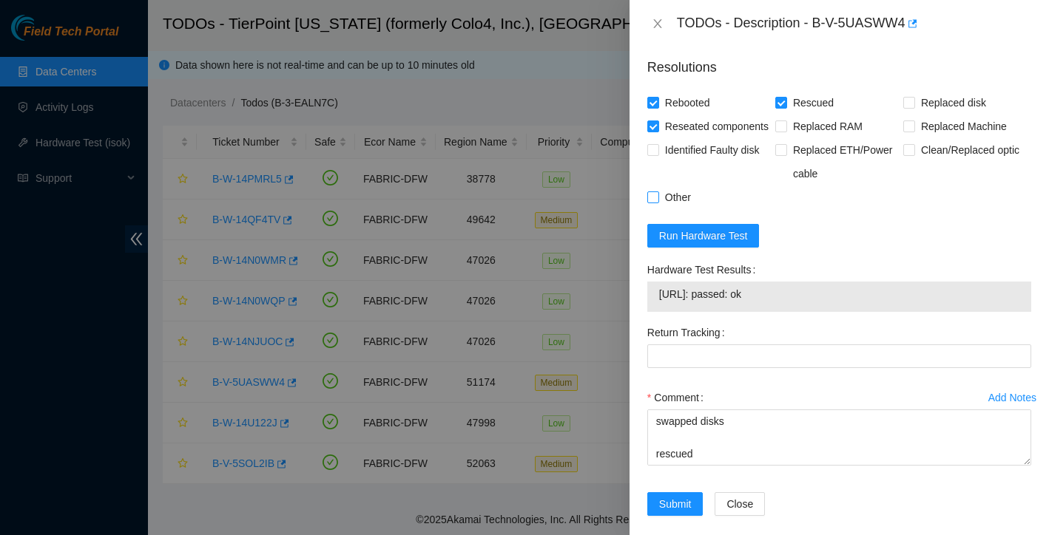
click at [647, 202] on input "Other" at bounding box center [652, 197] width 10 height 10
checkbox input "true"
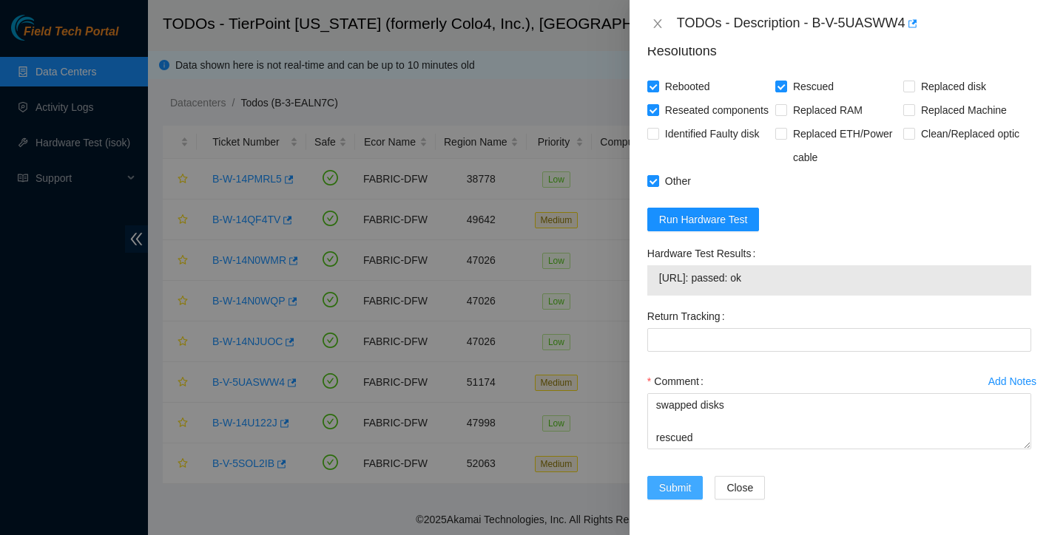
scroll to position [742, 0]
click at [691, 493] on span "Submit" at bounding box center [675, 488] width 33 height 16
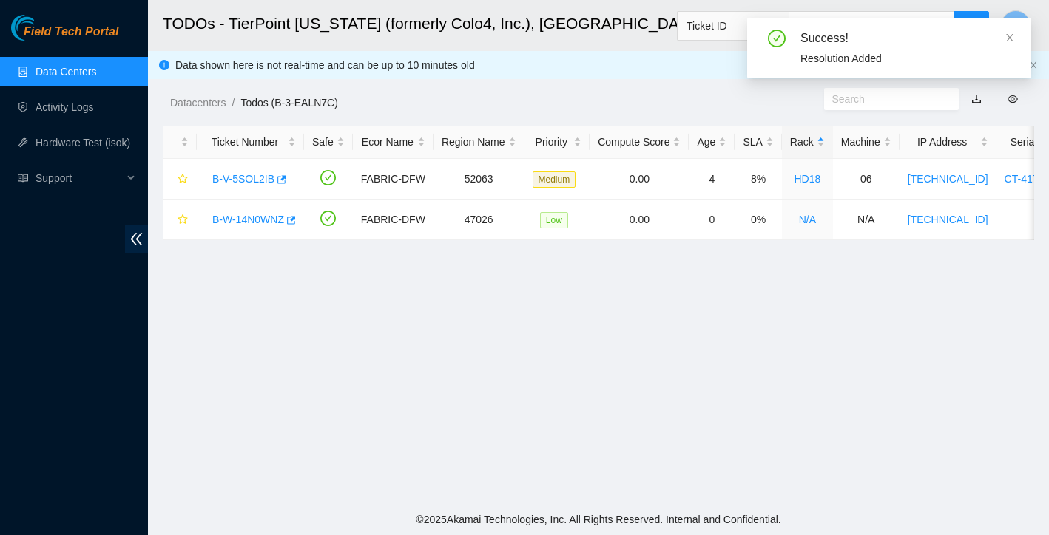
scroll to position [290, 0]
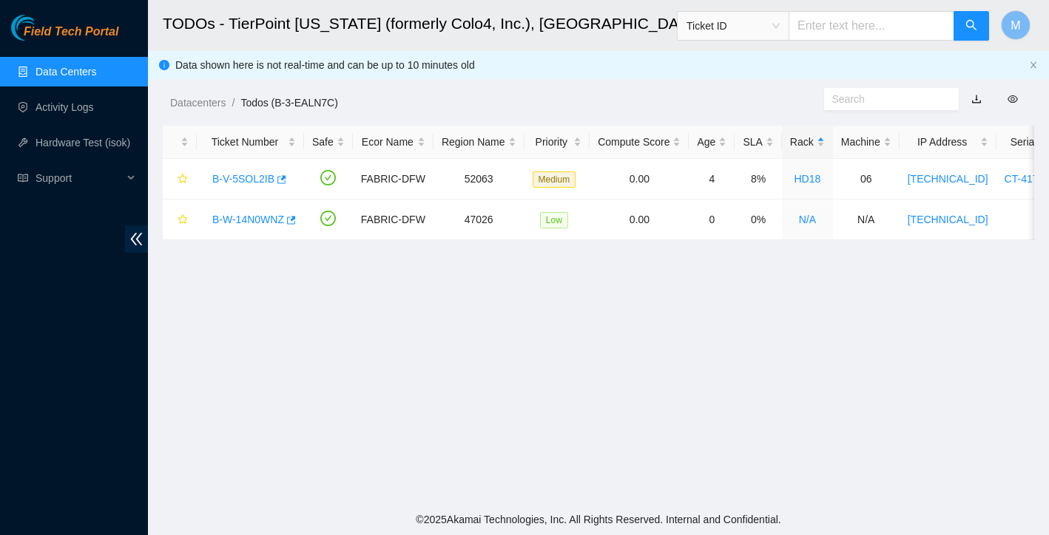
click at [76, 77] on link "Data Centers" at bounding box center [65, 72] width 61 height 12
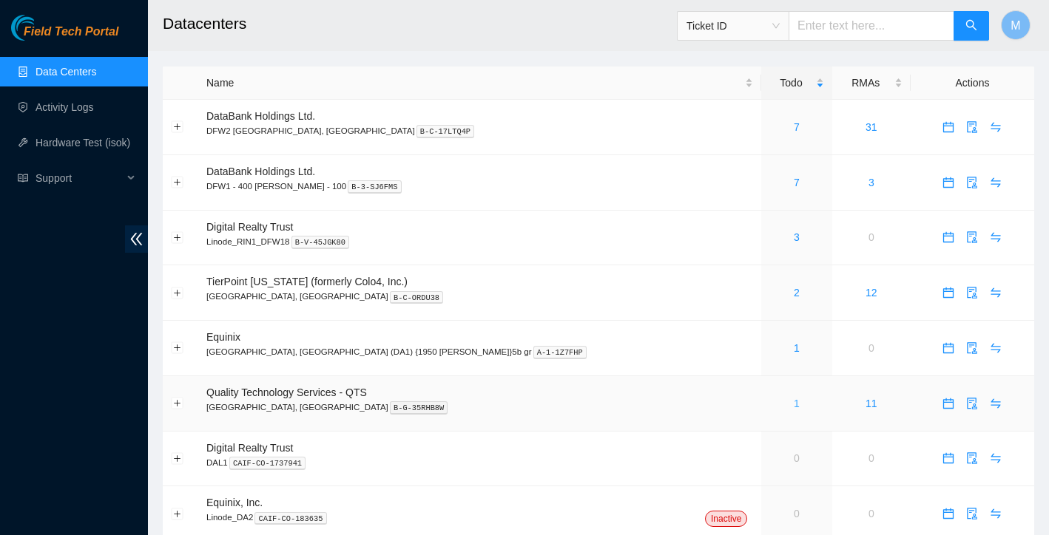
click at [794, 399] on link "1" at bounding box center [797, 404] width 6 height 12
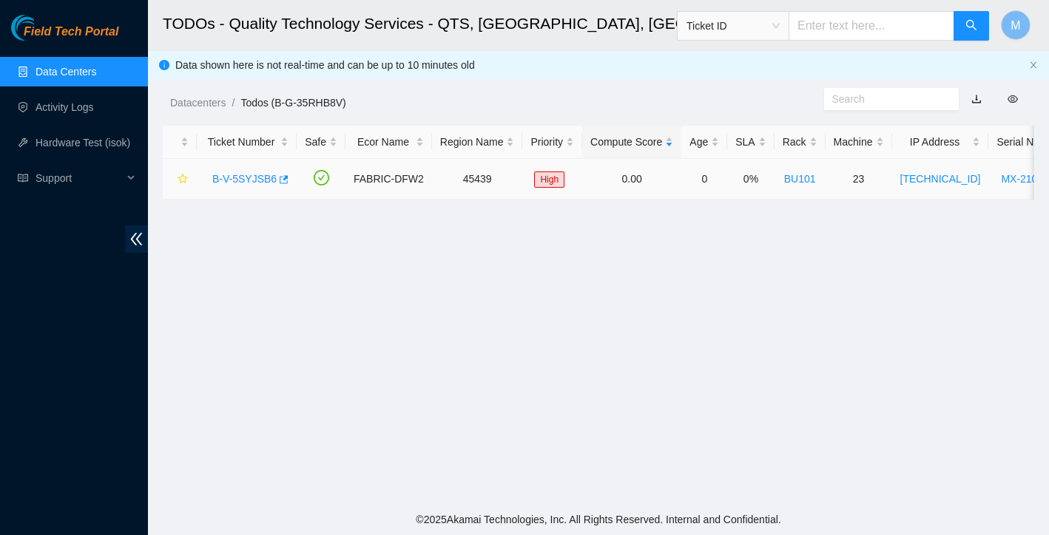
click at [263, 184] on link "B-V-5SYJSB6" at bounding box center [244, 179] width 64 height 12
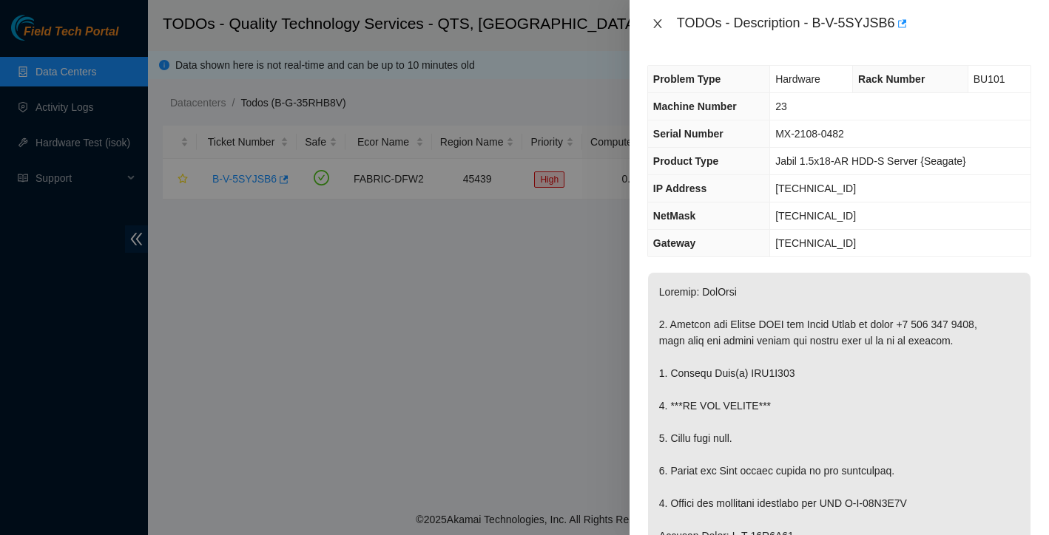
click at [655, 24] on icon "close" at bounding box center [658, 24] width 12 height 12
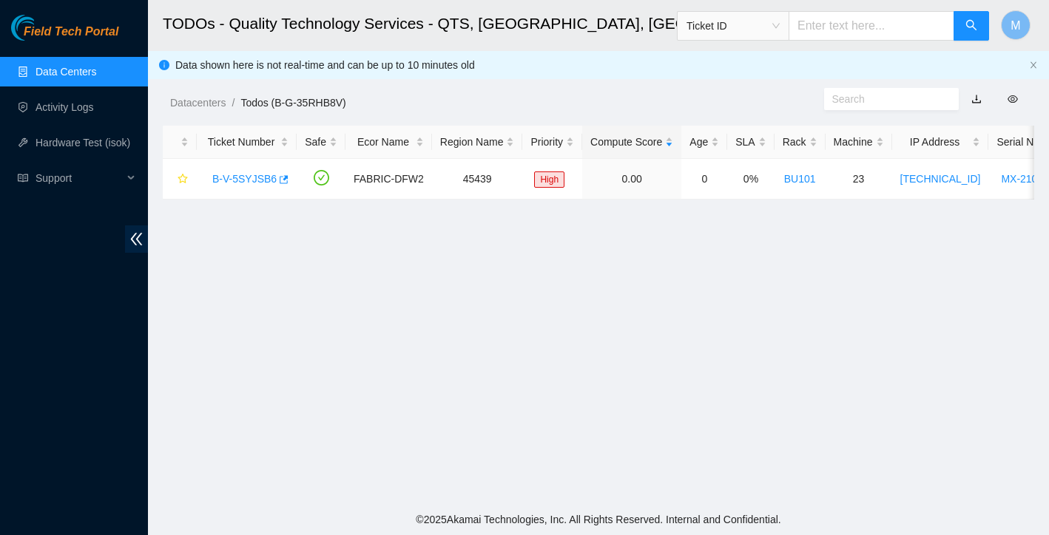
click at [91, 76] on link "Data Centers" at bounding box center [65, 72] width 61 height 12
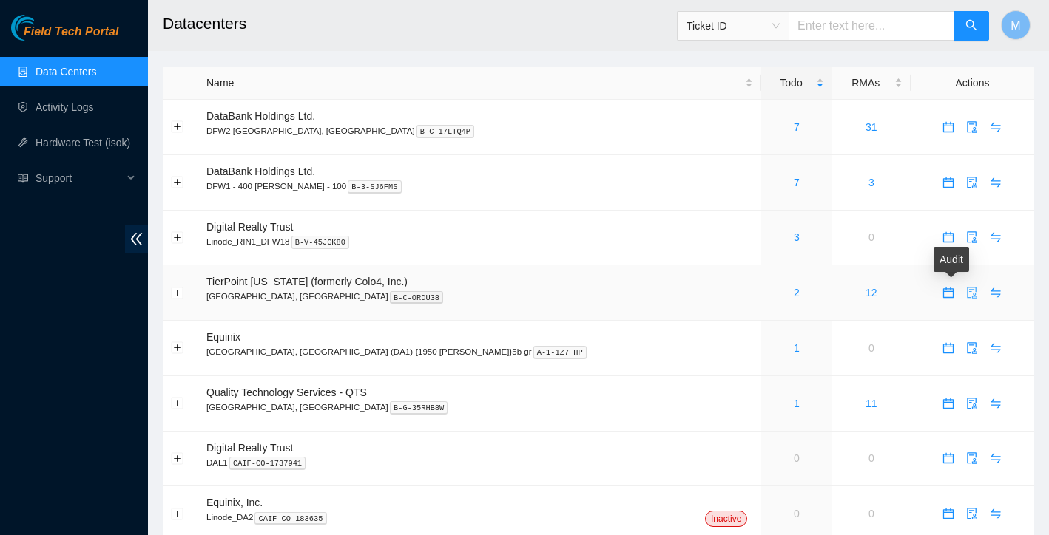
click at [966, 291] on icon "audit" at bounding box center [972, 293] width 12 height 12
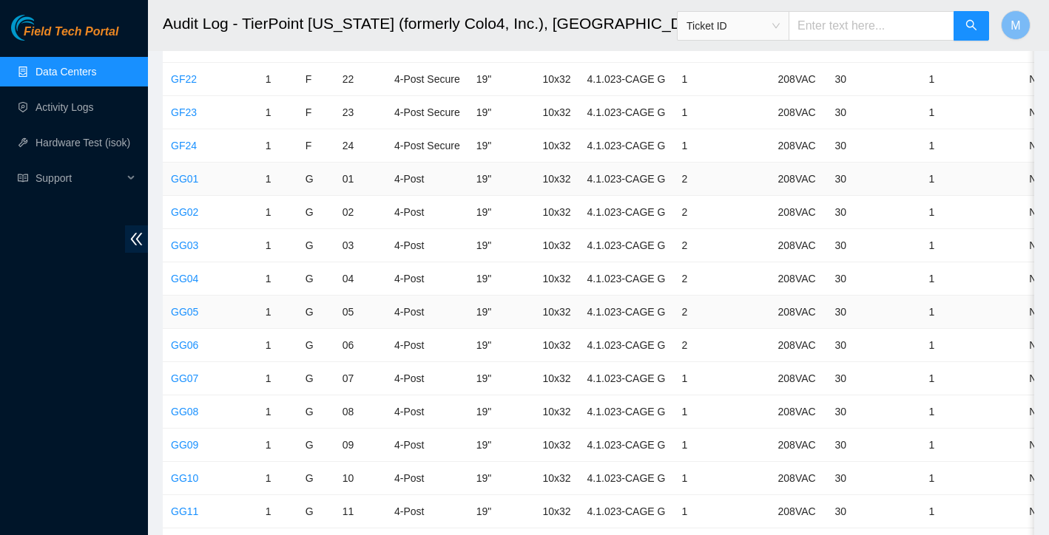
scroll to position [3308, 0]
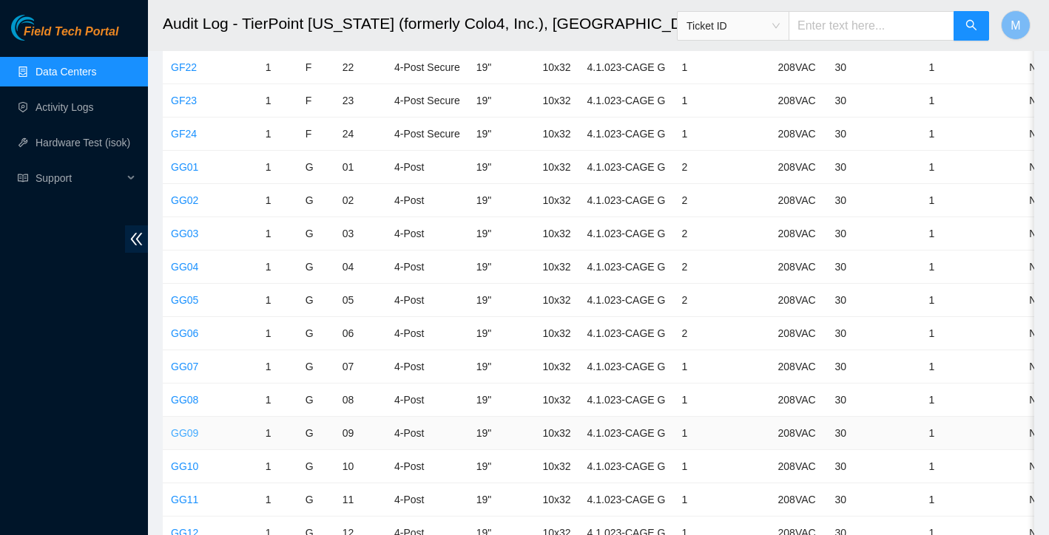
click at [195, 434] on link "GG09" at bounding box center [184, 433] width 27 height 12
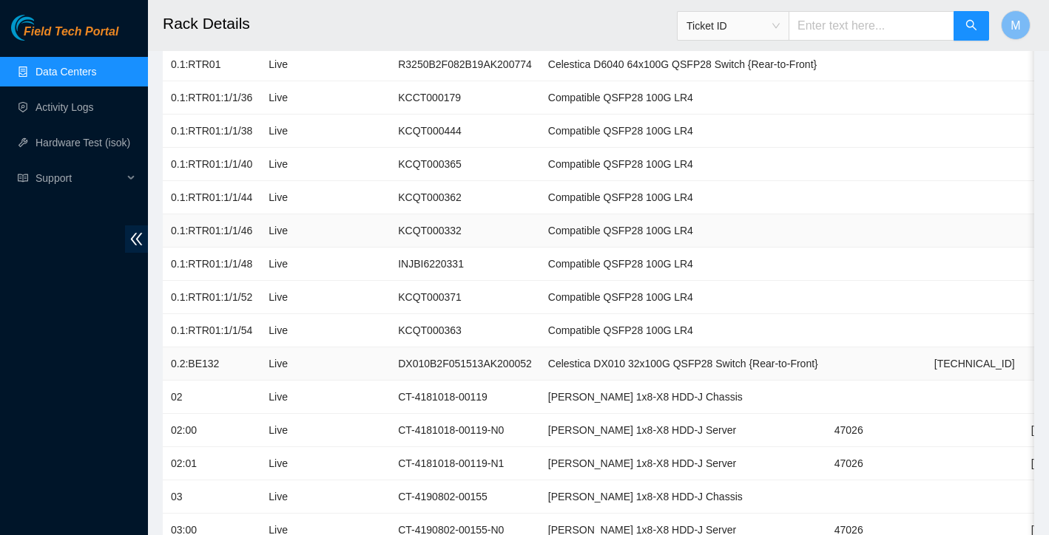
scroll to position [217, 0]
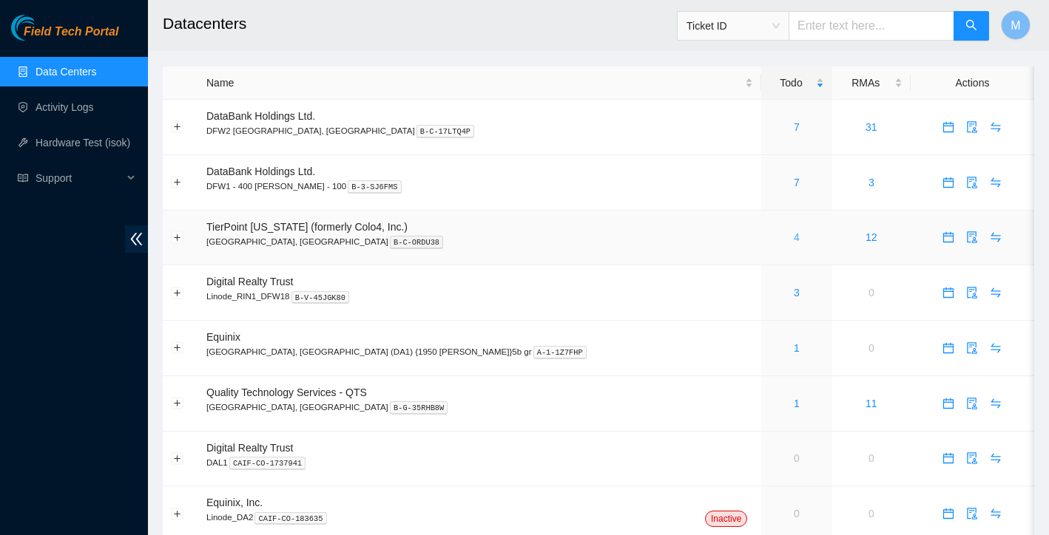
click at [794, 239] on link "4" at bounding box center [797, 237] width 6 height 12
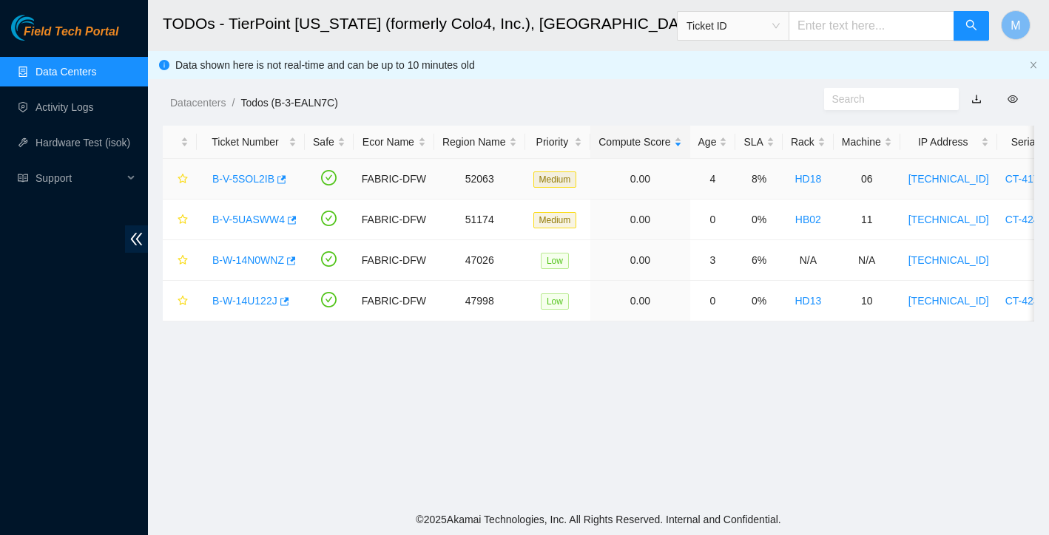
click at [258, 178] on link "B-V-5SOL2IB" at bounding box center [243, 179] width 62 height 12
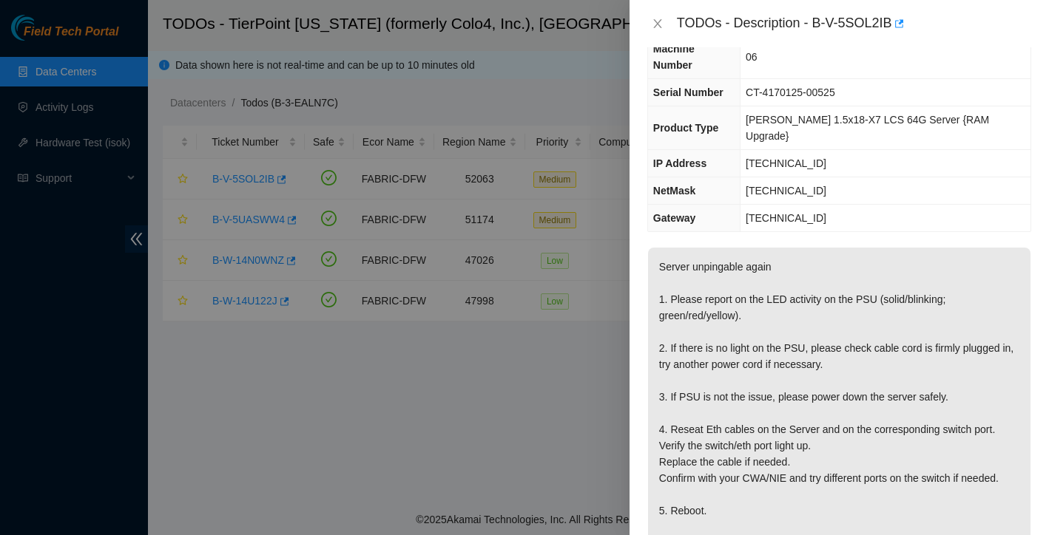
scroll to position [429, 0]
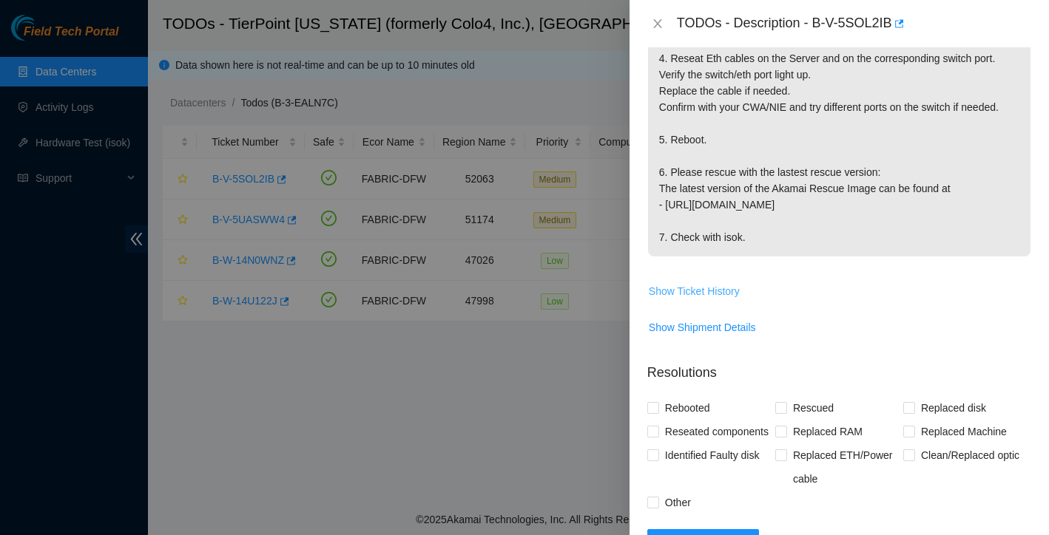
click at [736, 283] on span "Show Ticket History" at bounding box center [694, 291] width 91 height 16
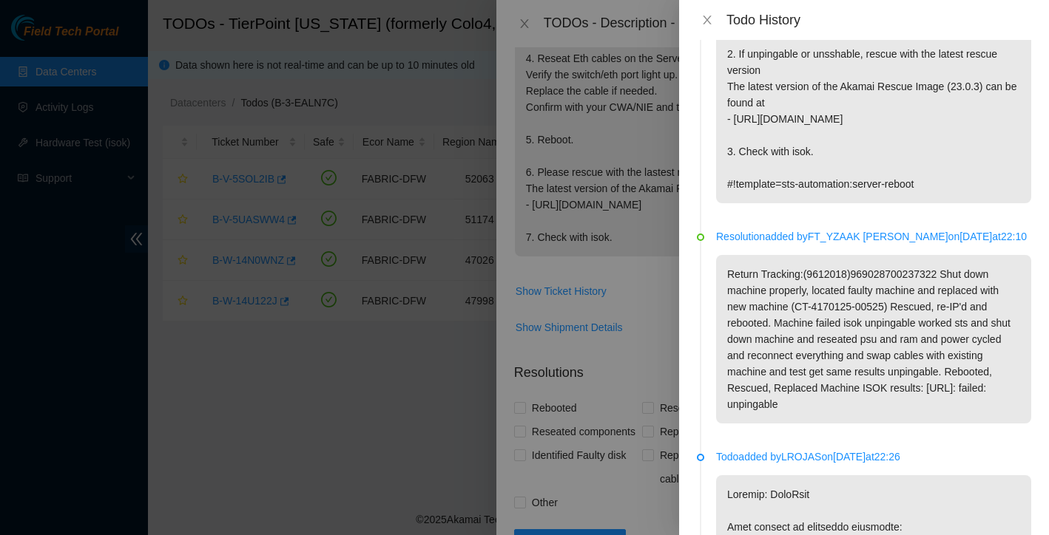
scroll to position [795, 0]
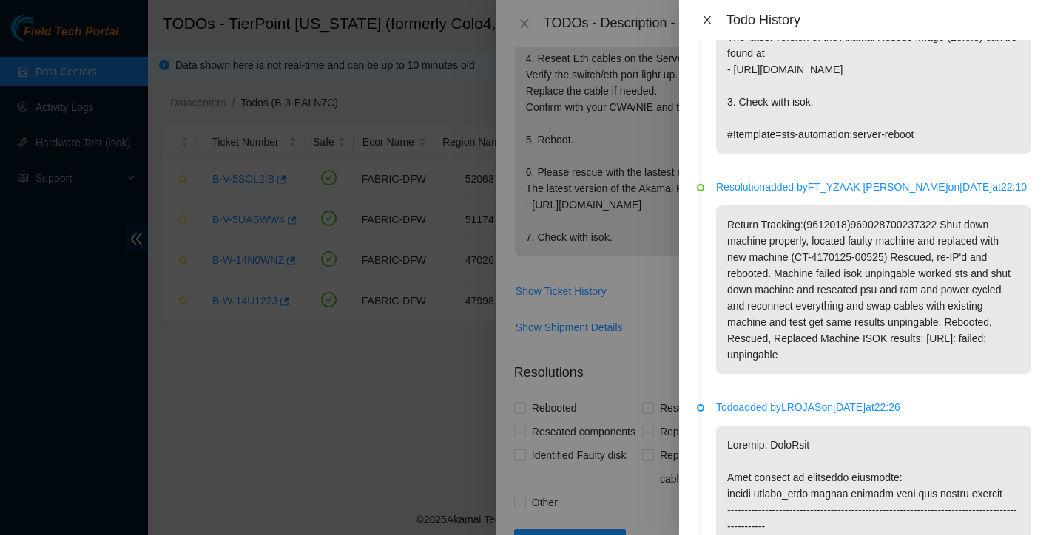
click at [706, 22] on icon "close" at bounding box center [707, 20] width 12 height 12
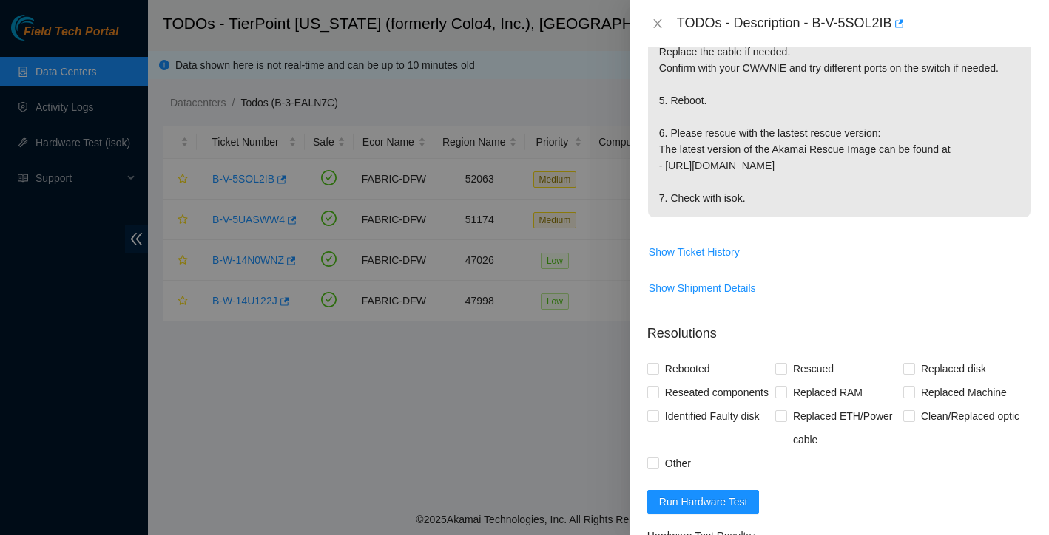
scroll to position [708, 0]
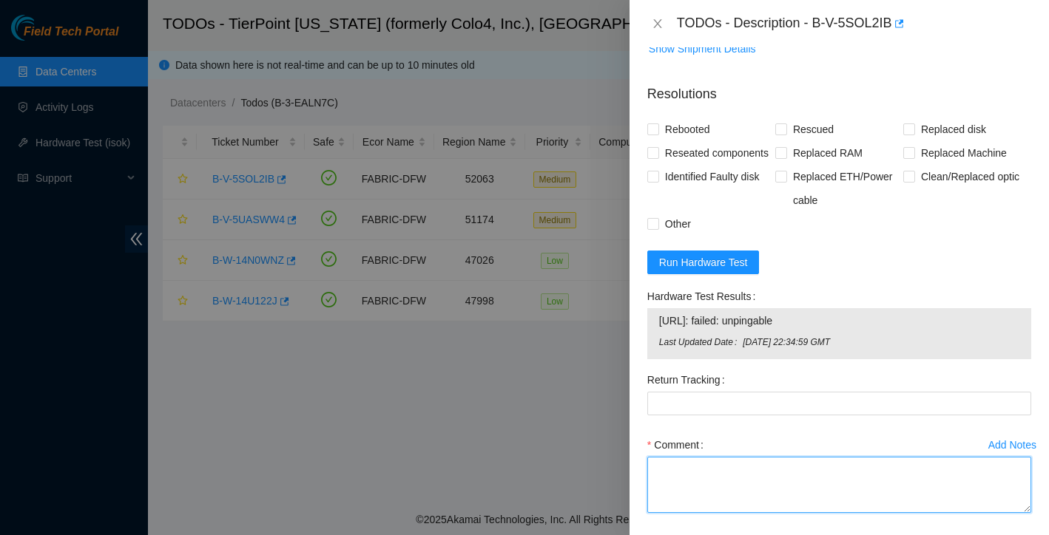
click at [696, 485] on textarea "Comment" at bounding box center [839, 485] width 384 height 56
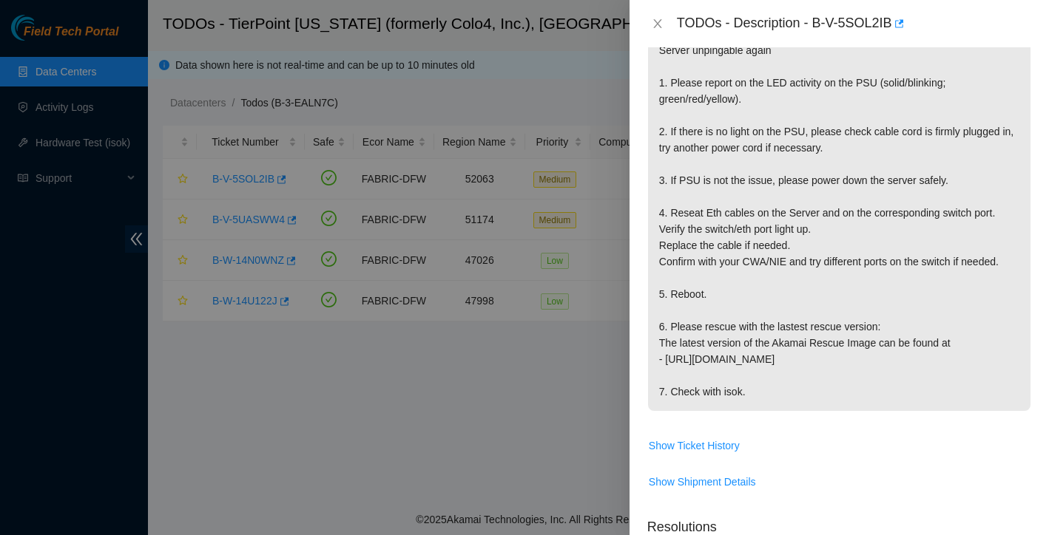
scroll to position [286, 0]
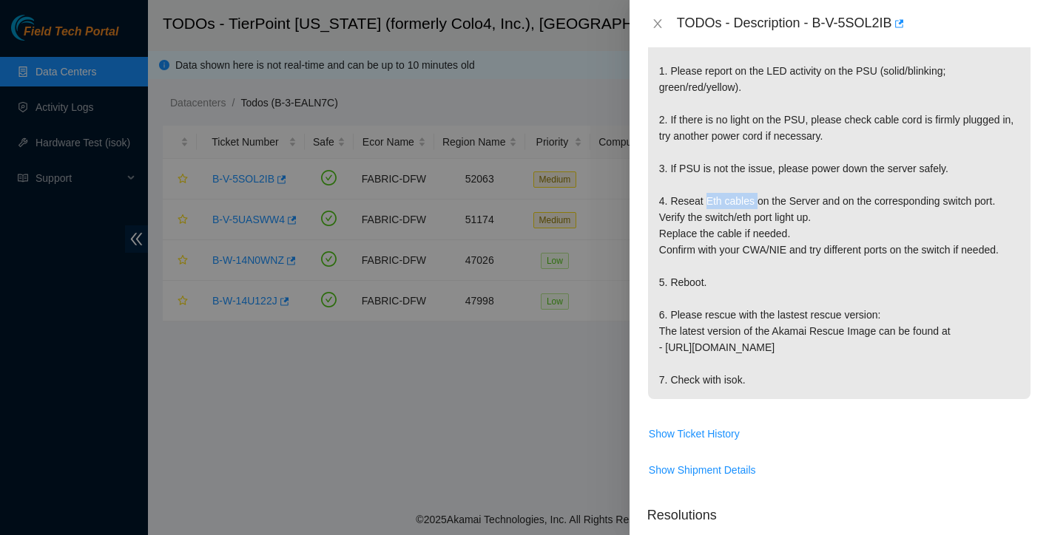
drag, startPoint x: 707, startPoint y: 165, endPoint x: 759, endPoint y: 163, distance: 51.8
click at [759, 163] on p "Server unpingable again 1. Please report on the LED activity on the PSU (solid/…" at bounding box center [839, 209] width 382 height 380
copy p "Eth cables"
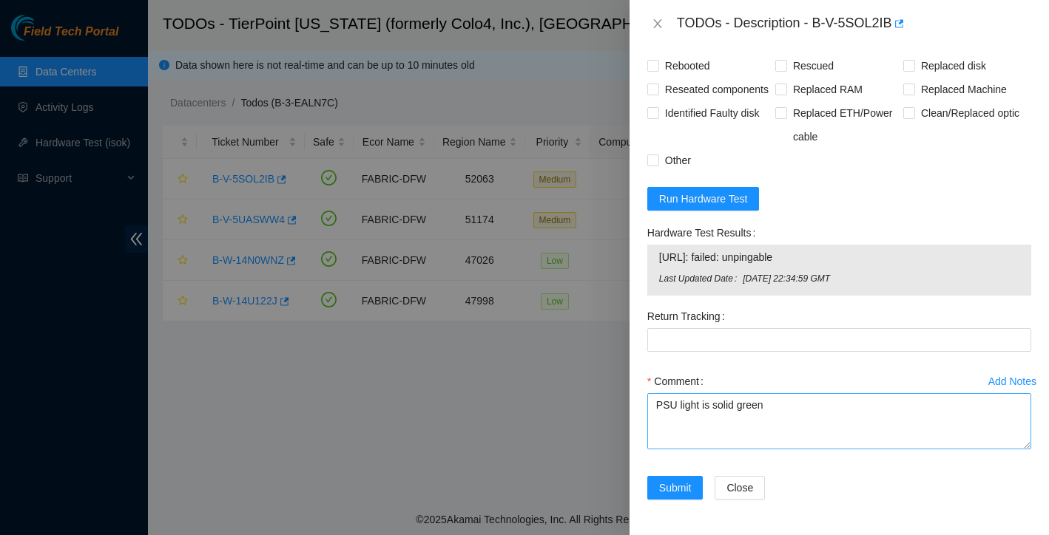
scroll to position [778, 0]
click at [709, 432] on textarea "PSU light is solid green" at bounding box center [839, 421] width 384 height 56
paste textarea "Eth cables"
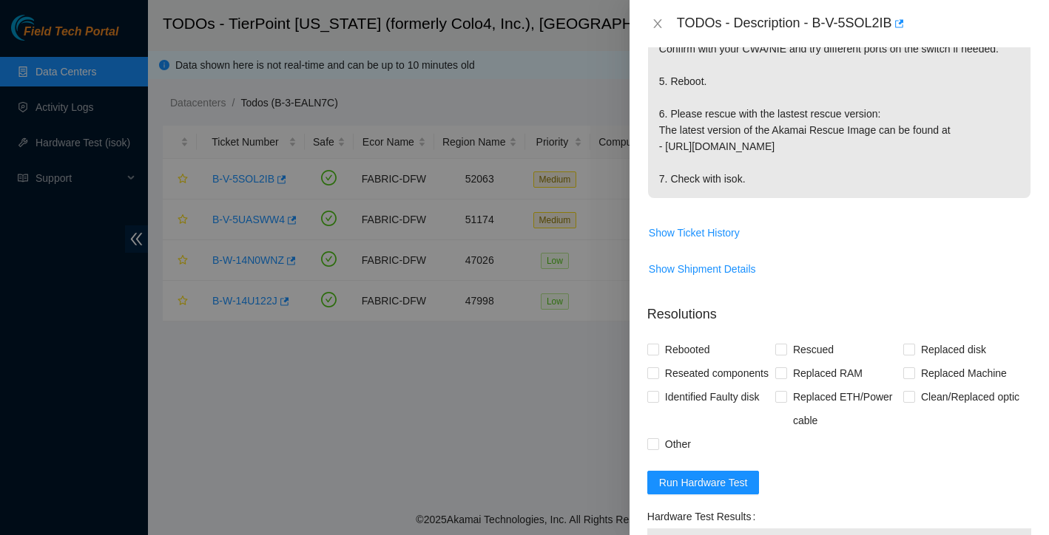
scroll to position [479, 0]
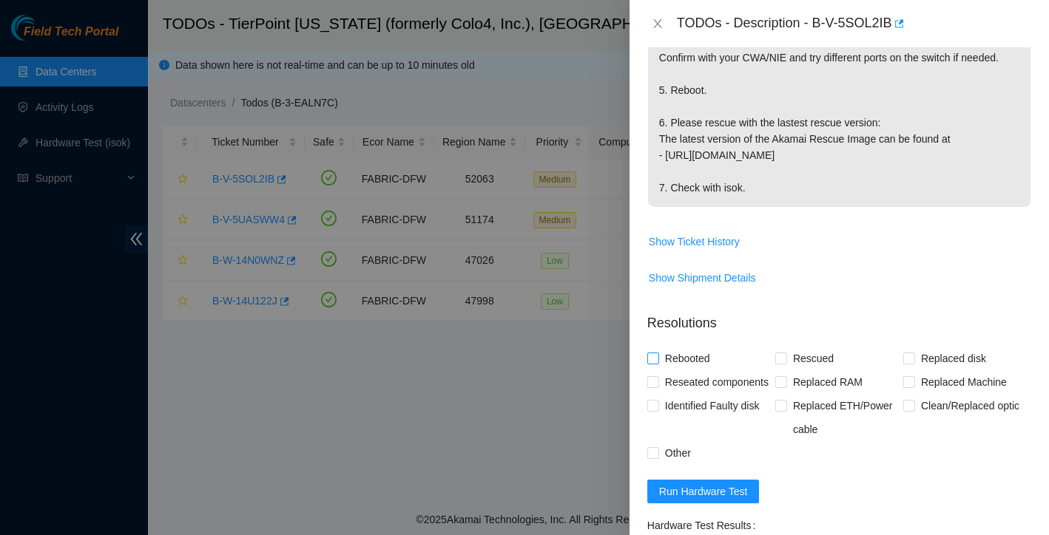
type textarea "PSU light is solid green Eth cables reseated no issue found with cables links w…"
click at [652, 353] on input "Rebooted" at bounding box center [652, 358] width 10 height 10
checkbox input "true"
click at [790, 347] on span "Rescued" at bounding box center [813, 359] width 53 height 24
click at [785, 353] on input "Rescued" at bounding box center [780, 358] width 10 height 10
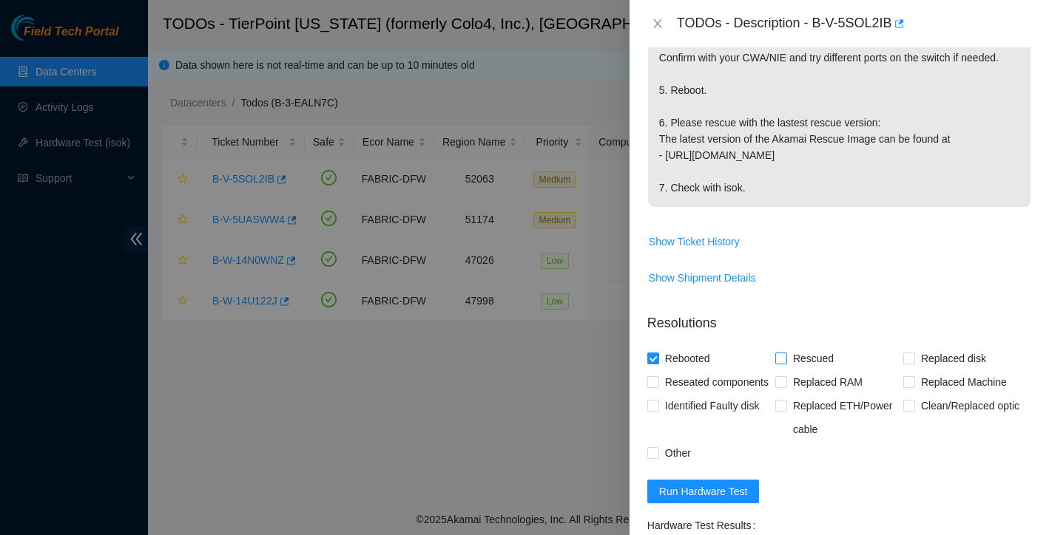
checkbox input "true"
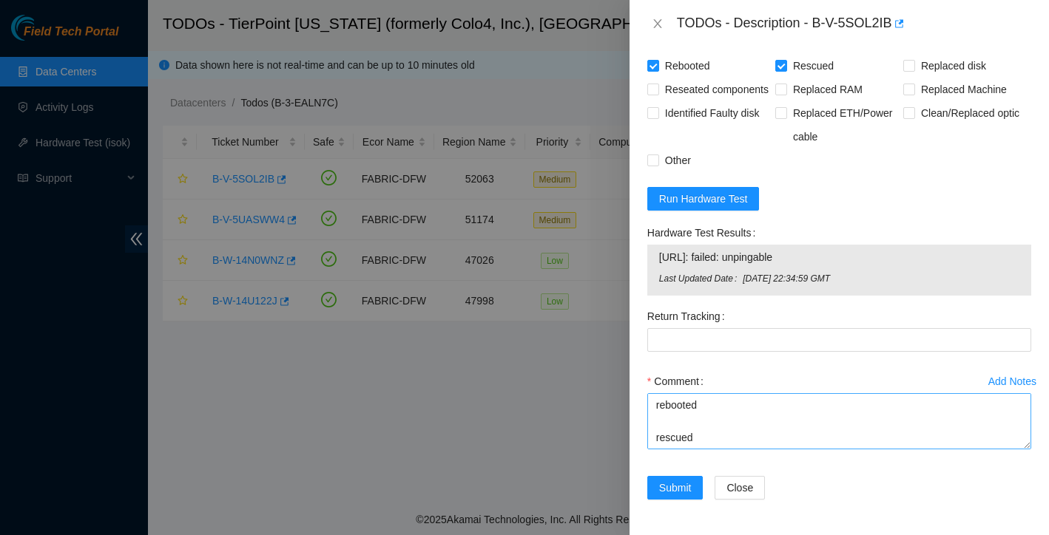
scroll to position [65, 0]
click at [718, 435] on textarea "PSU light is solid green Eth cables reseated no issue found with cables links w…" at bounding box center [839, 421] width 384 height 56
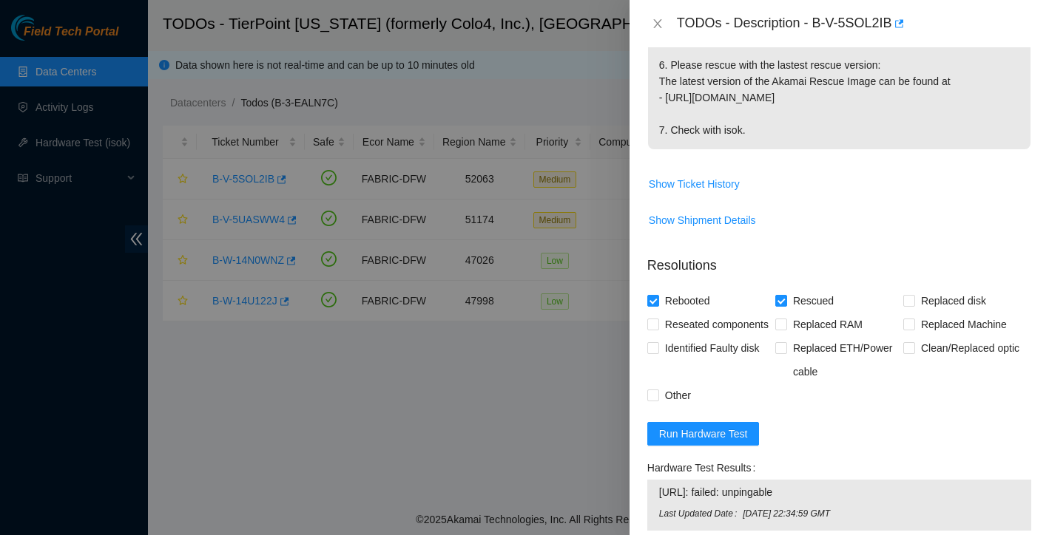
scroll to position [527, 0]
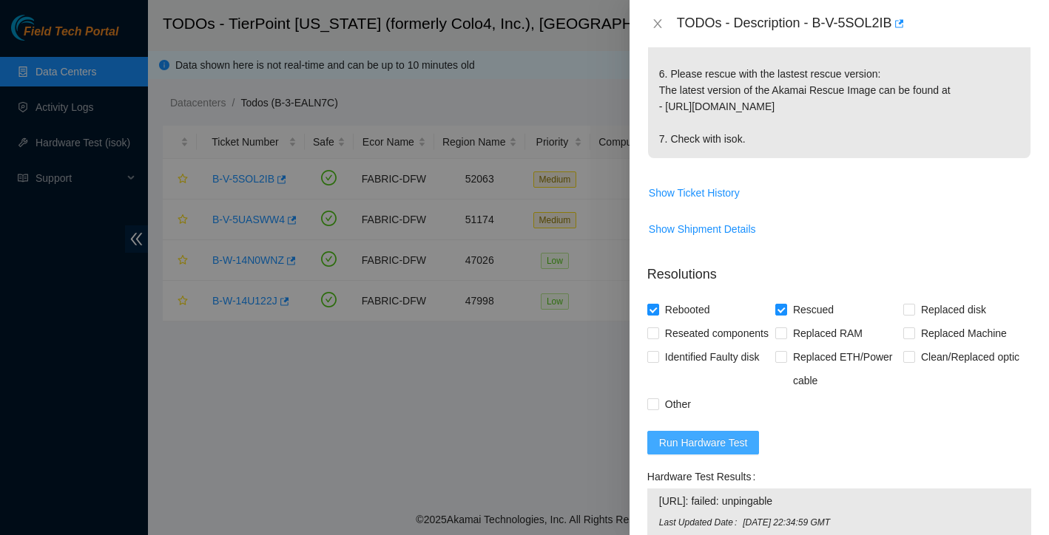
click at [738, 451] on span "Run Hardware Test" at bounding box center [703, 443] width 89 height 16
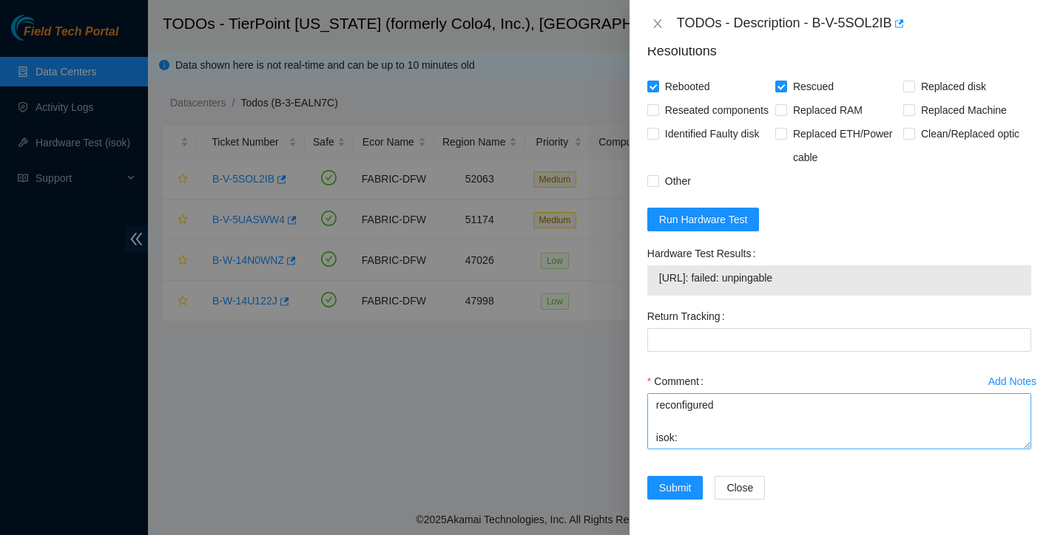
scroll to position [130, 0]
click at [702, 438] on textarea "PSU light is solid green Eth cables reseated no issue found with cables links w…" at bounding box center [839, 421] width 384 height 56
click at [737, 401] on textarea "PSU light is solid green Eth cables reseated no issue found with cables links w…" at bounding box center [839, 421] width 384 height 56
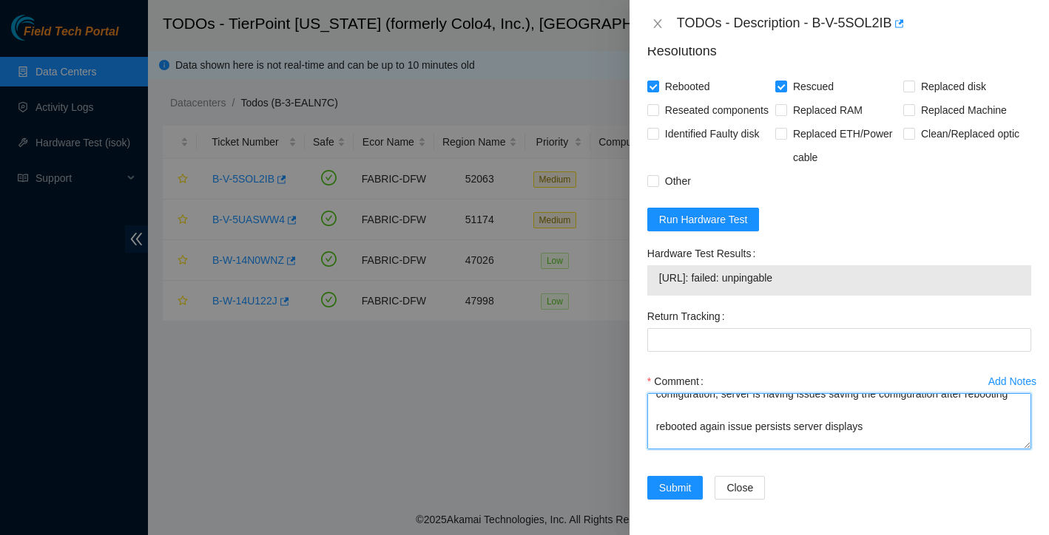
scroll to position [226, 0]
paste textarea "Changes will NOT take effect w/o restart (Press CTRL-ALT-DEL or enter "reboot")"
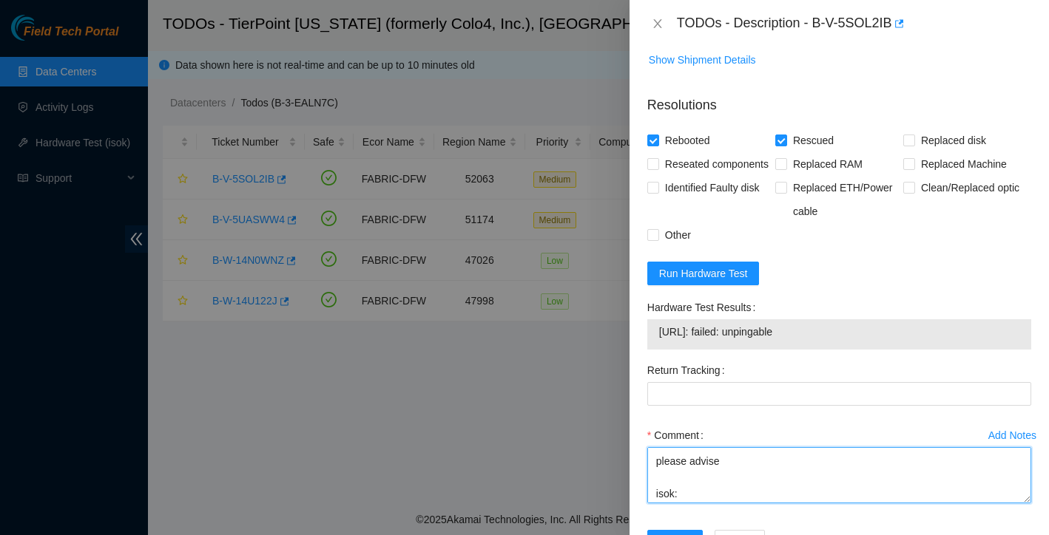
scroll to position [678, 0]
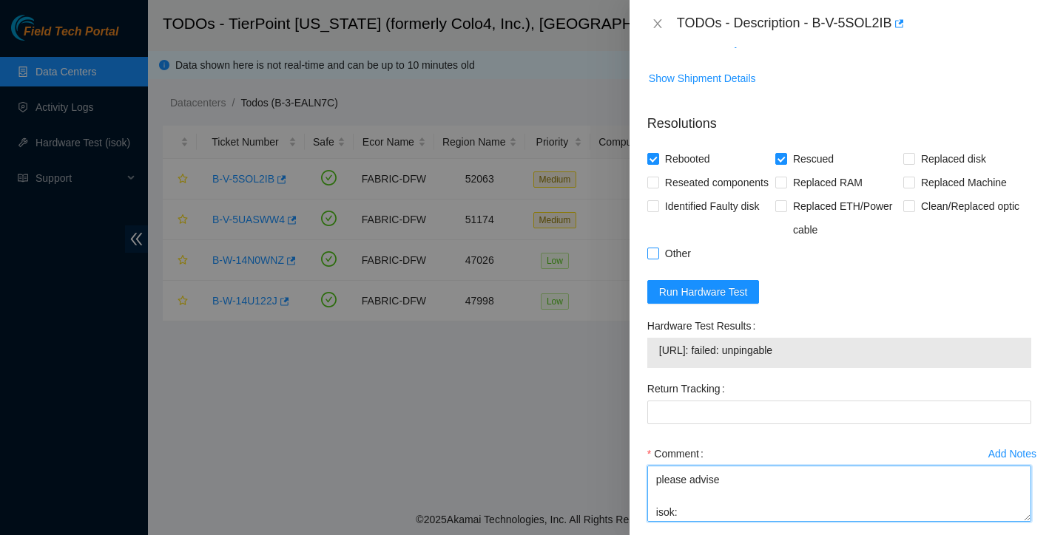
type textarea "PSU light is solid green Eth cables reseated no issue found with cables links w…"
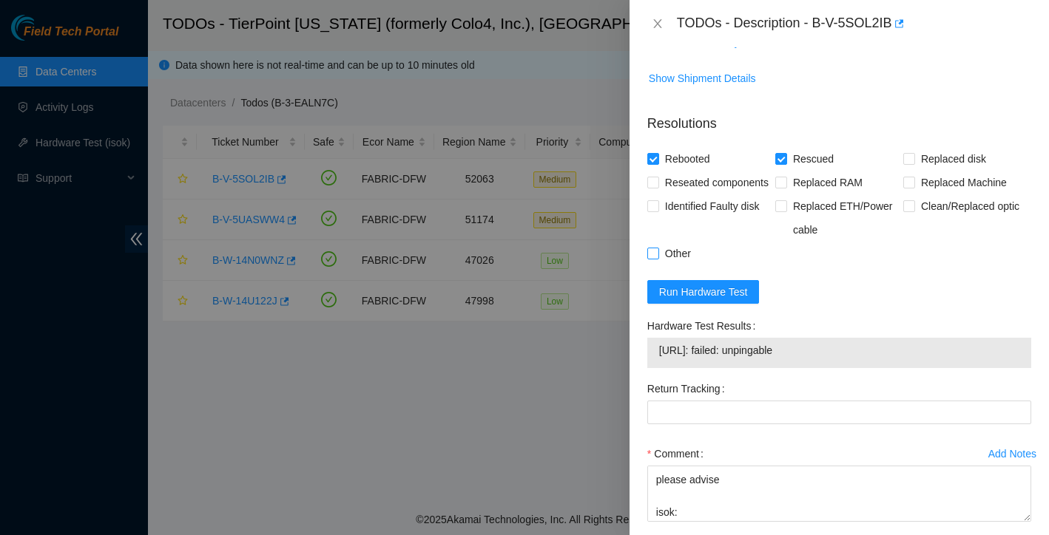
click at [650, 258] on input "Other" at bounding box center [652, 253] width 10 height 10
checkbox input "true"
click at [655, 177] on input "Reseated components" at bounding box center [652, 182] width 10 height 10
checkbox input "true"
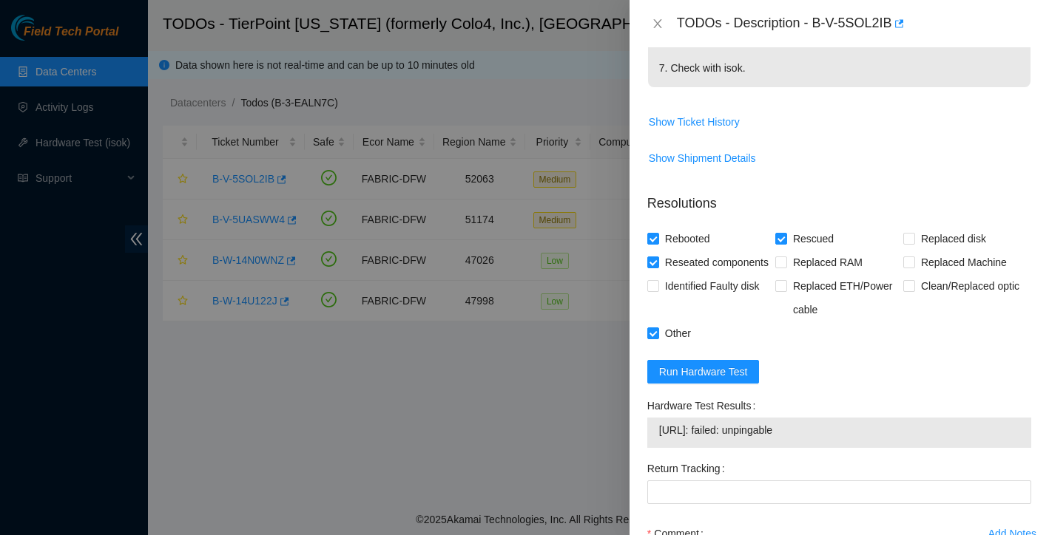
scroll to position [758, 0]
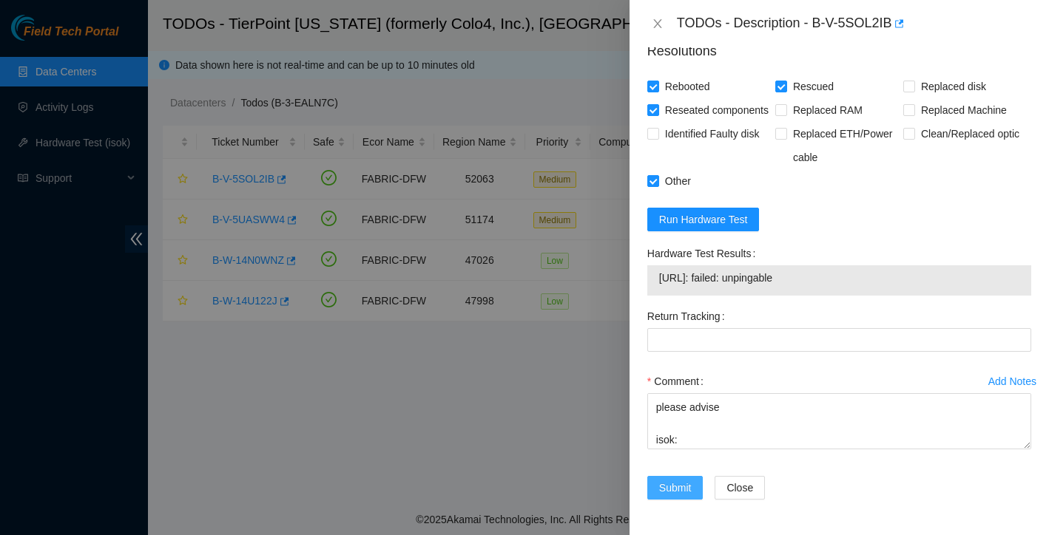
click at [679, 484] on span "Submit" at bounding box center [675, 488] width 33 height 16
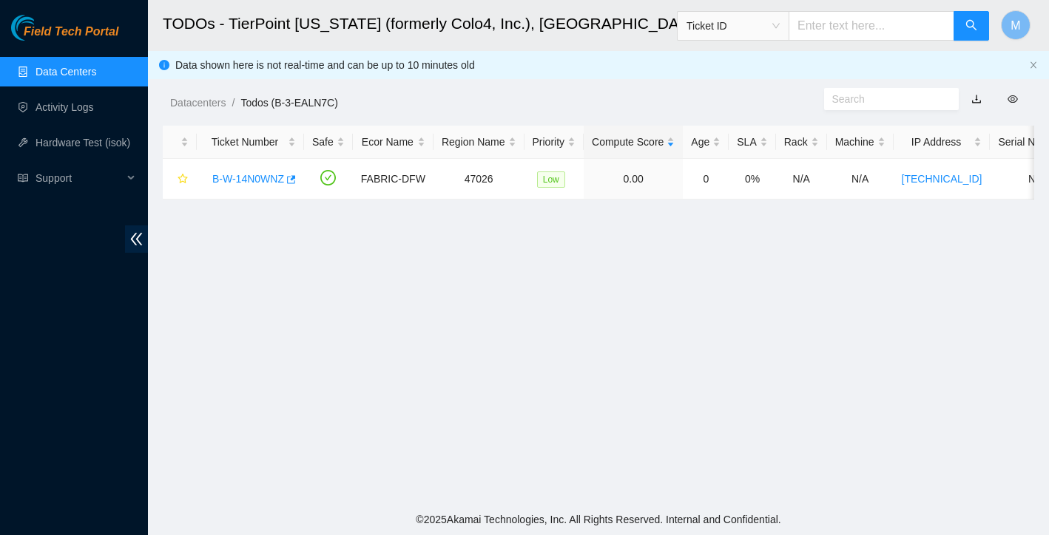
scroll to position [290, 0]
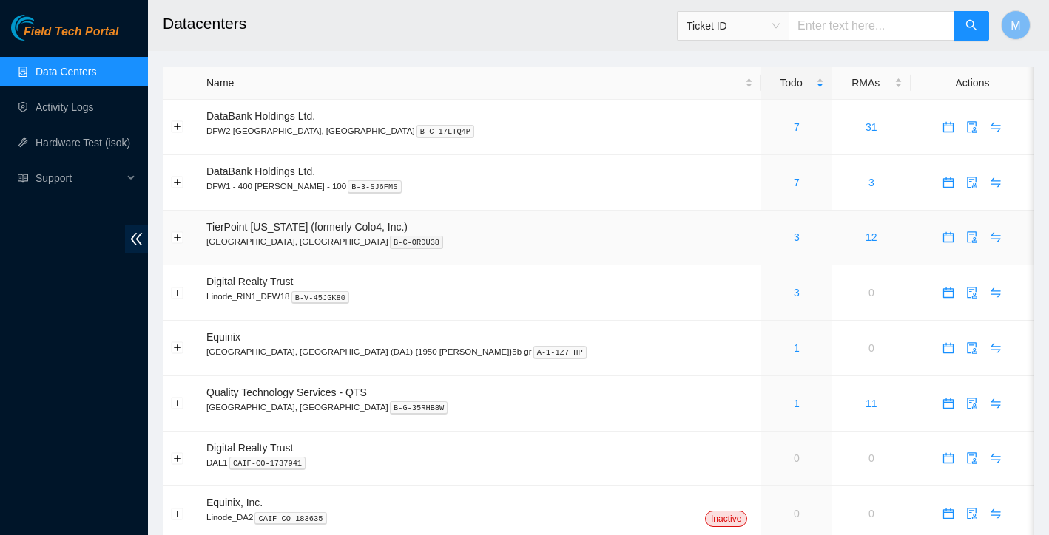
click at [769, 239] on div "3" at bounding box center [796, 237] width 54 height 16
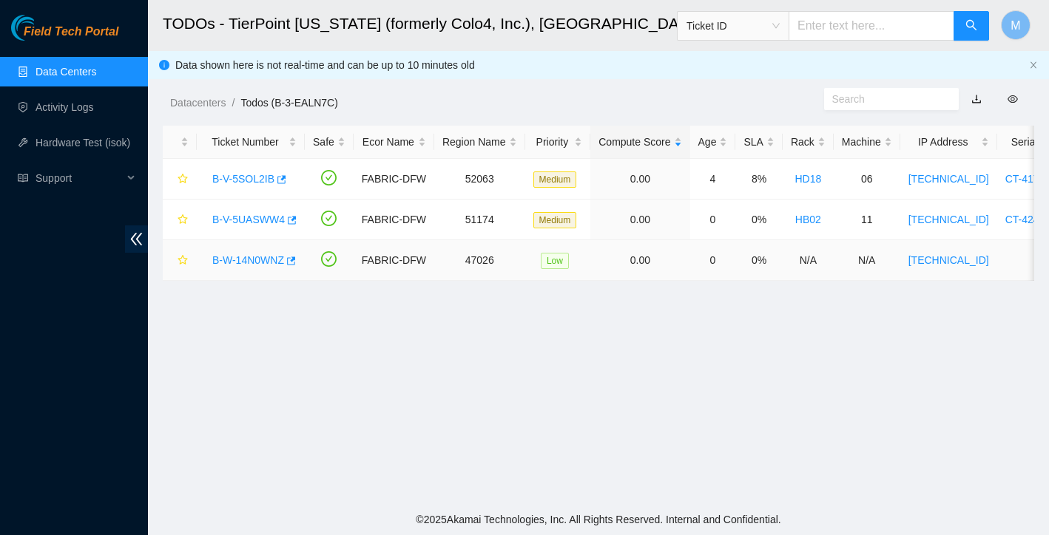
click at [247, 257] on link "B-W-14N0WNZ" at bounding box center [248, 260] width 72 height 12
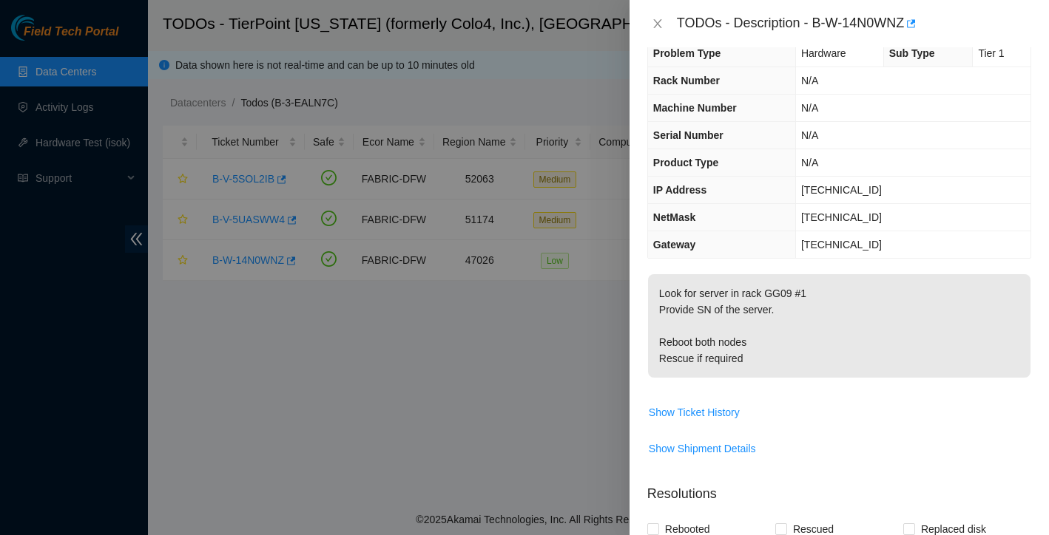
scroll to position [39, 0]
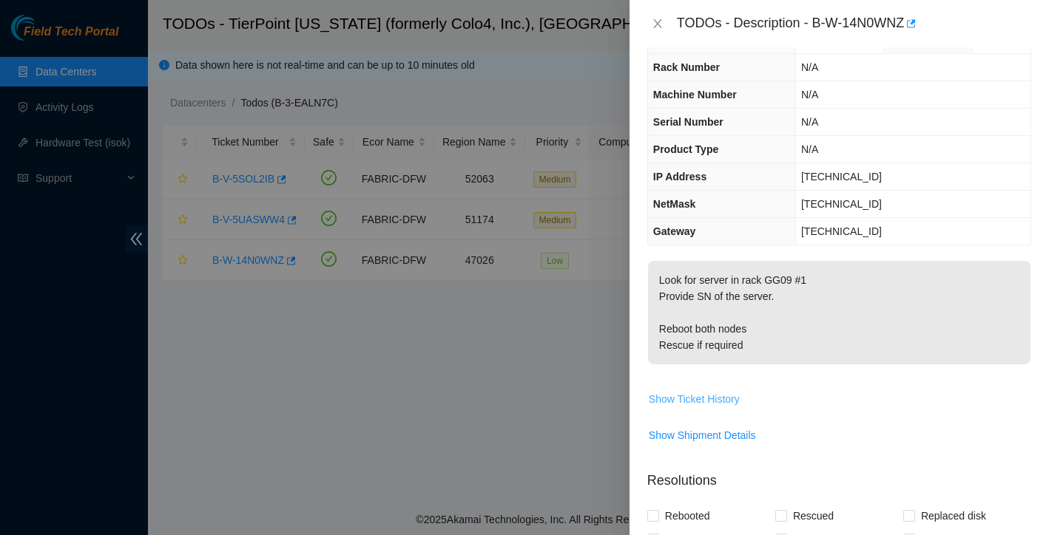
click at [707, 411] on button "Show Ticket History" at bounding box center [694, 400] width 92 height 24
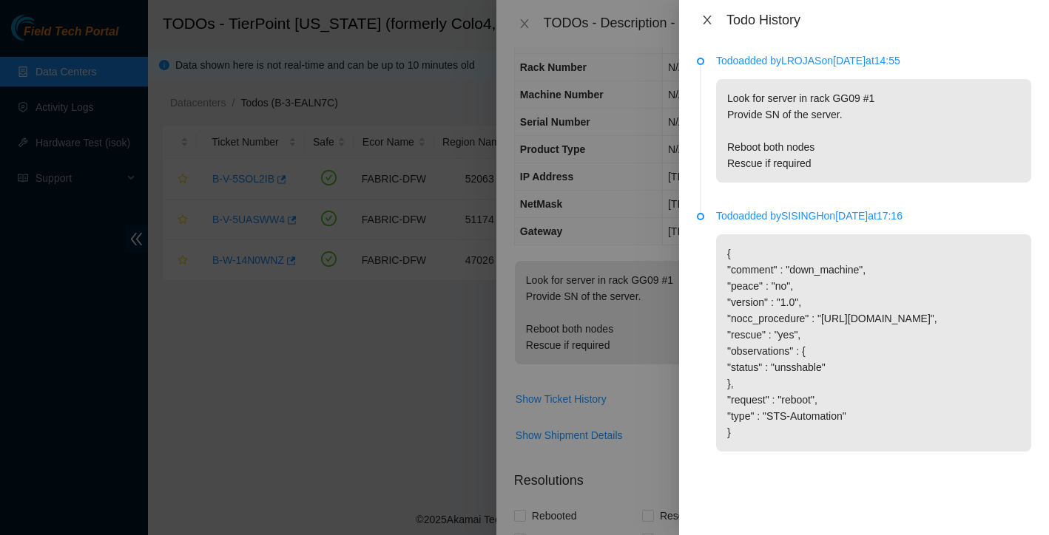
click at [705, 19] on icon "close" at bounding box center [707, 20] width 12 height 12
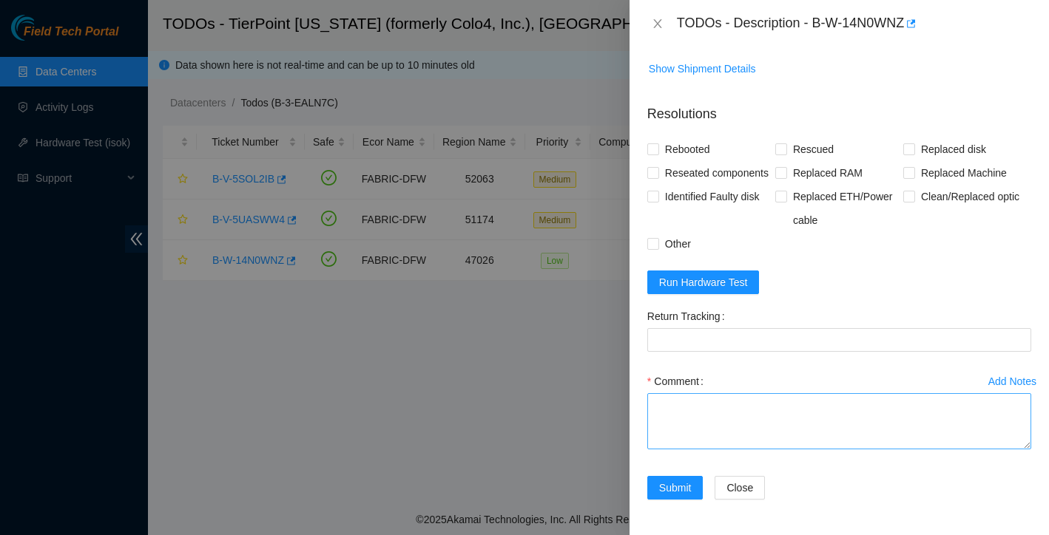
scroll to position [446, 0]
click at [733, 432] on textarea "Comment" at bounding box center [839, 421] width 384 height 56
click at [656, 402] on textarea "found both nodes with no video" at bounding box center [839, 421] width 384 height 56
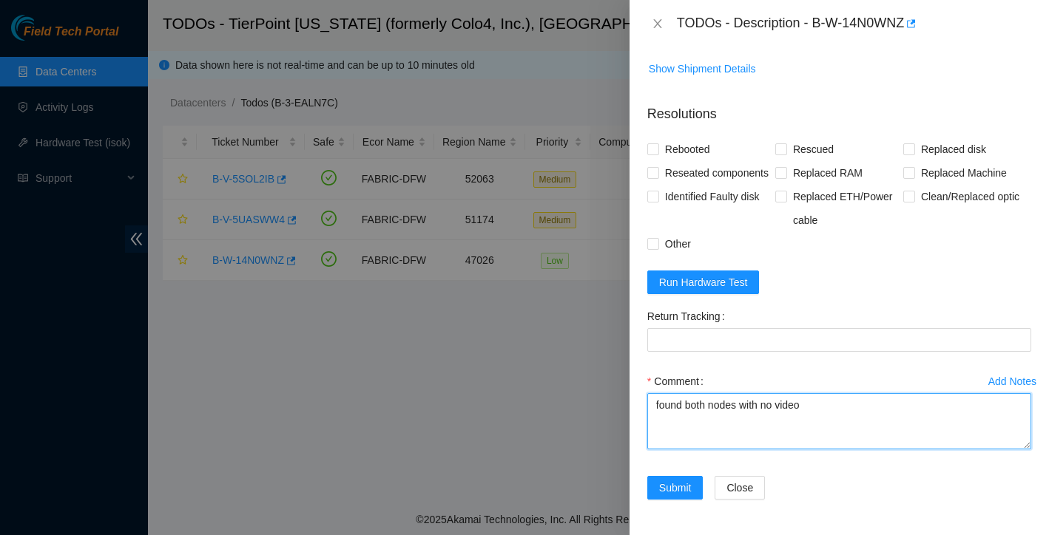
click at [656, 402] on textarea "found both nodes with no video" at bounding box center [839, 421] width 384 height 56
click at [666, 402] on textarea "found both nodes with no video" at bounding box center [839, 421] width 384 height 56
click at [771, 423] on textarea "Server SN: CT-4190529-00547 found both nodes with no video" at bounding box center [839, 421] width 384 height 56
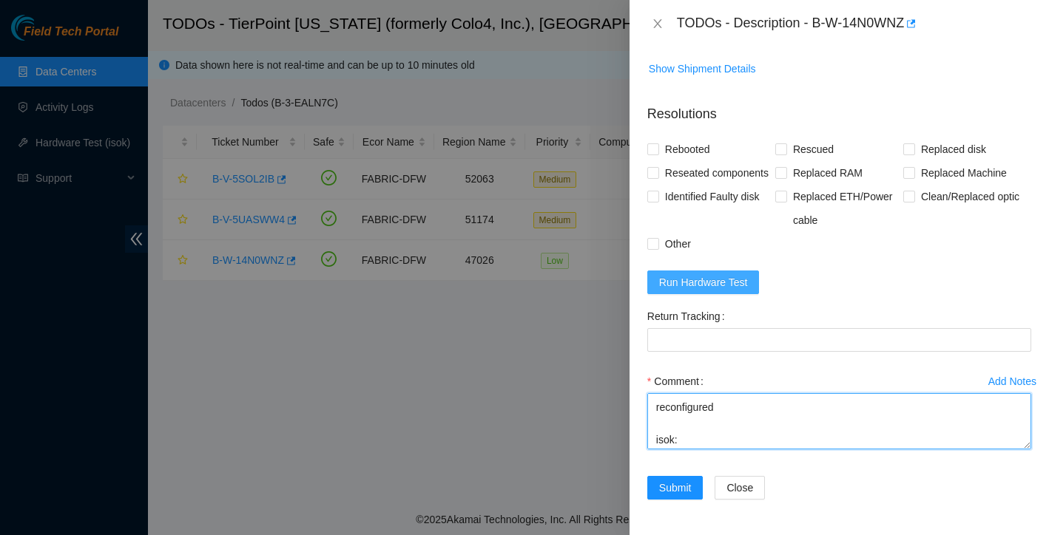
type textarea "Server SN: CT-4190529-00547 found both nodes with no video Power cycled rescued…"
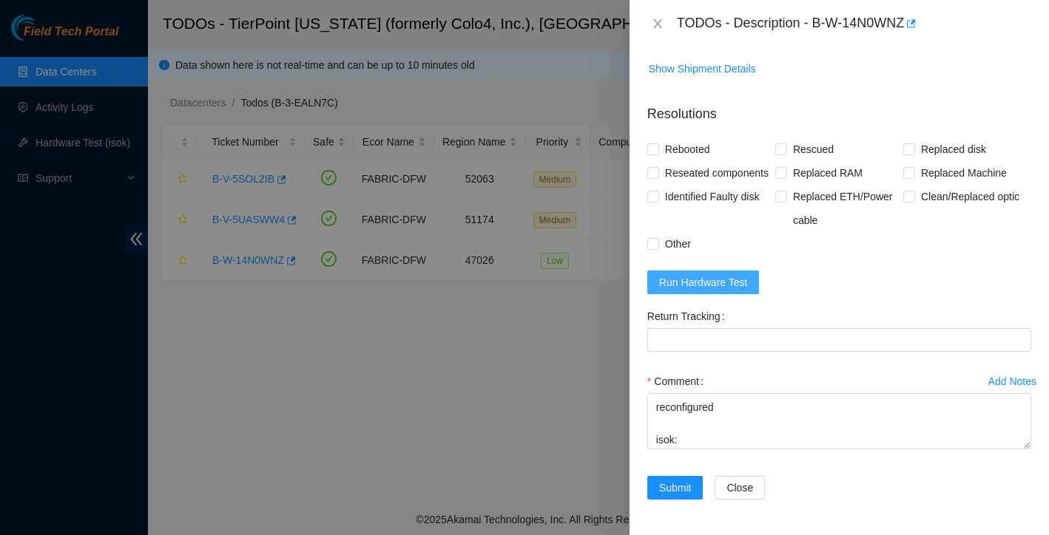
click at [743, 277] on span "Run Hardware Test" at bounding box center [703, 282] width 89 height 16
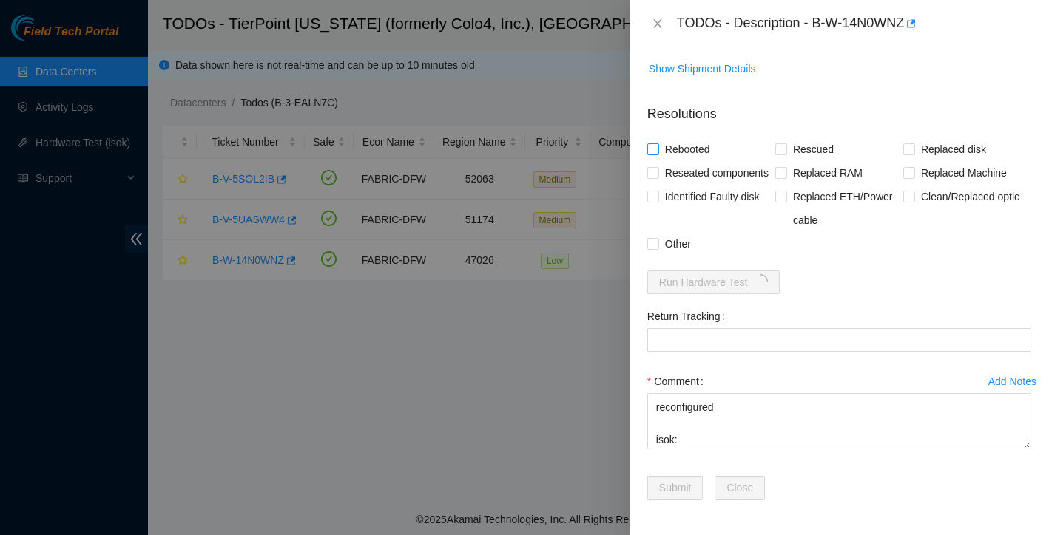
click at [656, 143] on input "Rebooted" at bounding box center [652, 148] width 10 height 10
checkbox input "true"
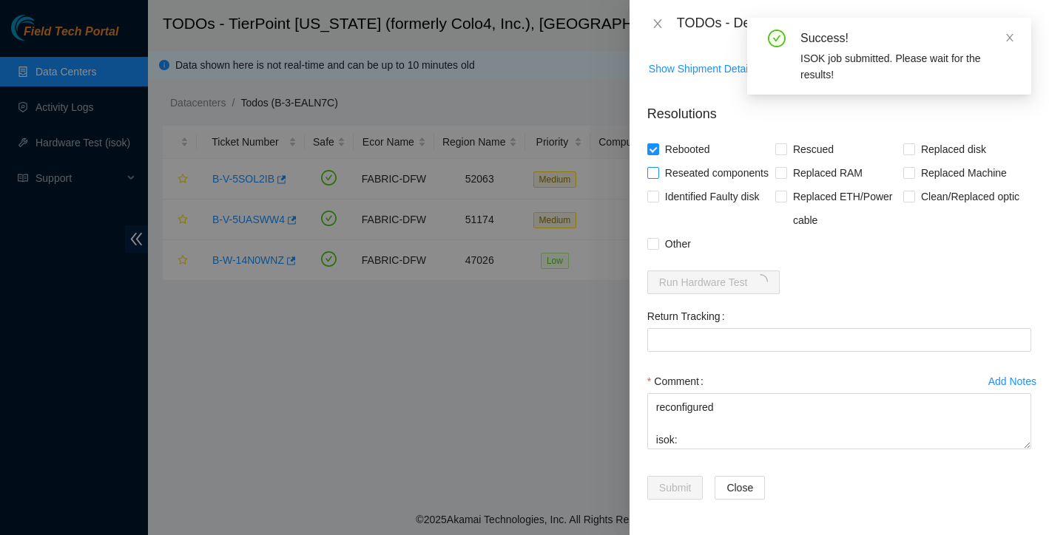
click at [653, 167] on input "Reseated components" at bounding box center [652, 172] width 10 height 10
checkbox input "true"
click at [782, 143] on input "Rescued" at bounding box center [780, 148] width 10 height 10
checkbox input "true"
click at [652, 243] on input "Other" at bounding box center [652, 243] width 10 height 10
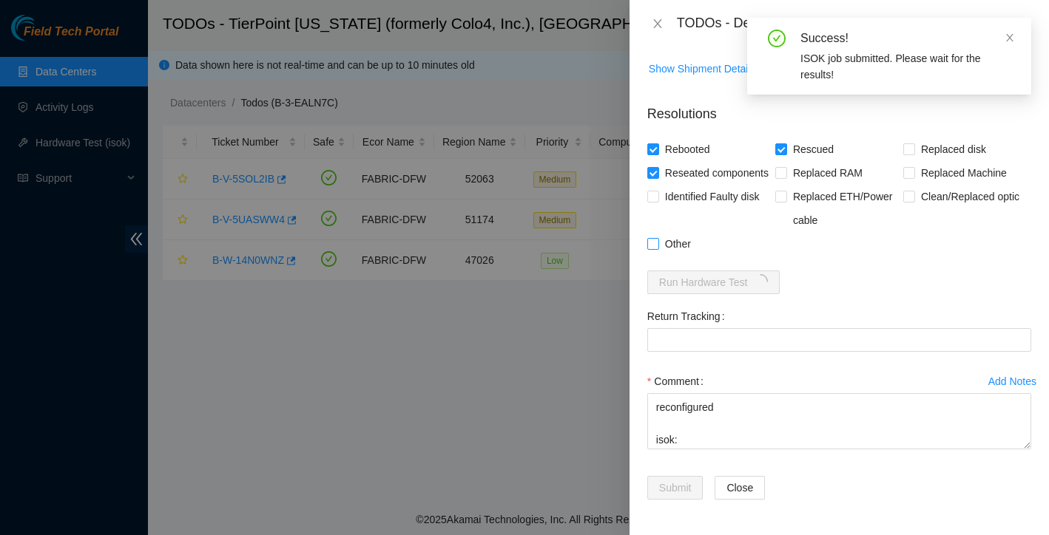
checkbox input "true"
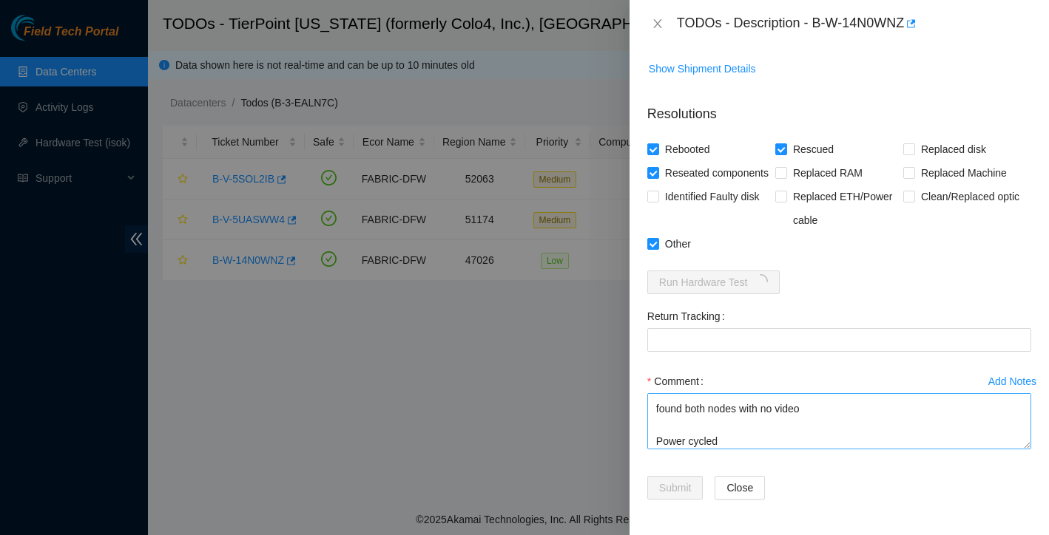
scroll to position [28, 0]
click at [821, 412] on textarea "Server SN: CT-4190529-00547 found both nodes with no video Power cycled rescued…" at bounding box center [839, 421] width 384 height 56
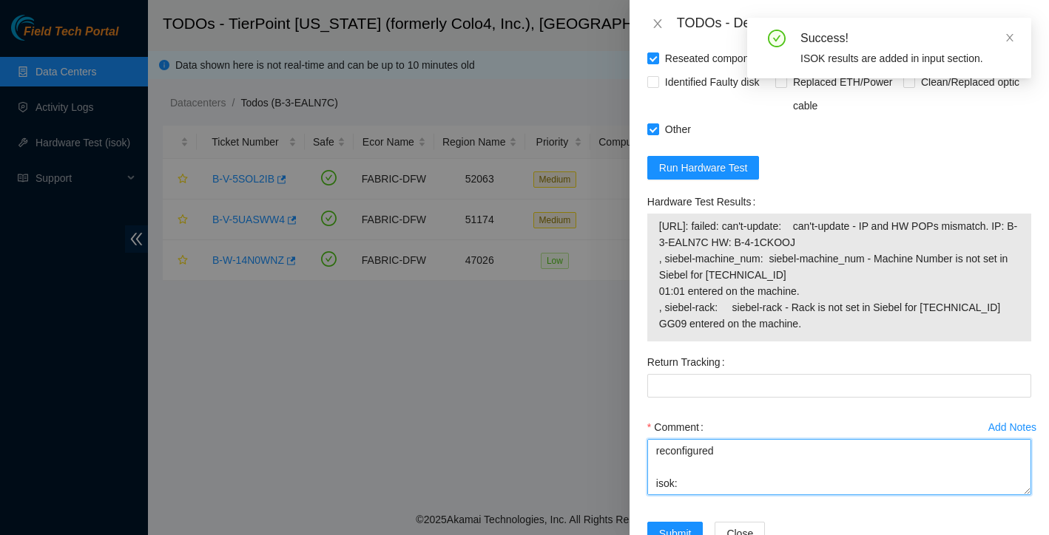
scroll to position [537, 0]
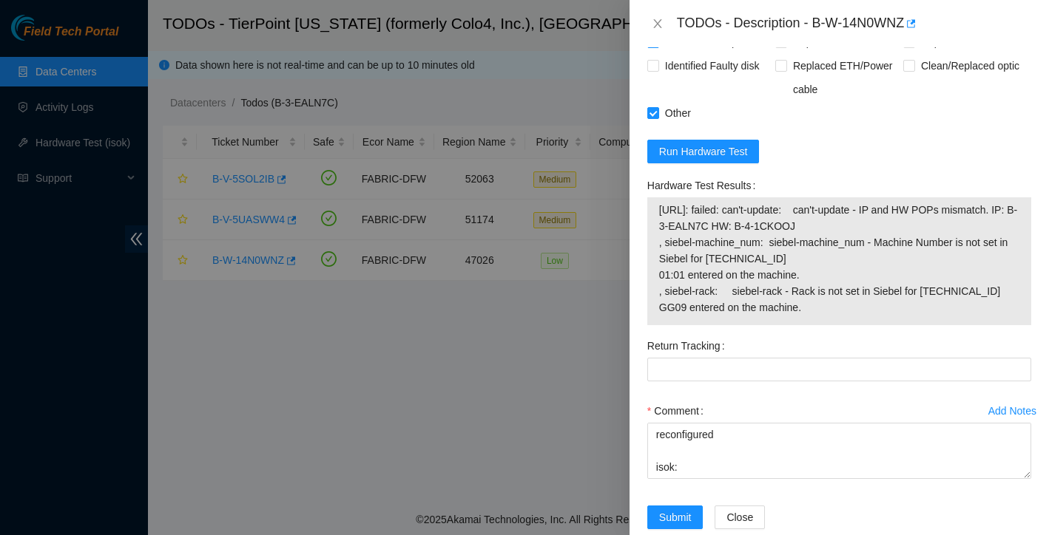
drag, startPoint x: 657, startPoint y: 247, endPoint x: 826, endPoint y: 339, distance: 192.3
click at [826, 322] on td "23.202.88.231: failed: can't-update: can't-update - IP and HW POPs mismatch. IP…" at bounding box center [839, 261] width 362 height 121
copy span "23.202.88.231: failed: can't-update: can't-update - IP and HW POPs mismatch. IP…"
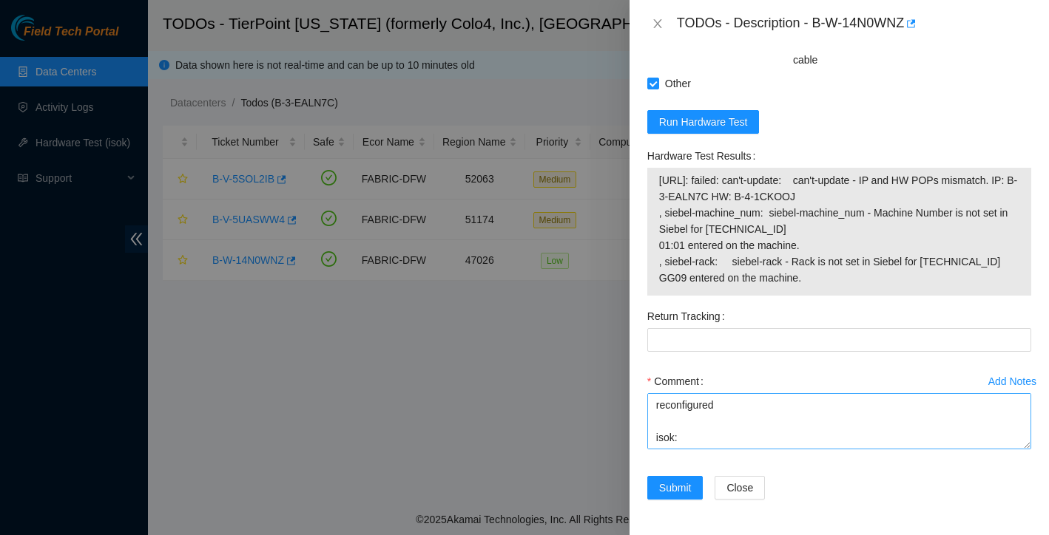
scroll to position [606, 0]
click at [713, 427] on textarea "Server SN: CT-4190529-00547 found both nodes with no video reseated disk trays …" at bounding box center [839, 421] width 384 height 56
paste textarea "23.202.88.231: failed: can't-update: can't-update - IP and HW POPs mismatch. IP…"
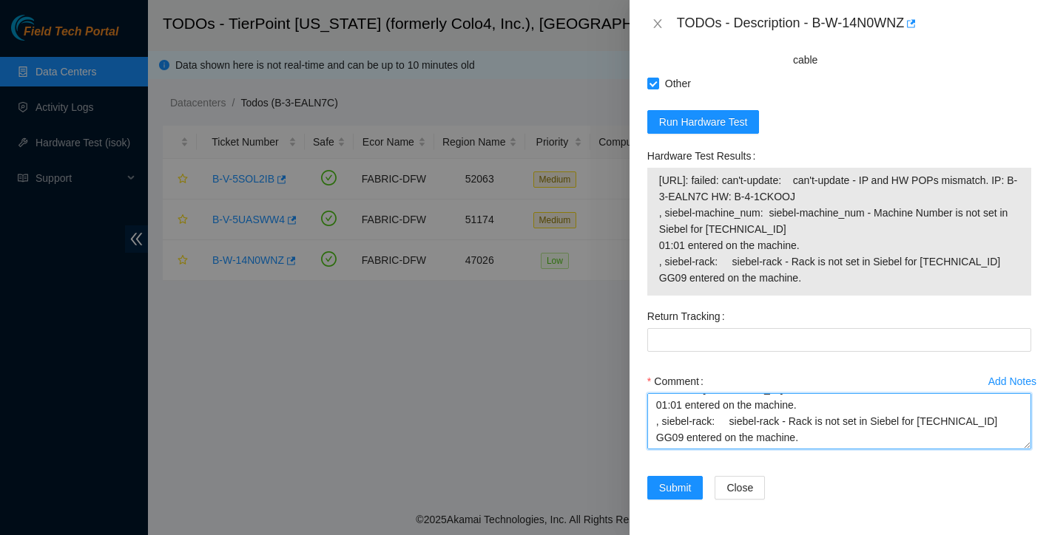
scroll to position [320, 0]
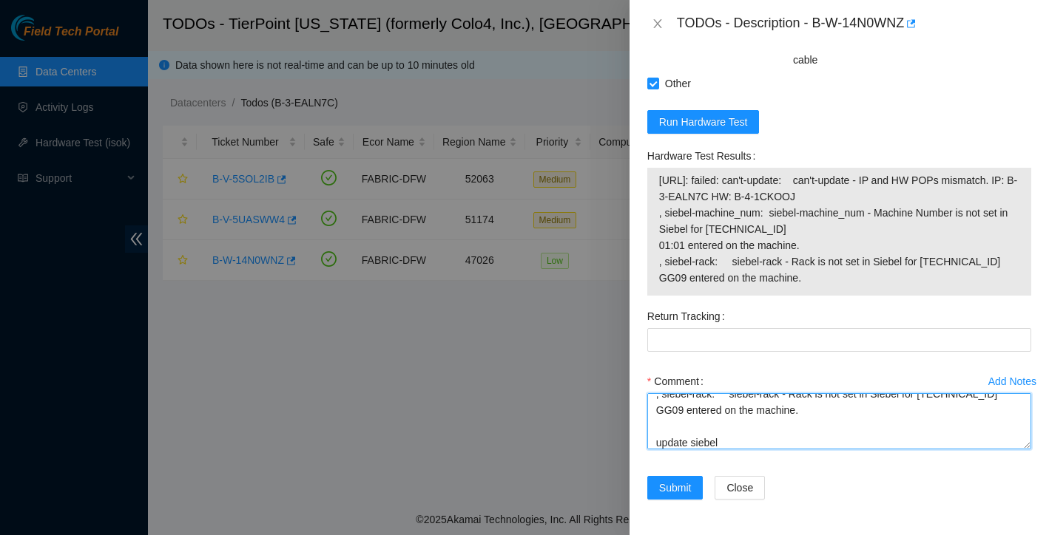
click at [655, 443] on textarea "Server SN: CT-4190529-00547 found both nodes with no video reseated disk trays …" at bounding box center [839, 421] width 384 height 56
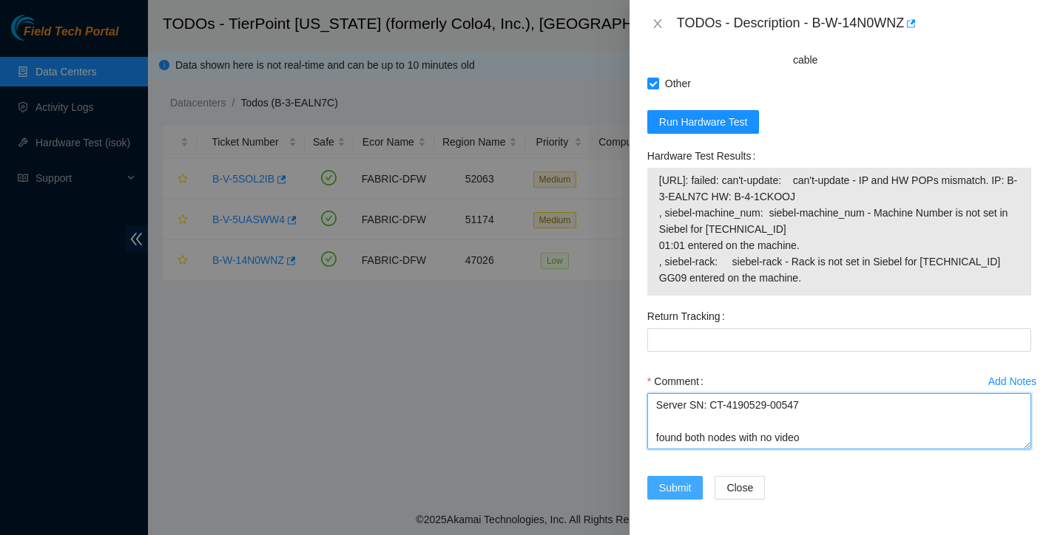
type textarea "Server SN: CT-4190529-00547 found both nodes with no video reseated disk trays …"
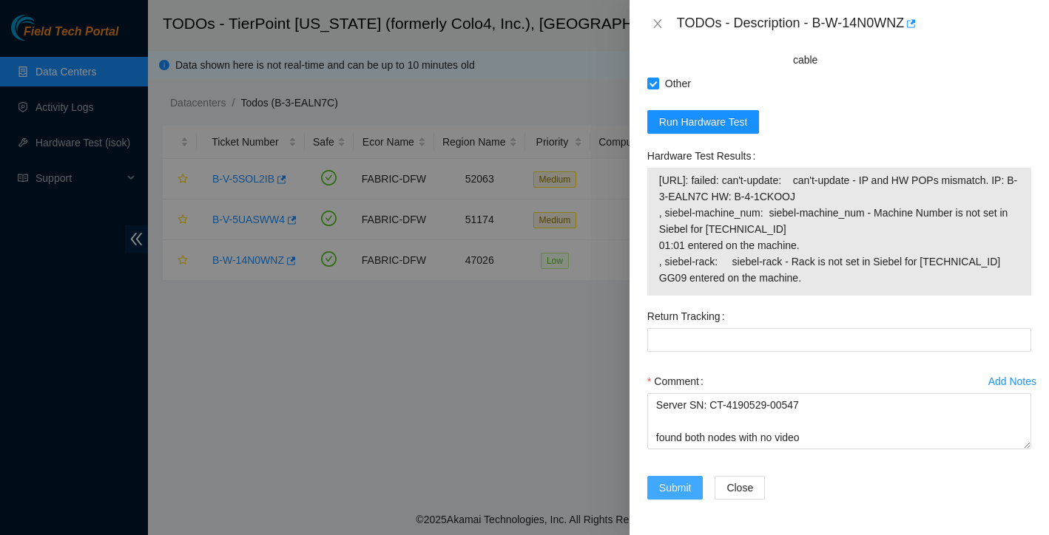
click at [681, 483] on span "Submit" at bounding box center [675, 488] width 33 height 16
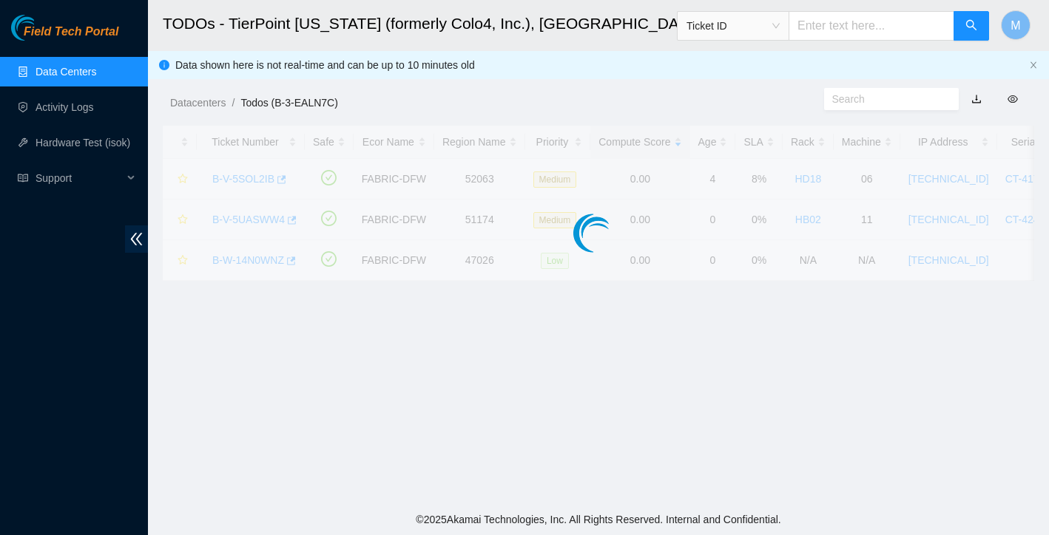
scroll to position [290, 0]
